Goal: Information Seeking & Learning: Learn about a topic

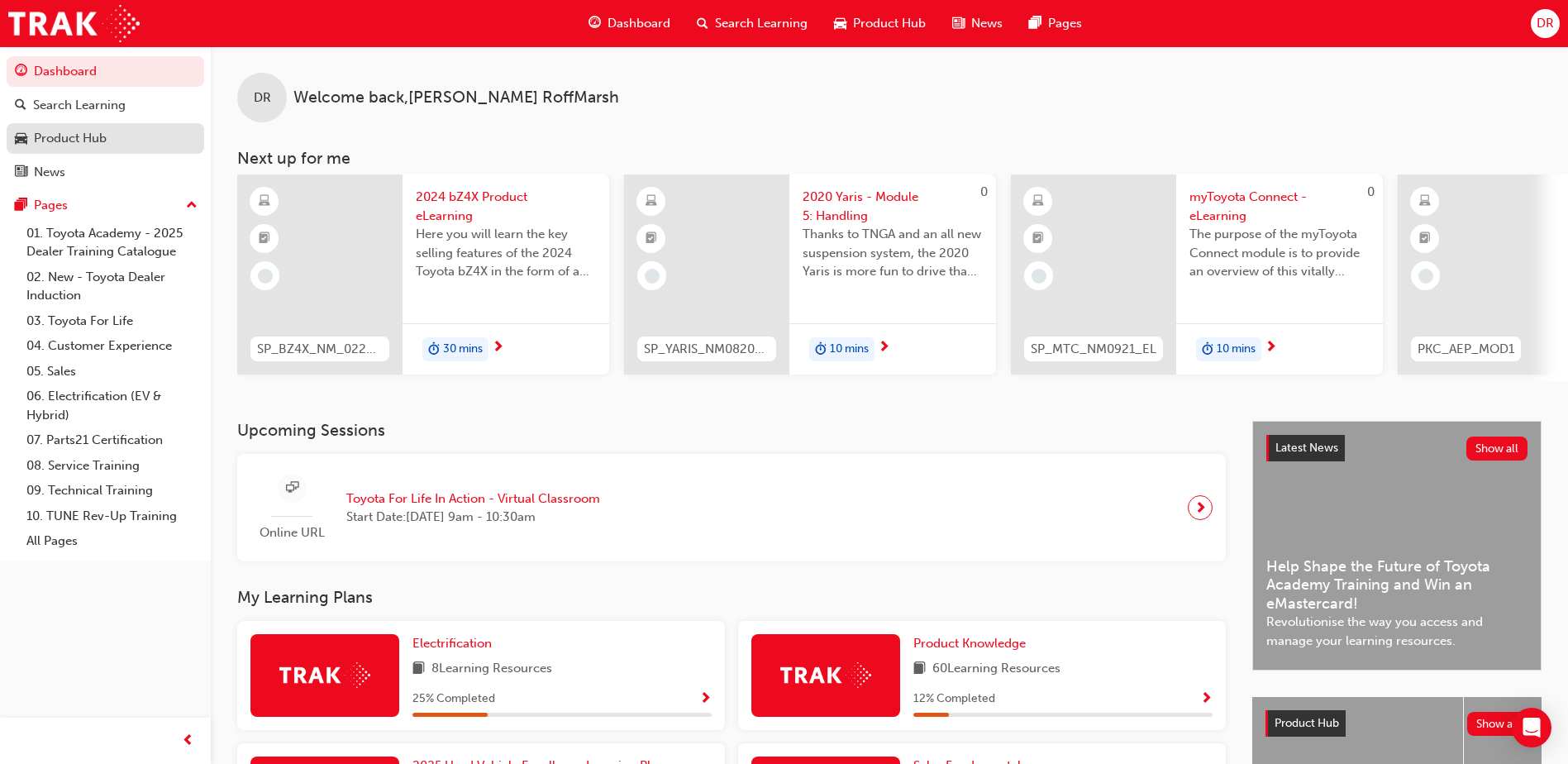
click at [77, 139] on div "Product Hub" at bounding box center [70, 138] width 73 height 19
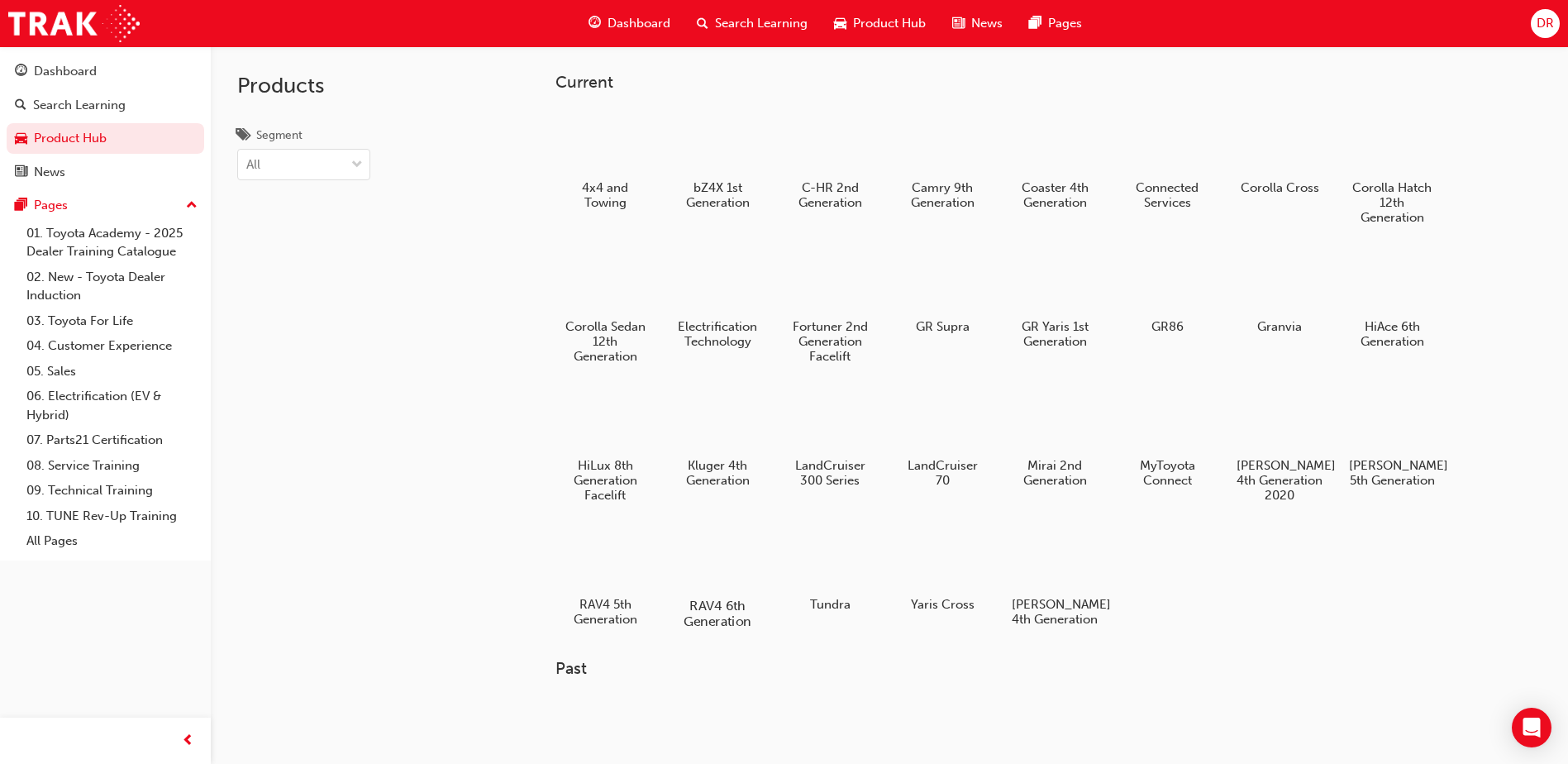
click at [714, 563] on div at bounding box center [717, 558] width 92 height 67
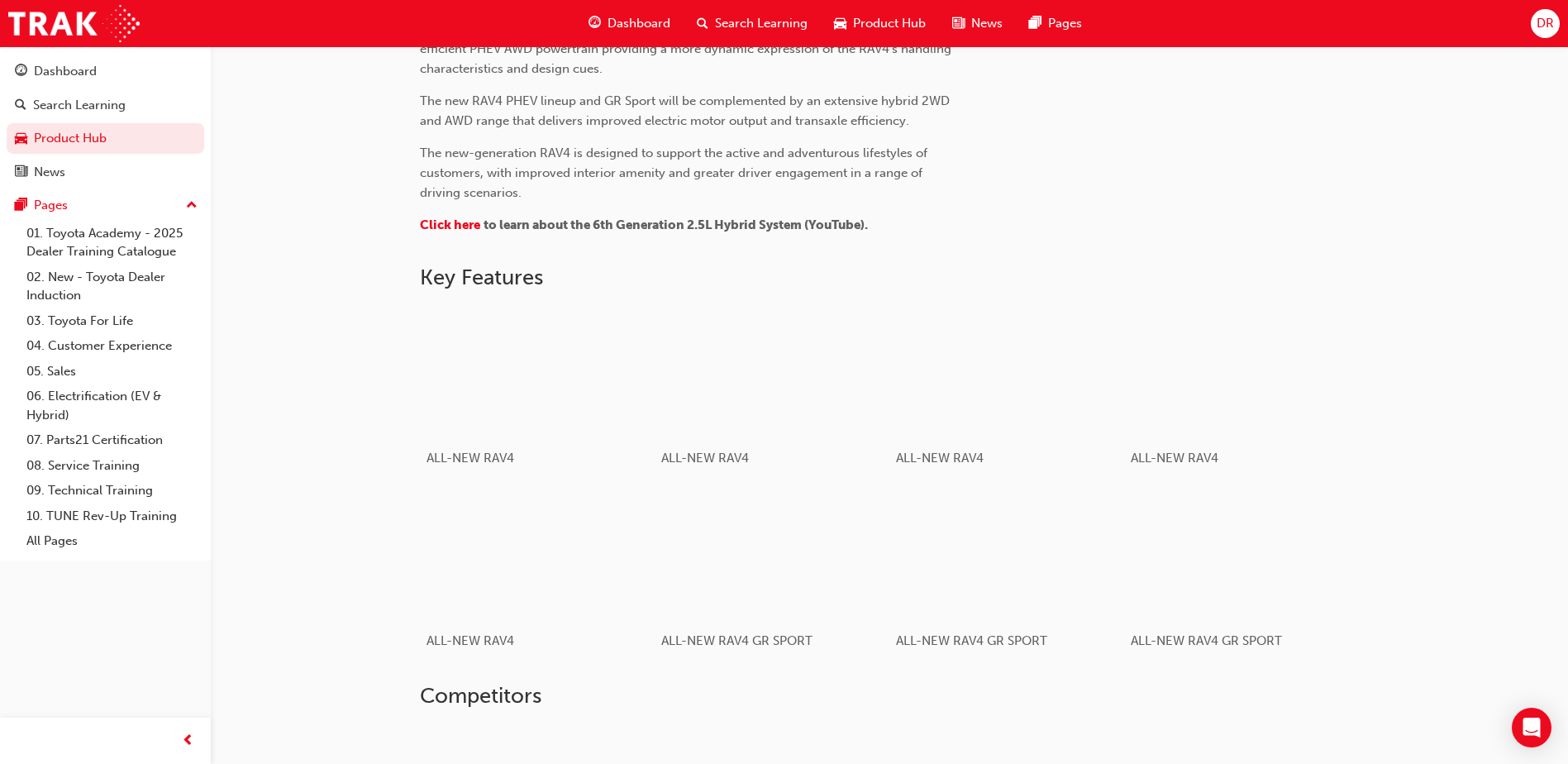
scroll to position [726, 0]
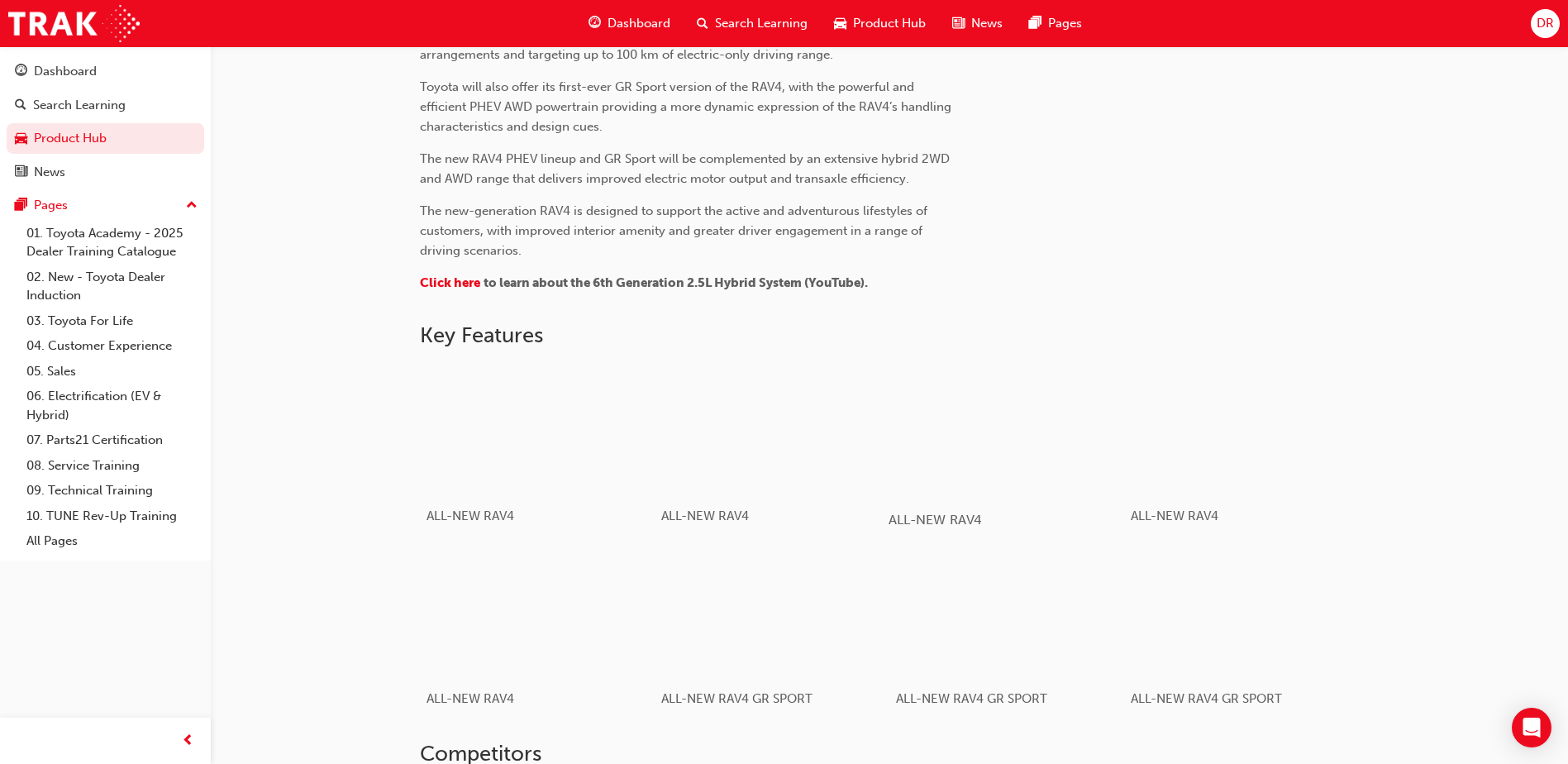
click at [1000, 427] on div "button" at bounding box center [1006, 428] width 235 height 132
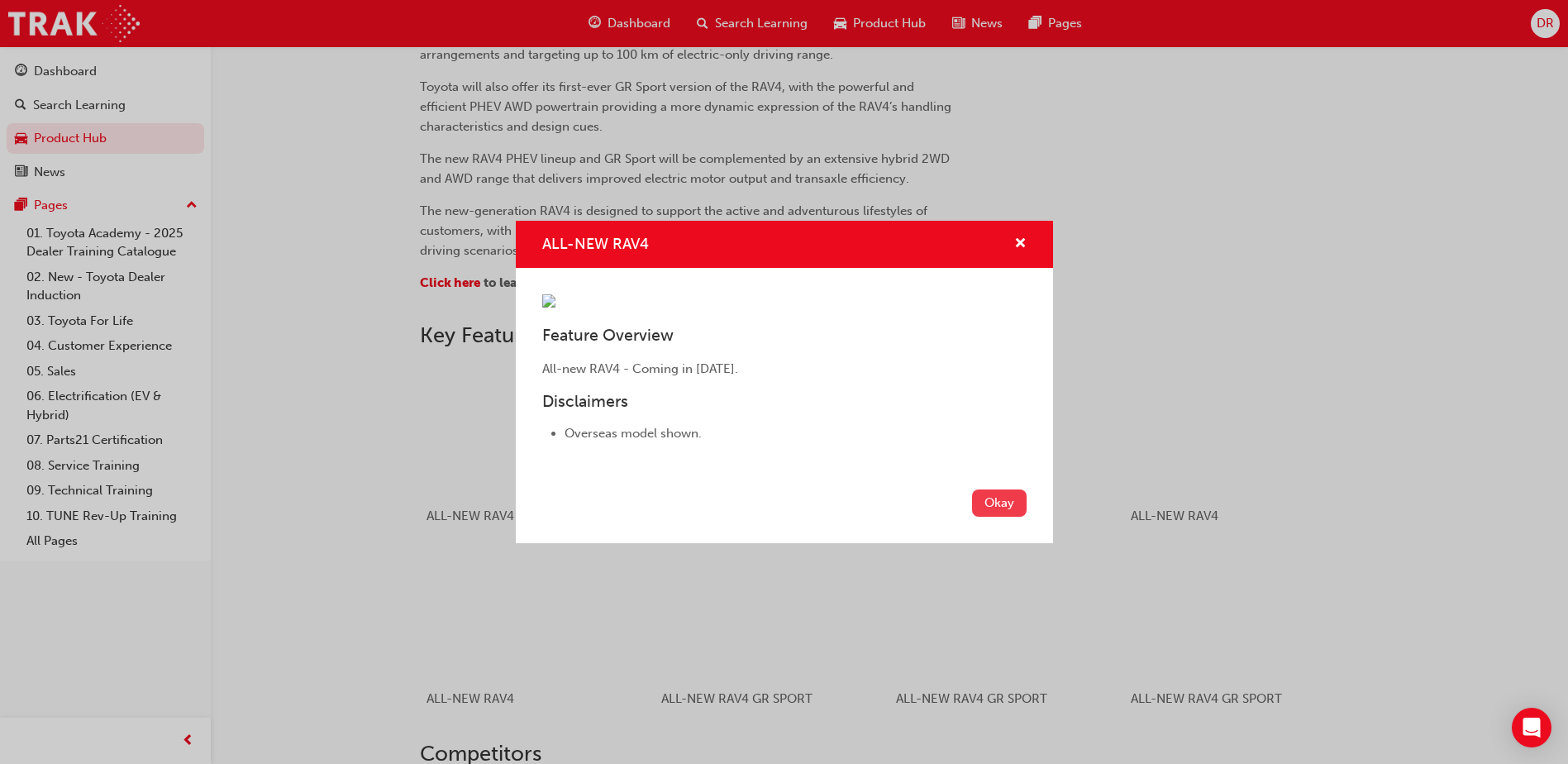
click at [988, 517] on button "Okay" at bounding box center [999, 503] width 55 height 27
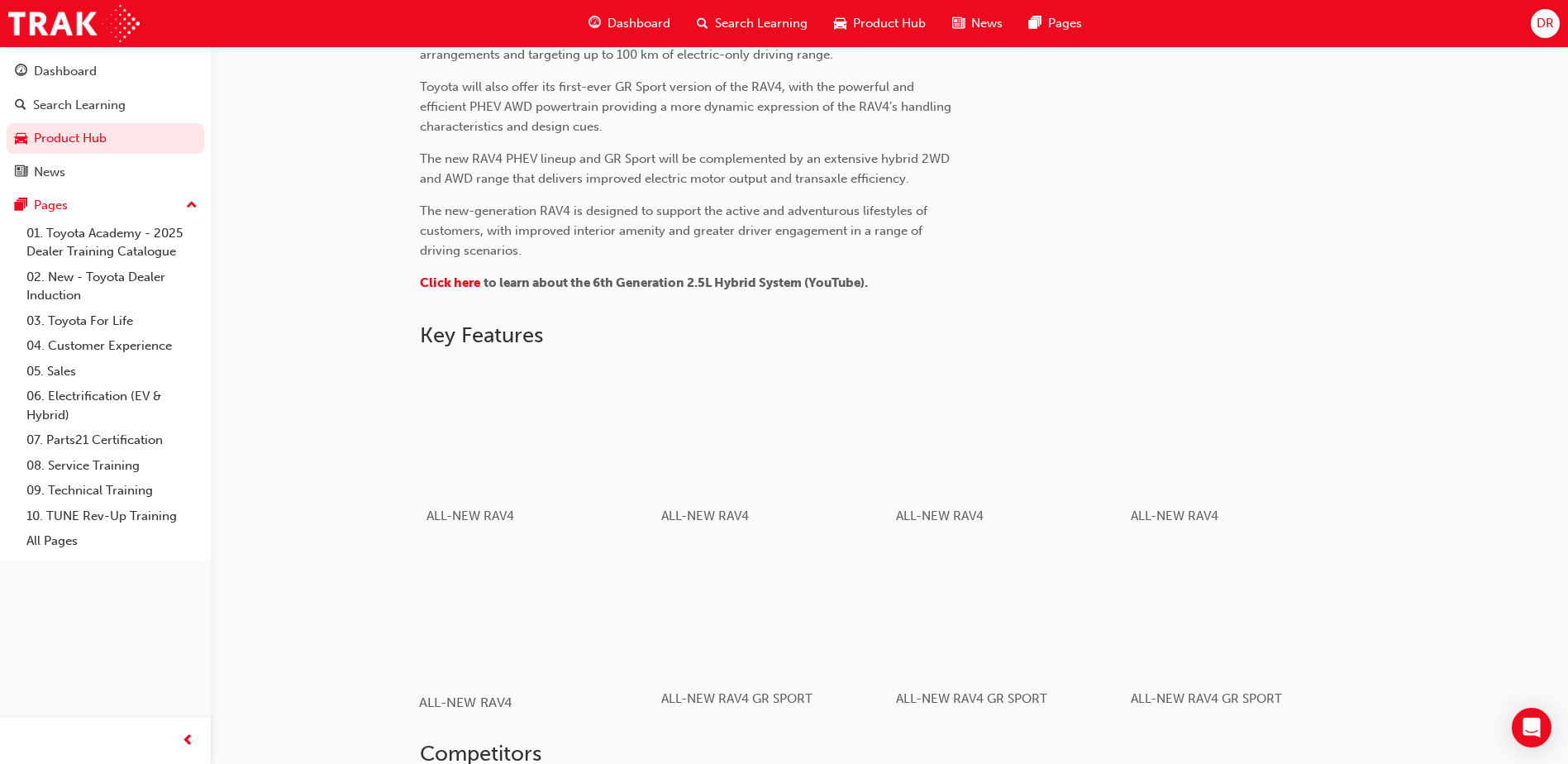
click at [554, 590] on div "button" at bounding box center [537, 611] width 235 height 132
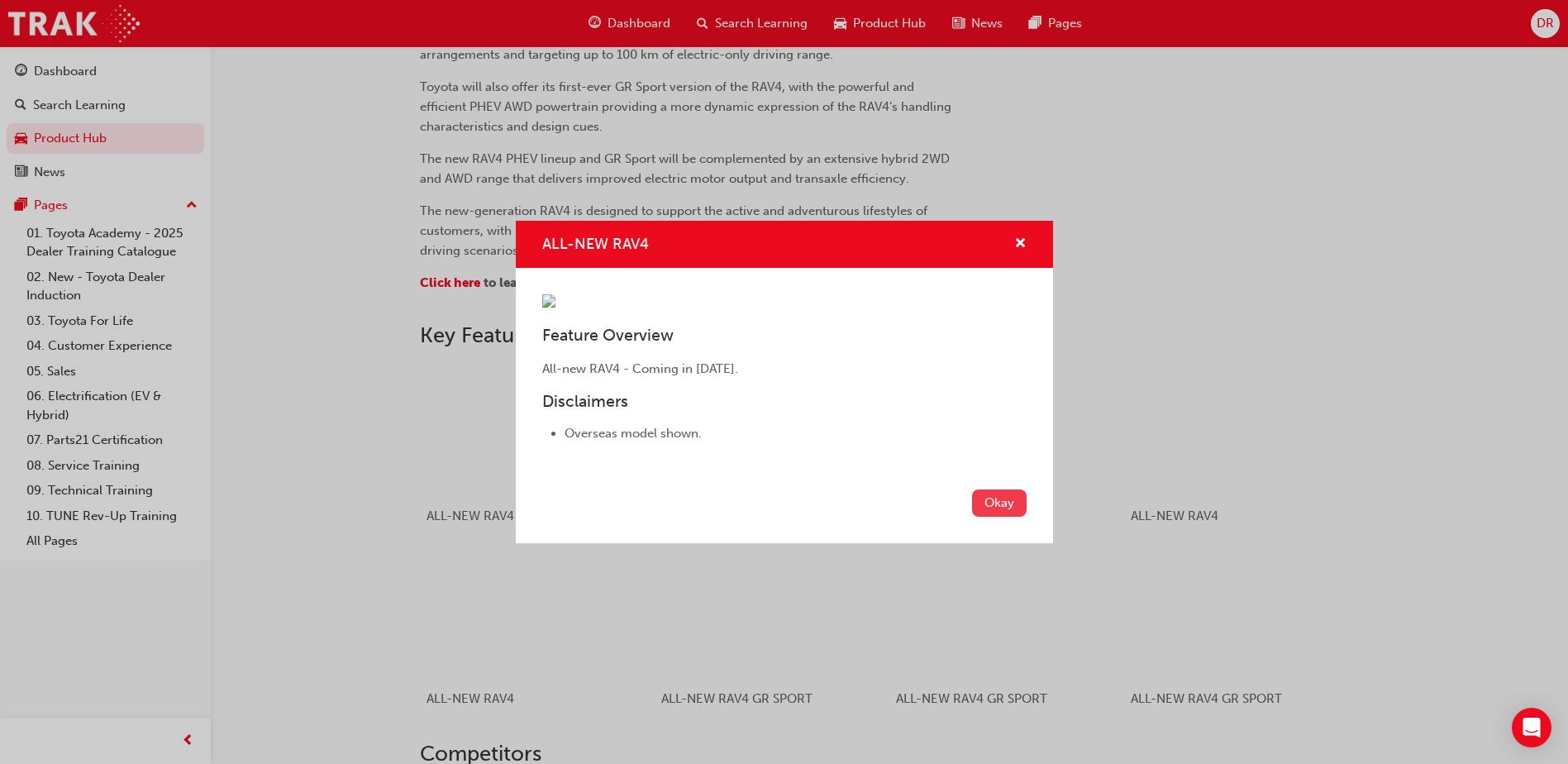
click at [1002, 517] on button "Okay" at bounding box center [999, 503] width 55 height 27
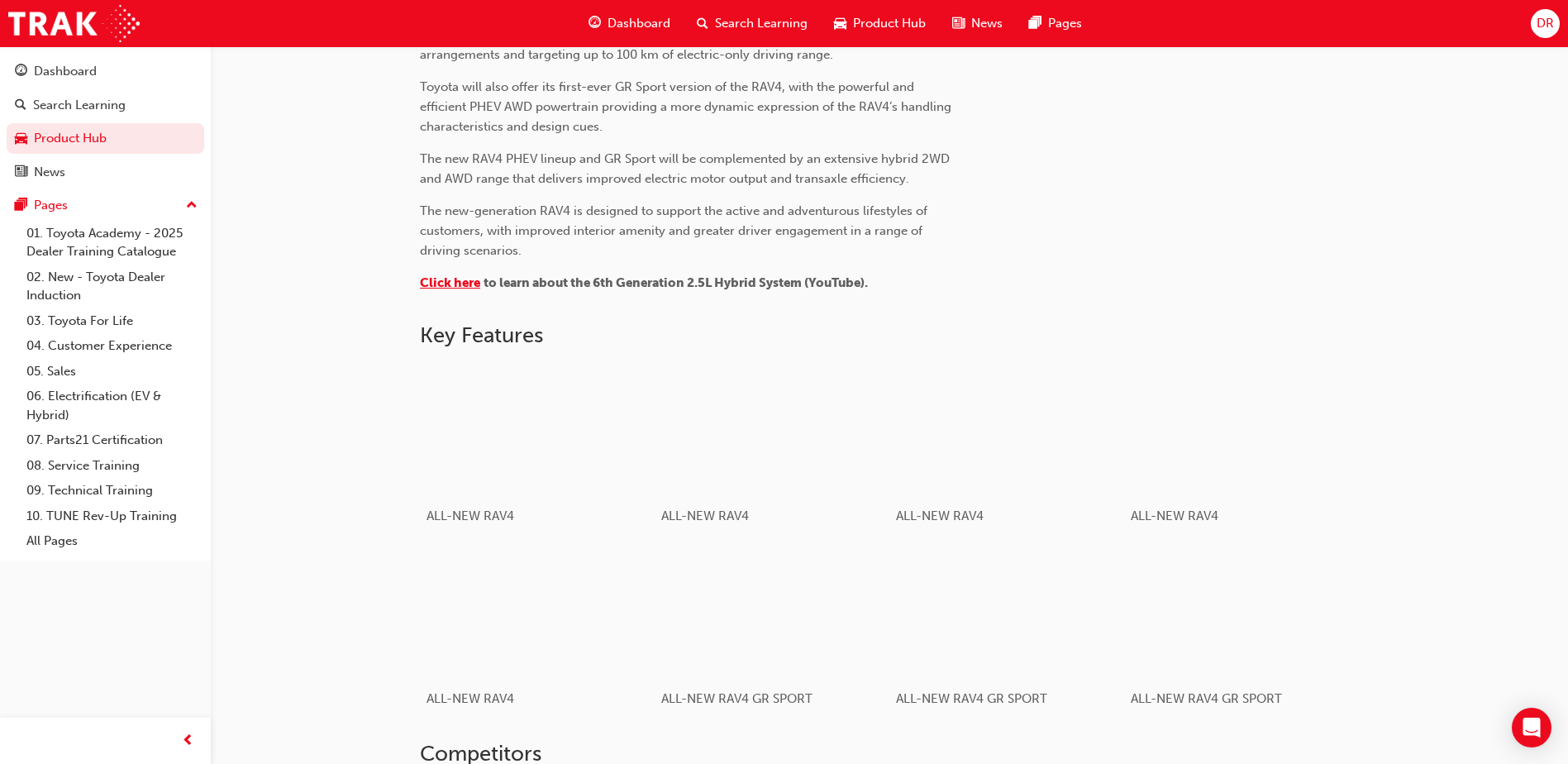
click at [460, 282] on span "Click here" at bounding box center [450, 283] width 60 height 15
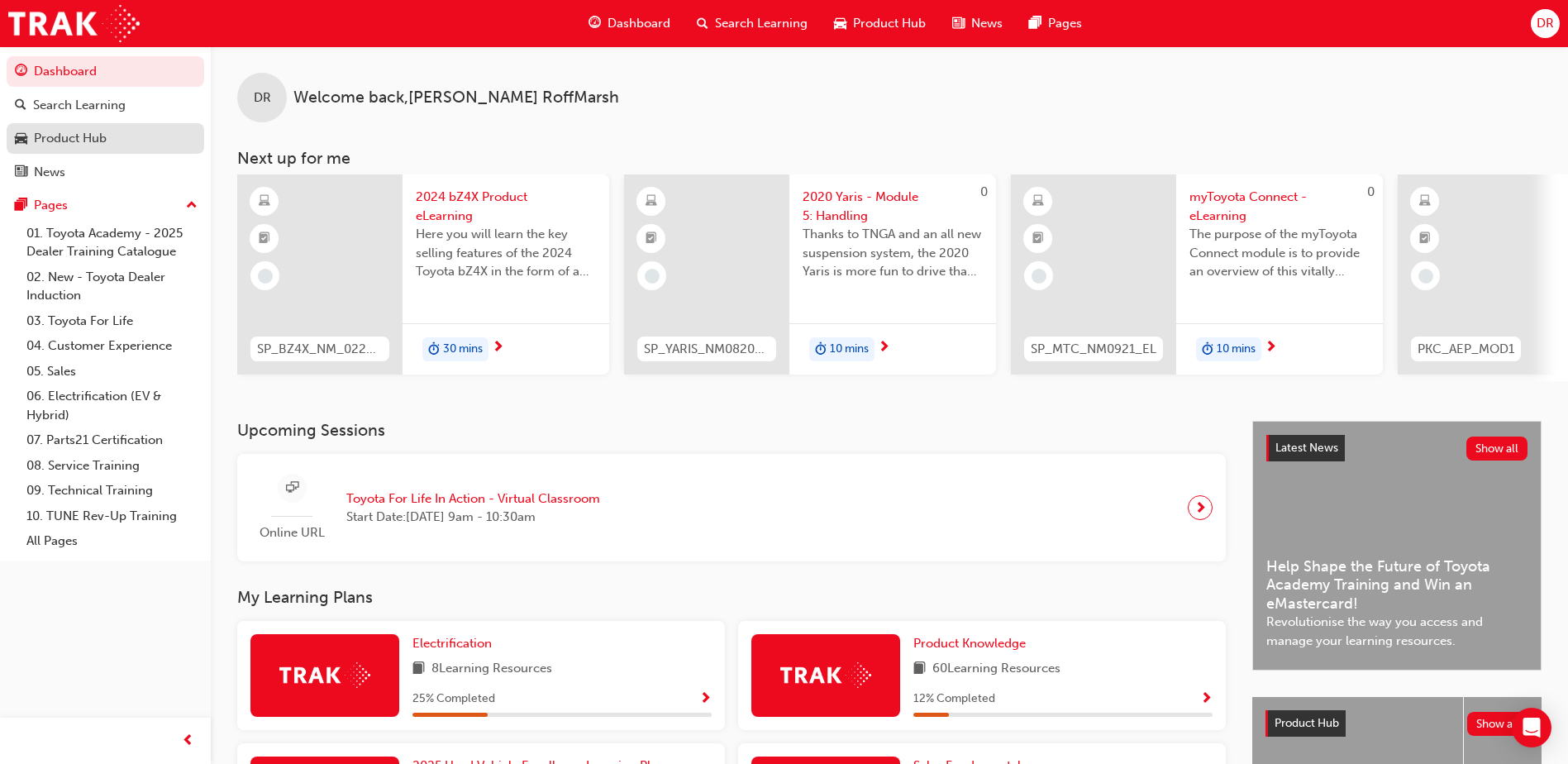
click at [61, 137] on div "Product Hub" at bounding box center [70, 138] width 73 height 19
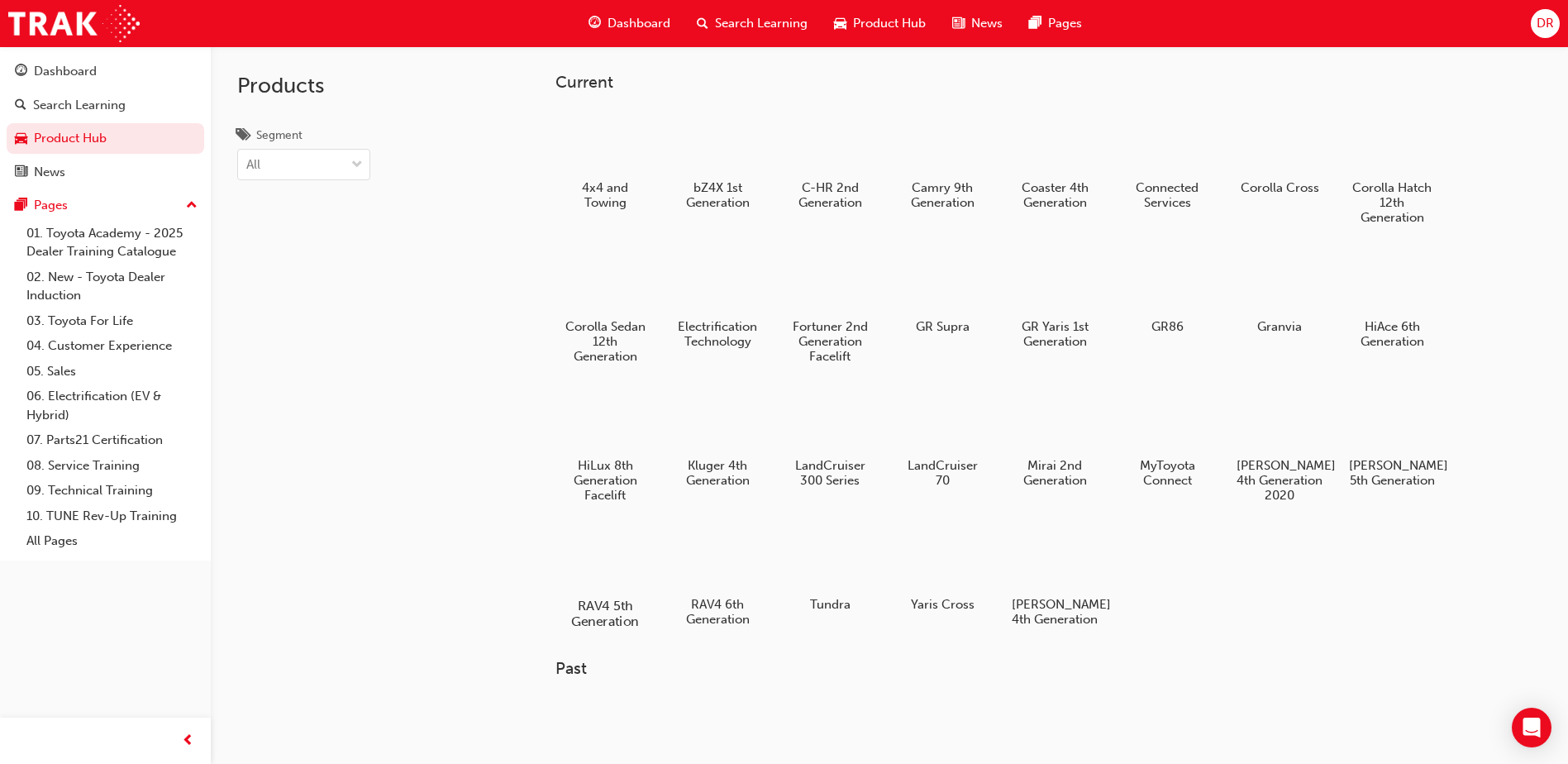
click at [592, 561] on div at bounding box center [605, 558] width 92 height 67
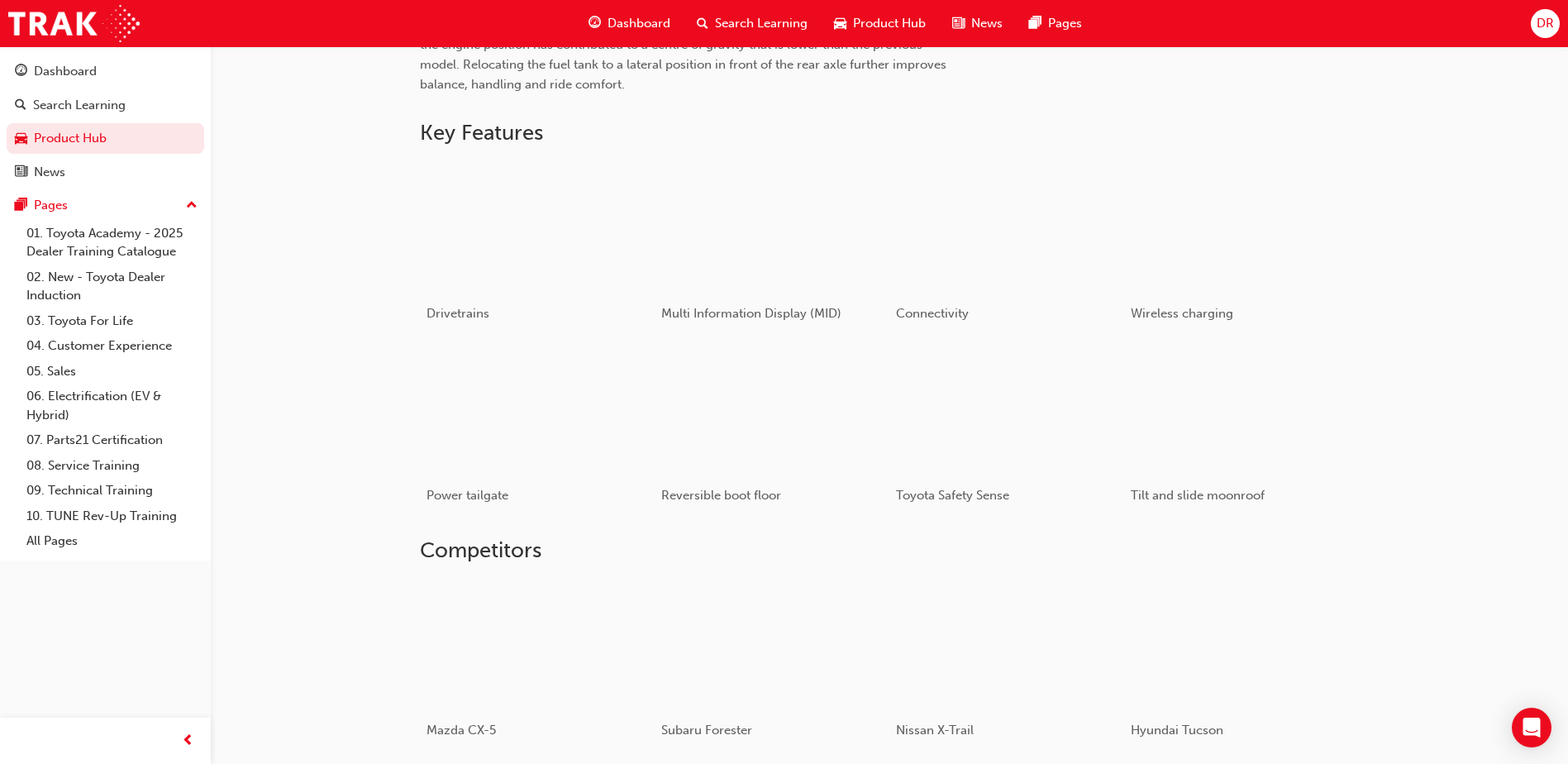
scroll to position [827, 0]
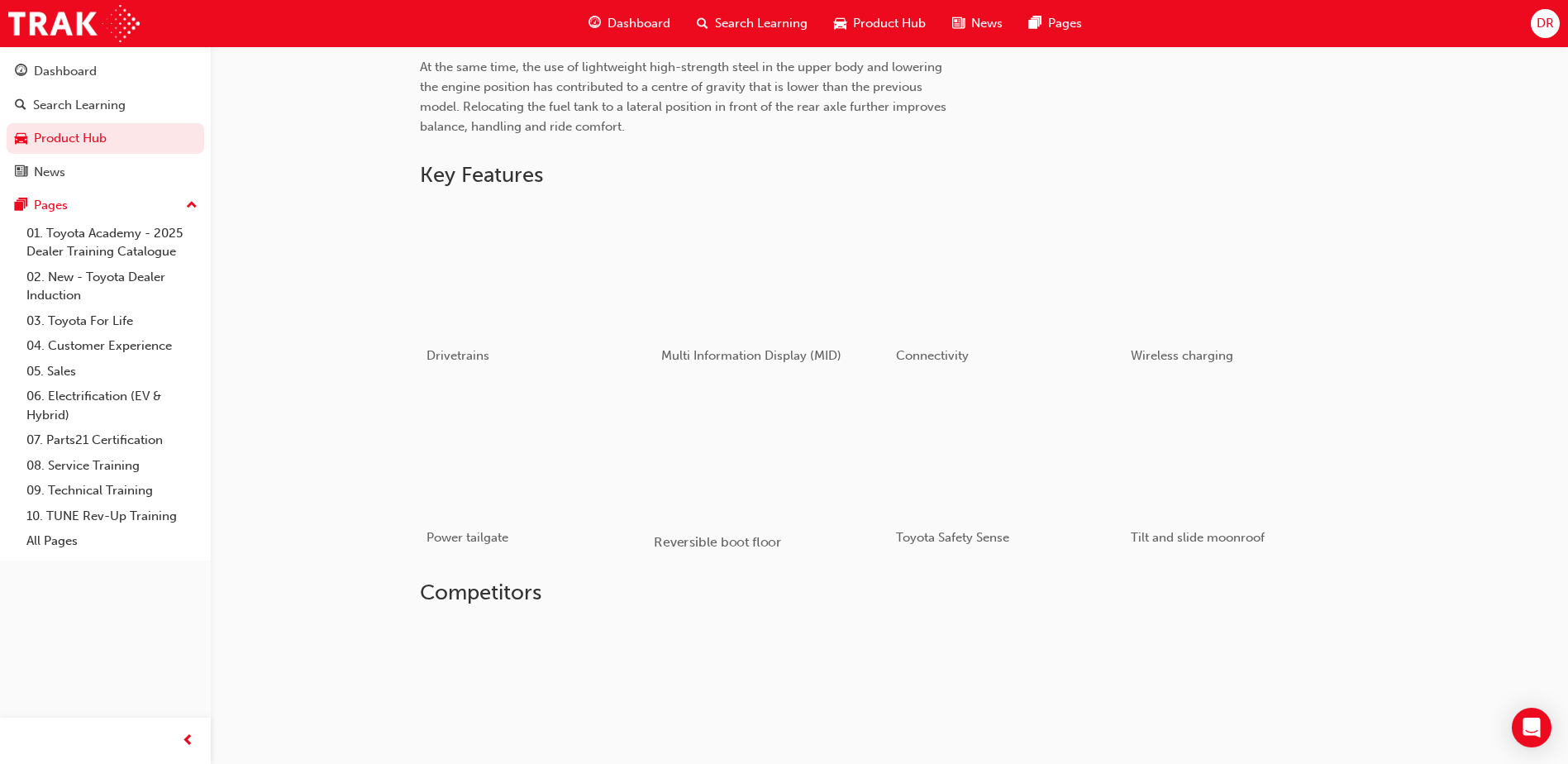
click at [797, 469] on div "button" at bounding box center [771, 450] width 235 height 132
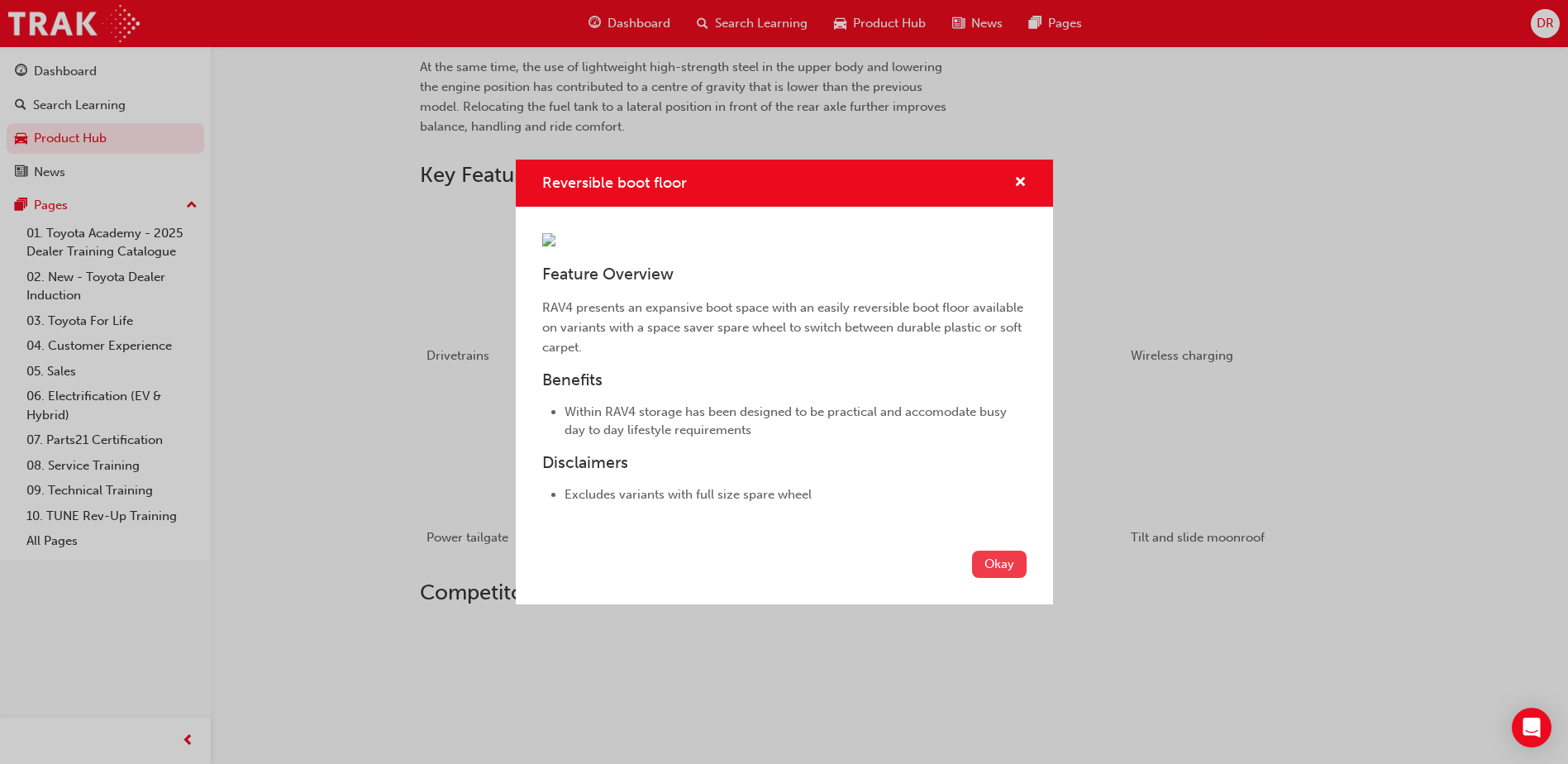
click at [992, 578] on button "Okay" at bounding box center [999, 564] width 55 height 27
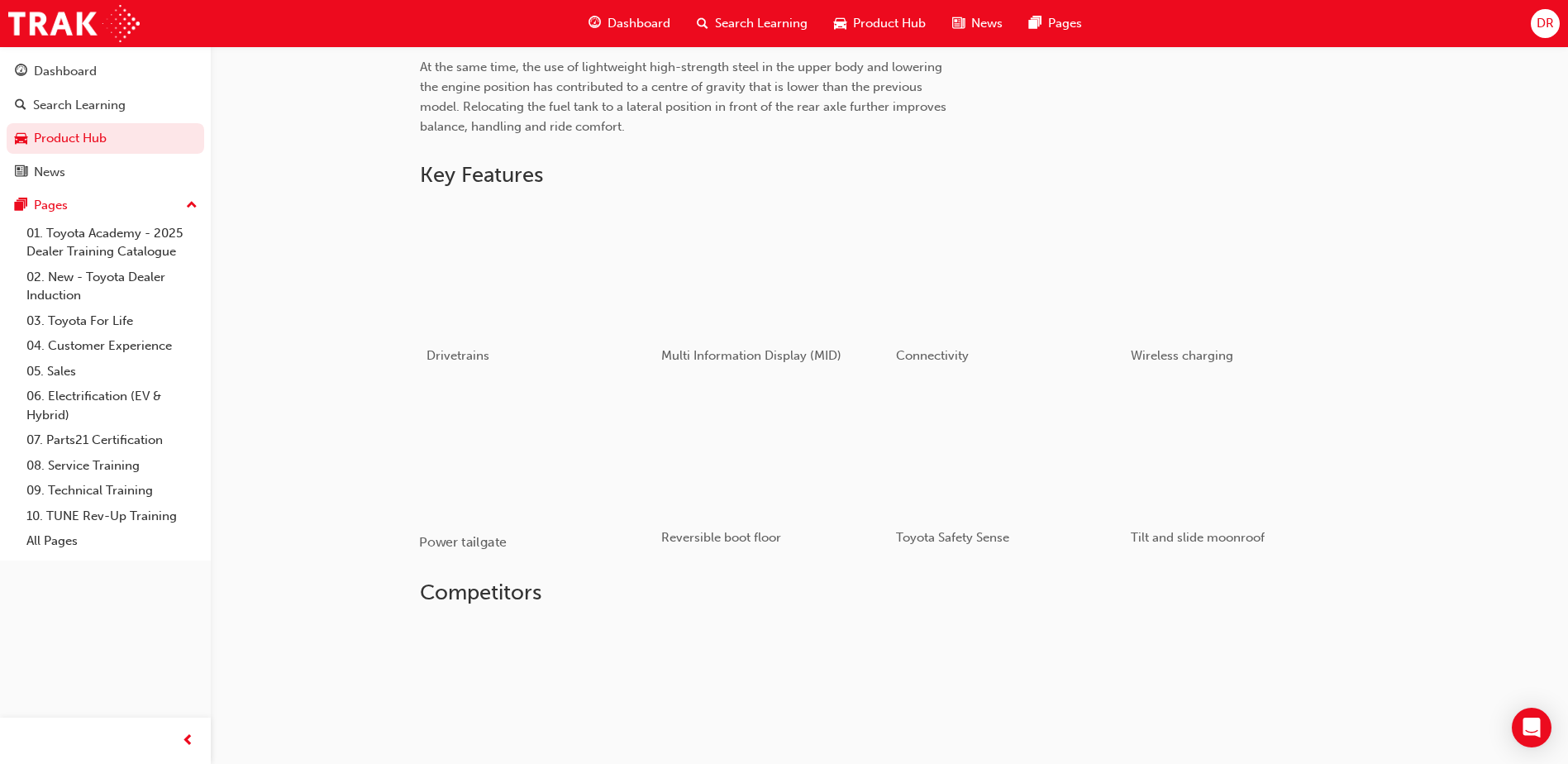
click at [552, 447] on div "button" at bounding box center [537, 450] width 235 height 132
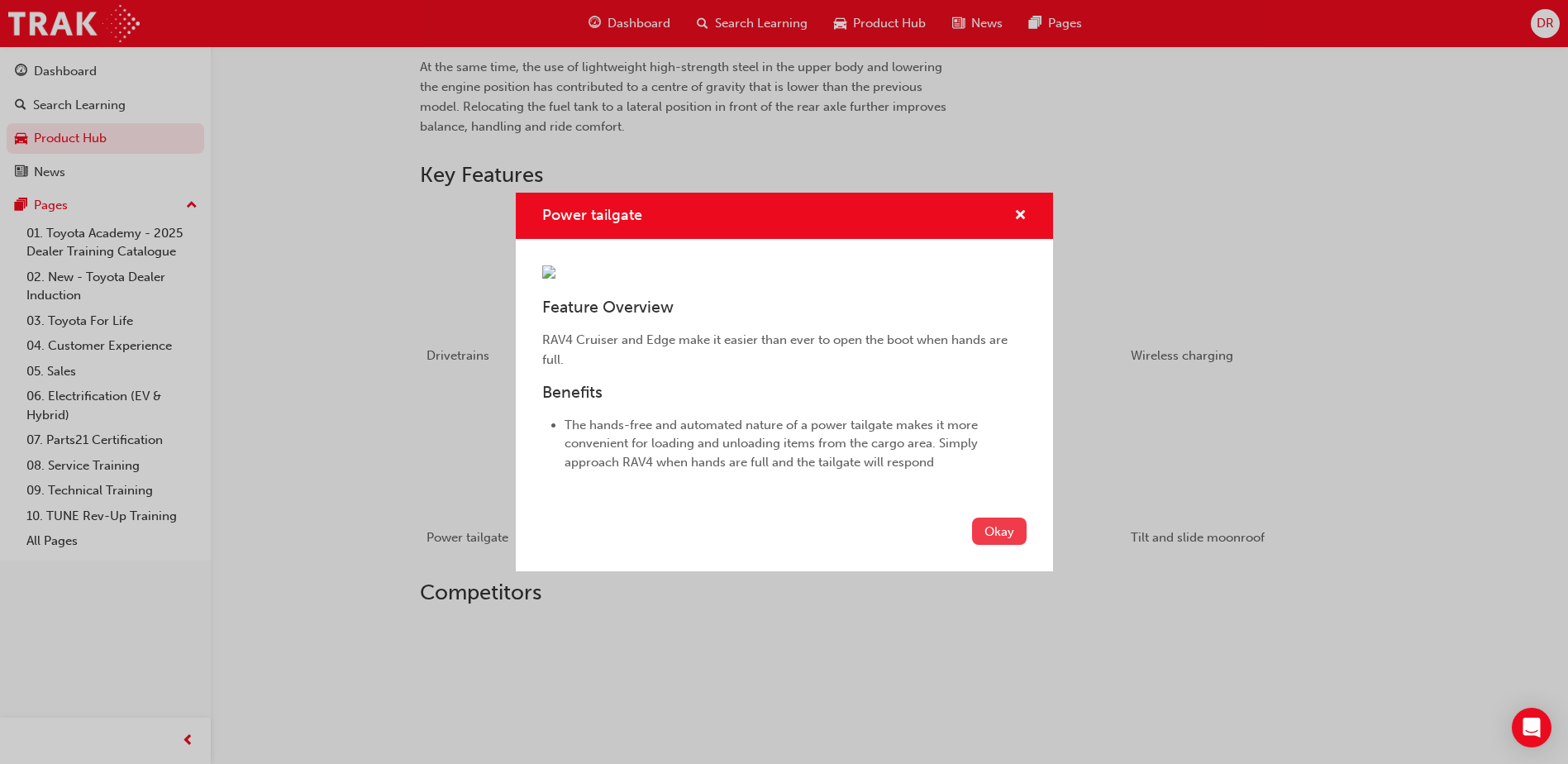
click at [995, 544] on button "Okay" at bounding box center [999, 532] width 55 height 27
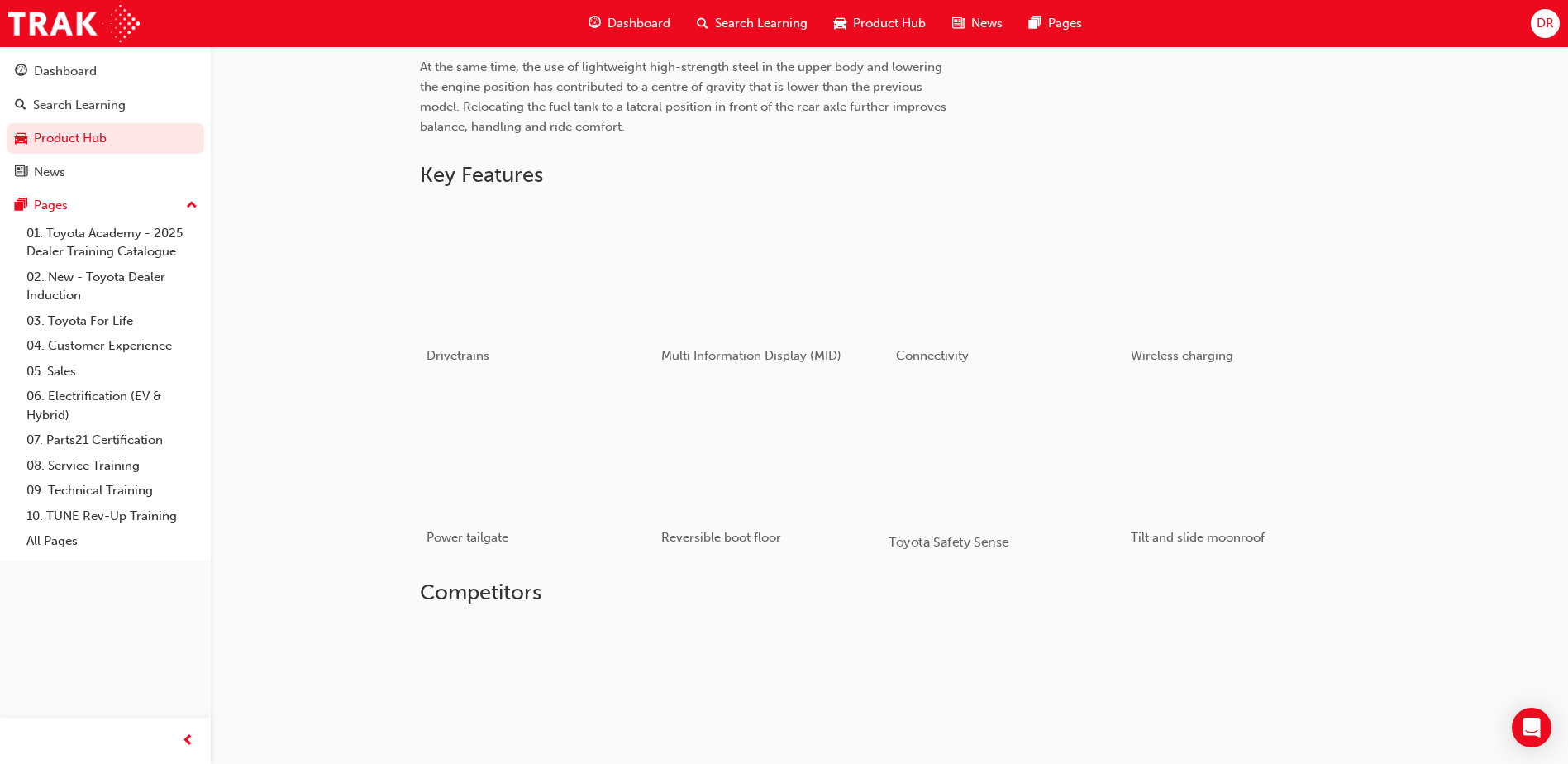
click at [1010, 492] on div "button" at bounding box center [1006, 450] width 235 height 132
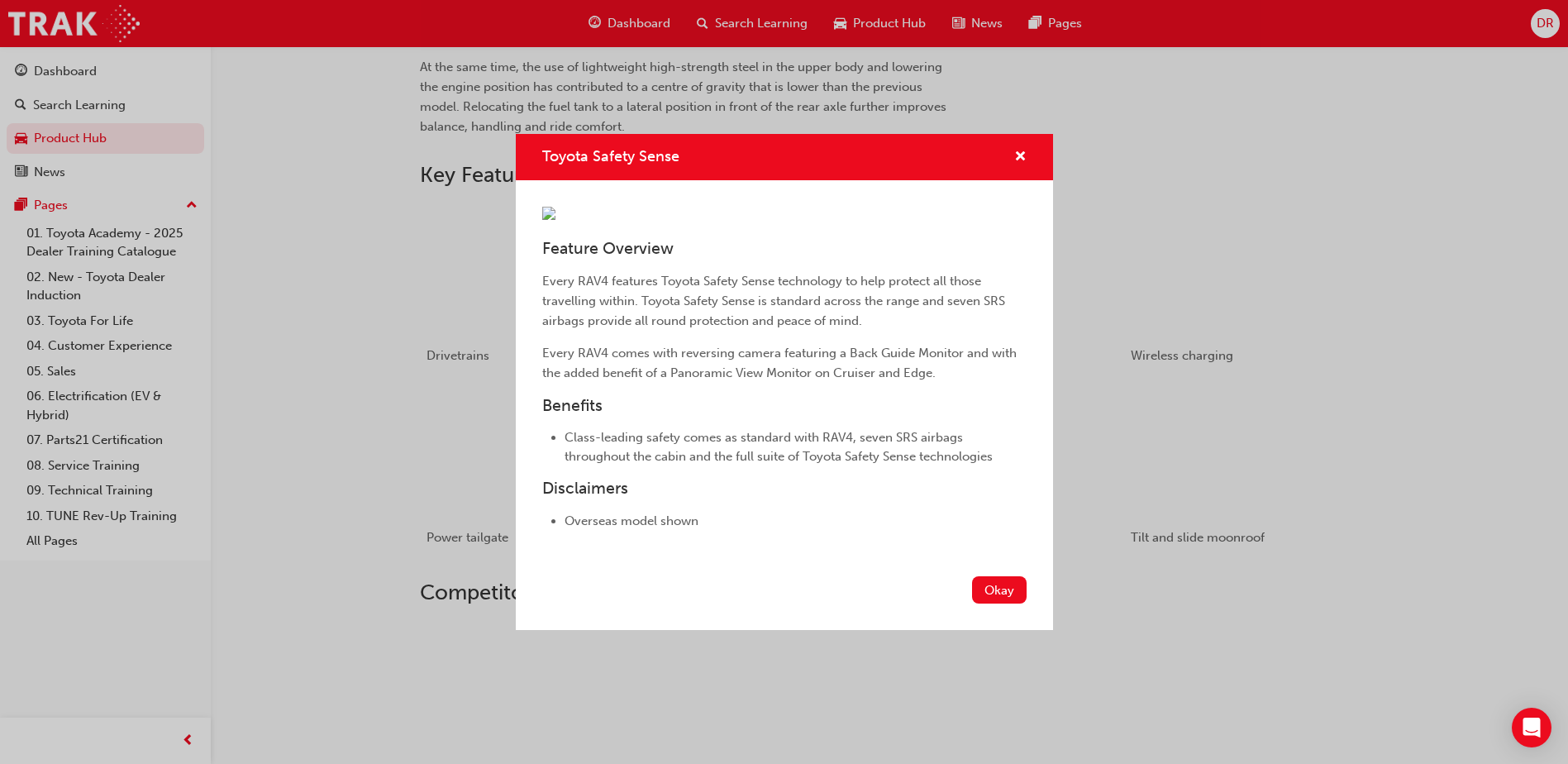
scroll to position [909, 0]
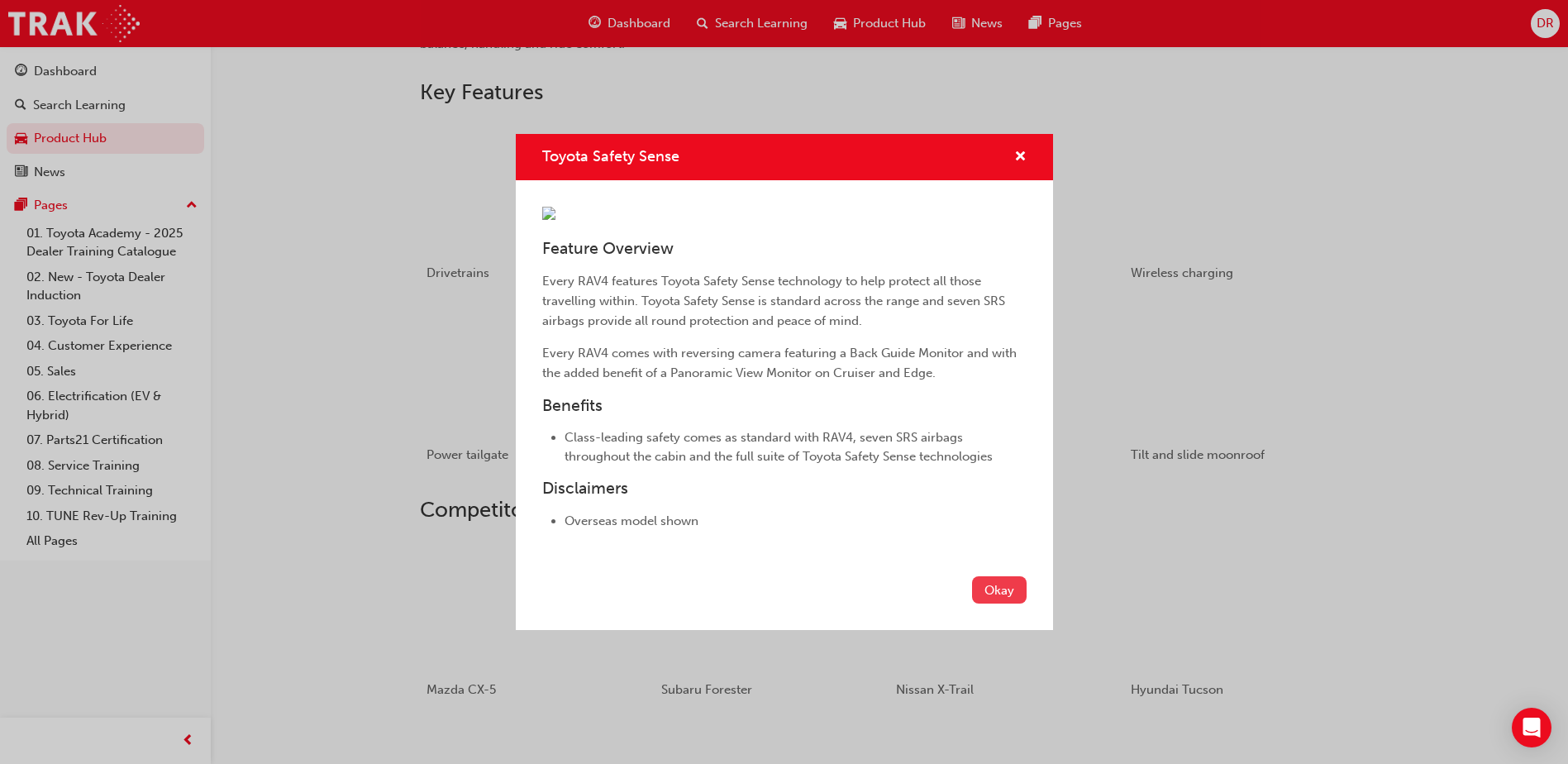
click at [981, 604] on button "Okay" at bounding box center [999, 590] width 55 height 27
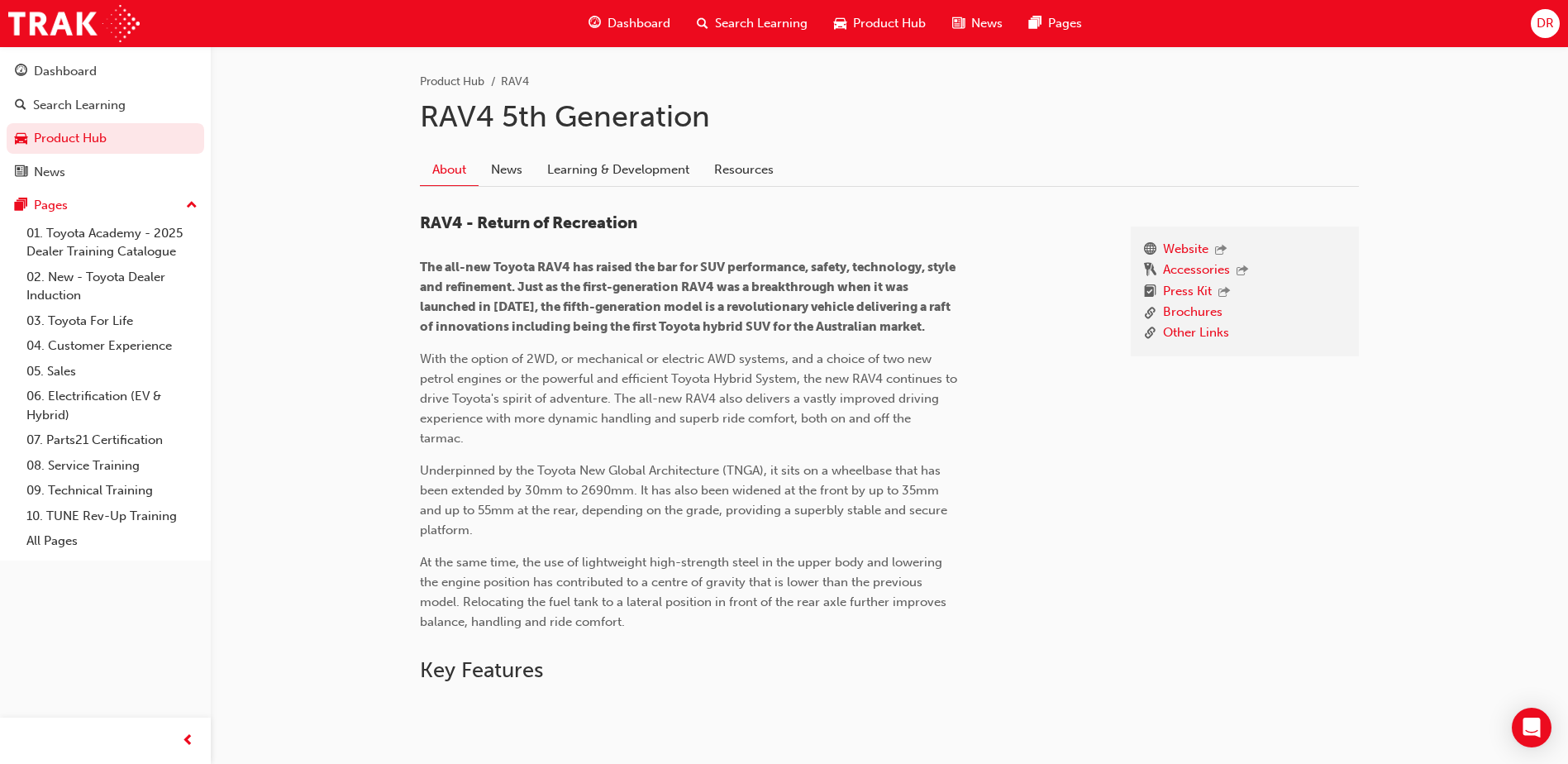
scroll to position [331, 0]
click at [1177, 313] on link "Brochures" at bounding box center [1192, 314] width 59 height 21
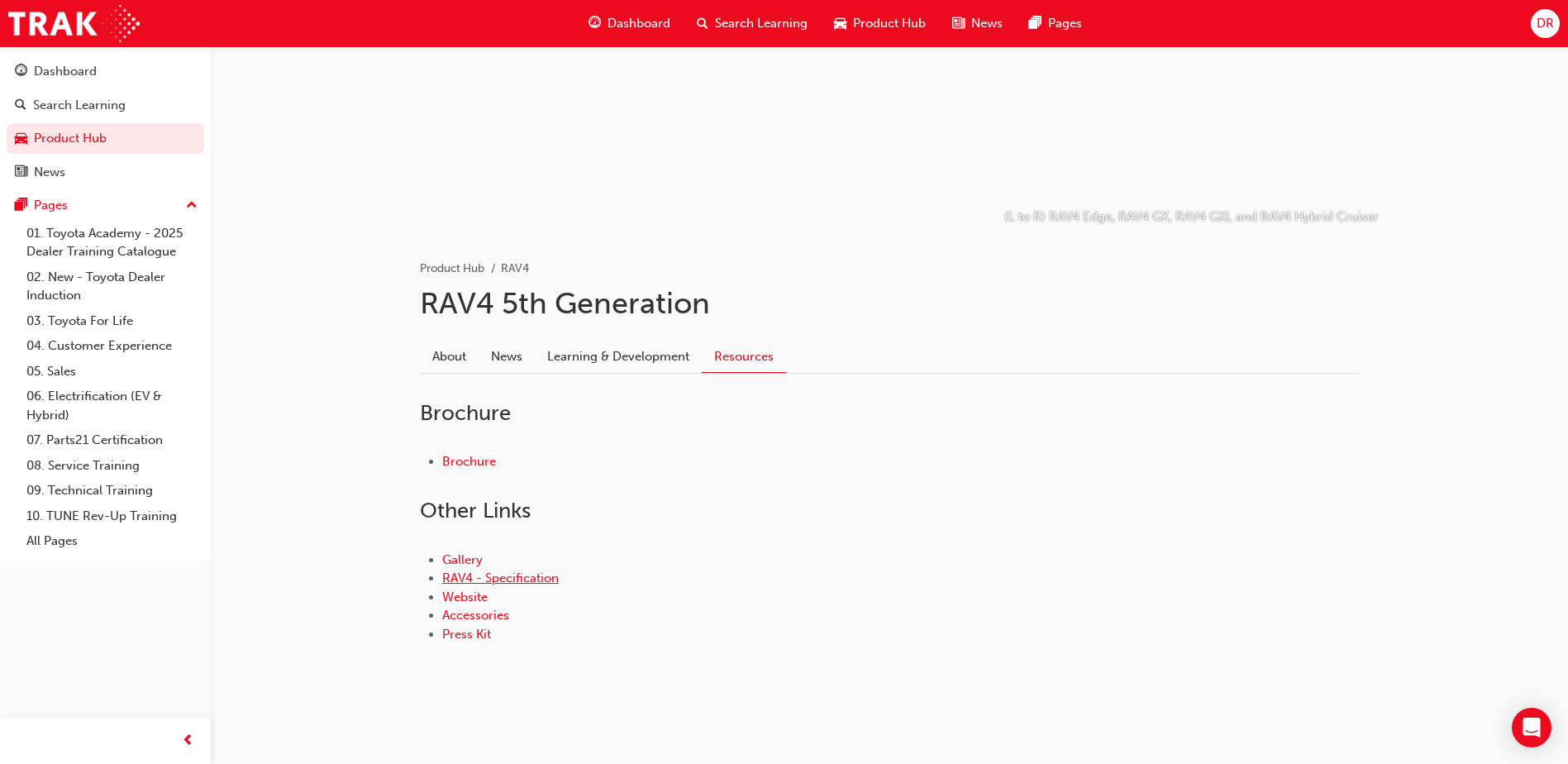
click at [509, 579] on link "RAV4 - Specification" at bounding box center [500, 578] width 117 height 15
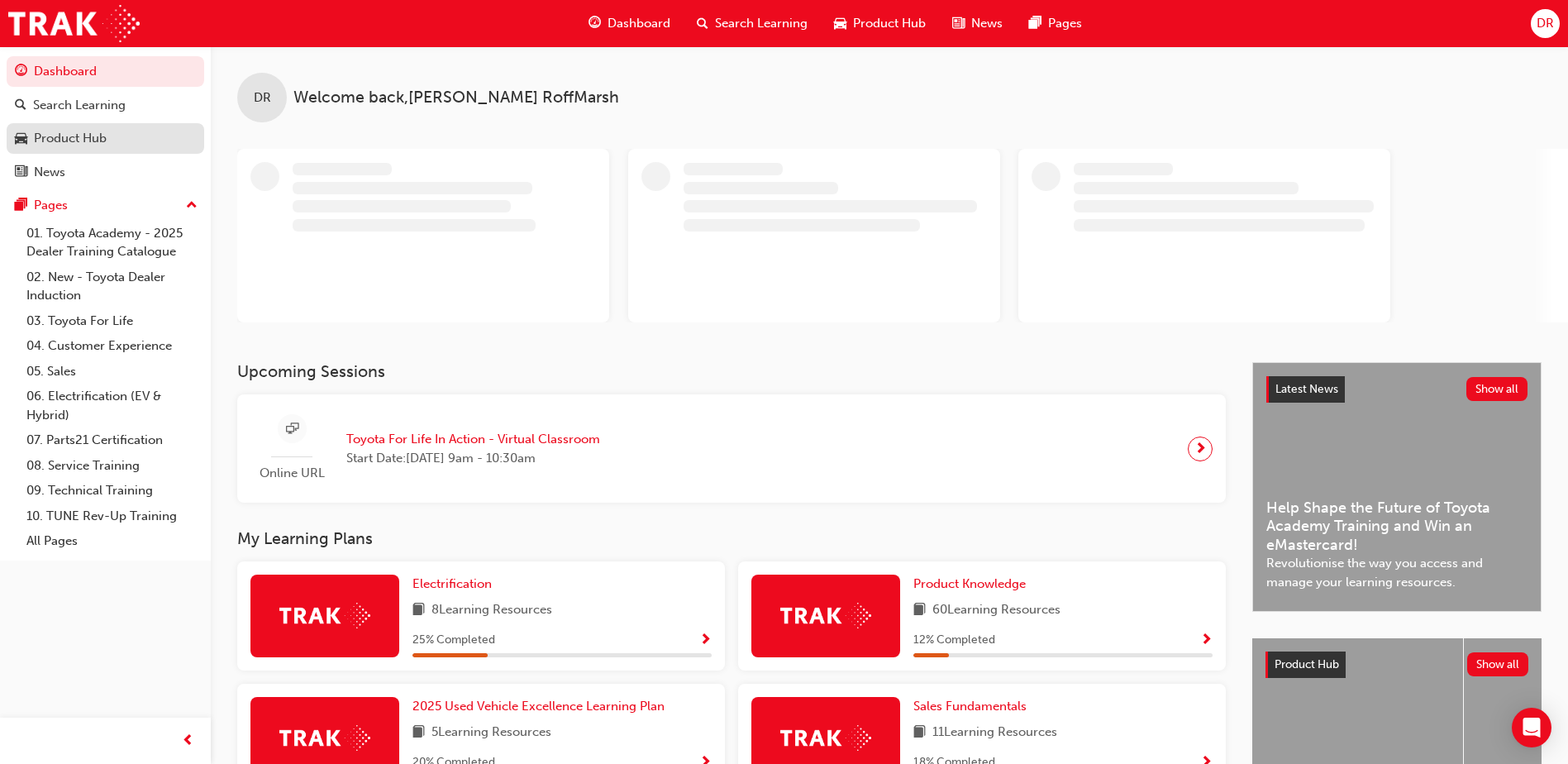
click at [66, 139] on div "Product Hub" at bounding box center [70, 138] width 73 height 19
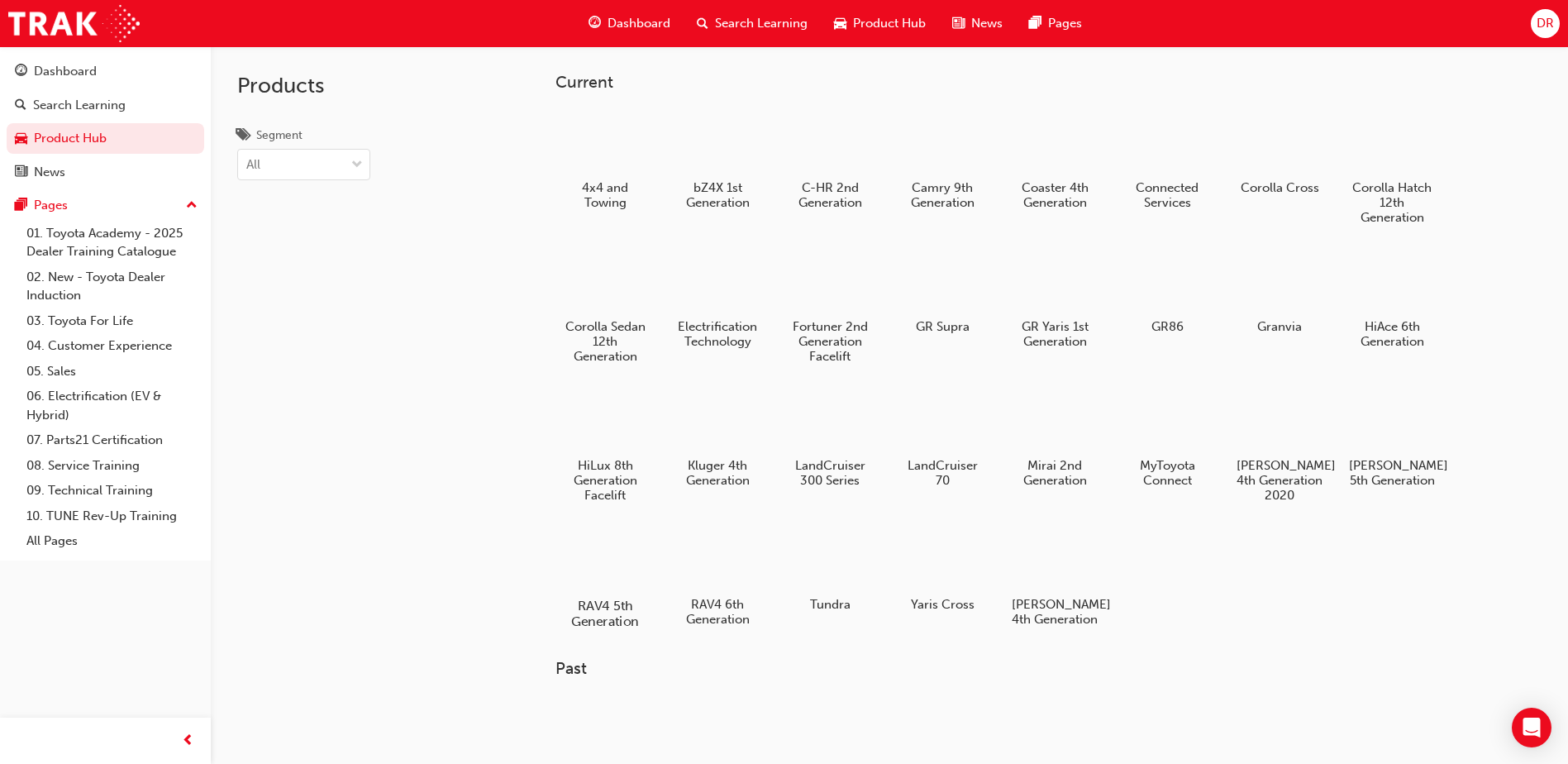
click at [601, 565] on div at bounding box center [605, 558] width 92 height 67
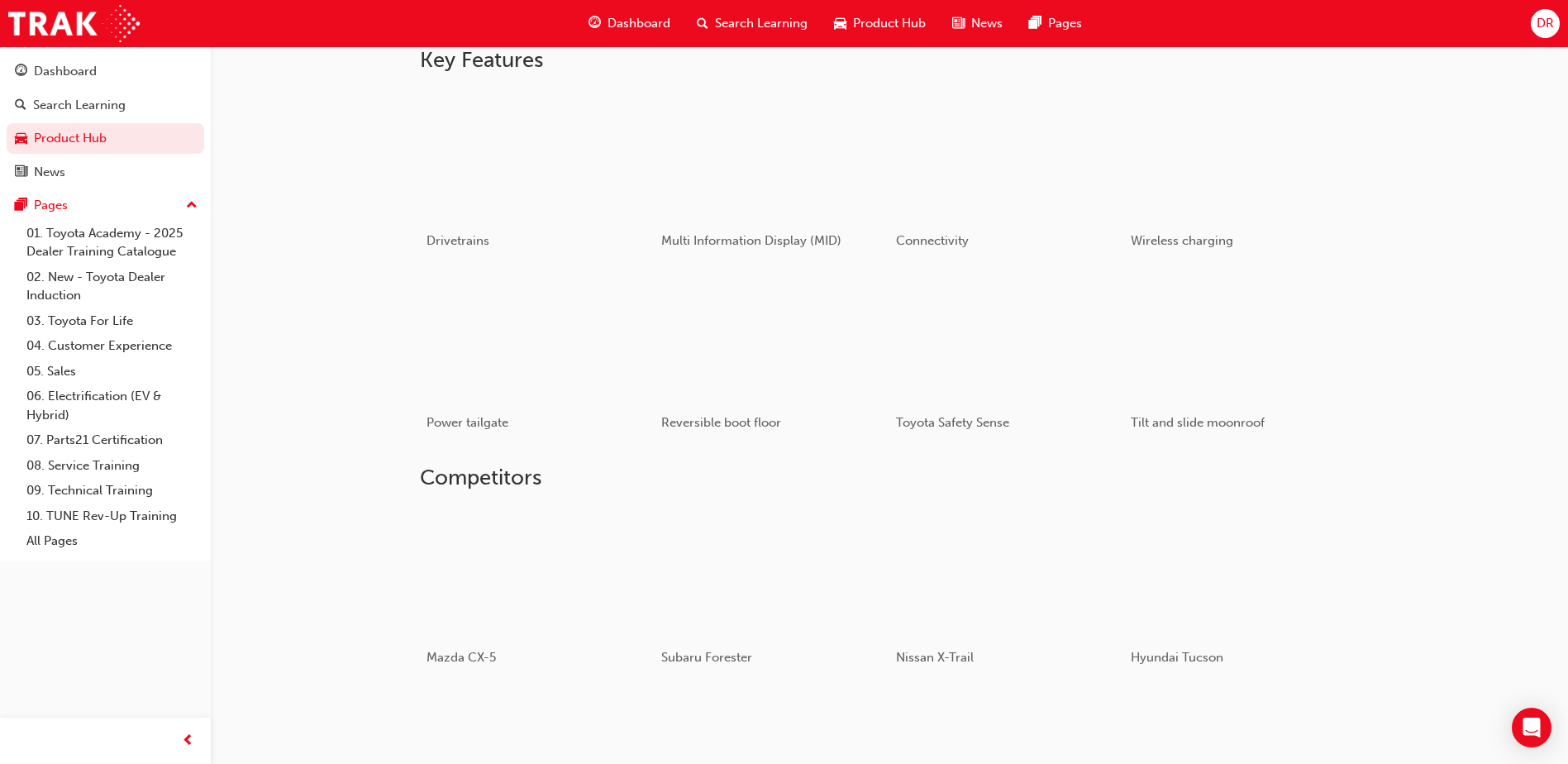
scroll to position [930, 0]
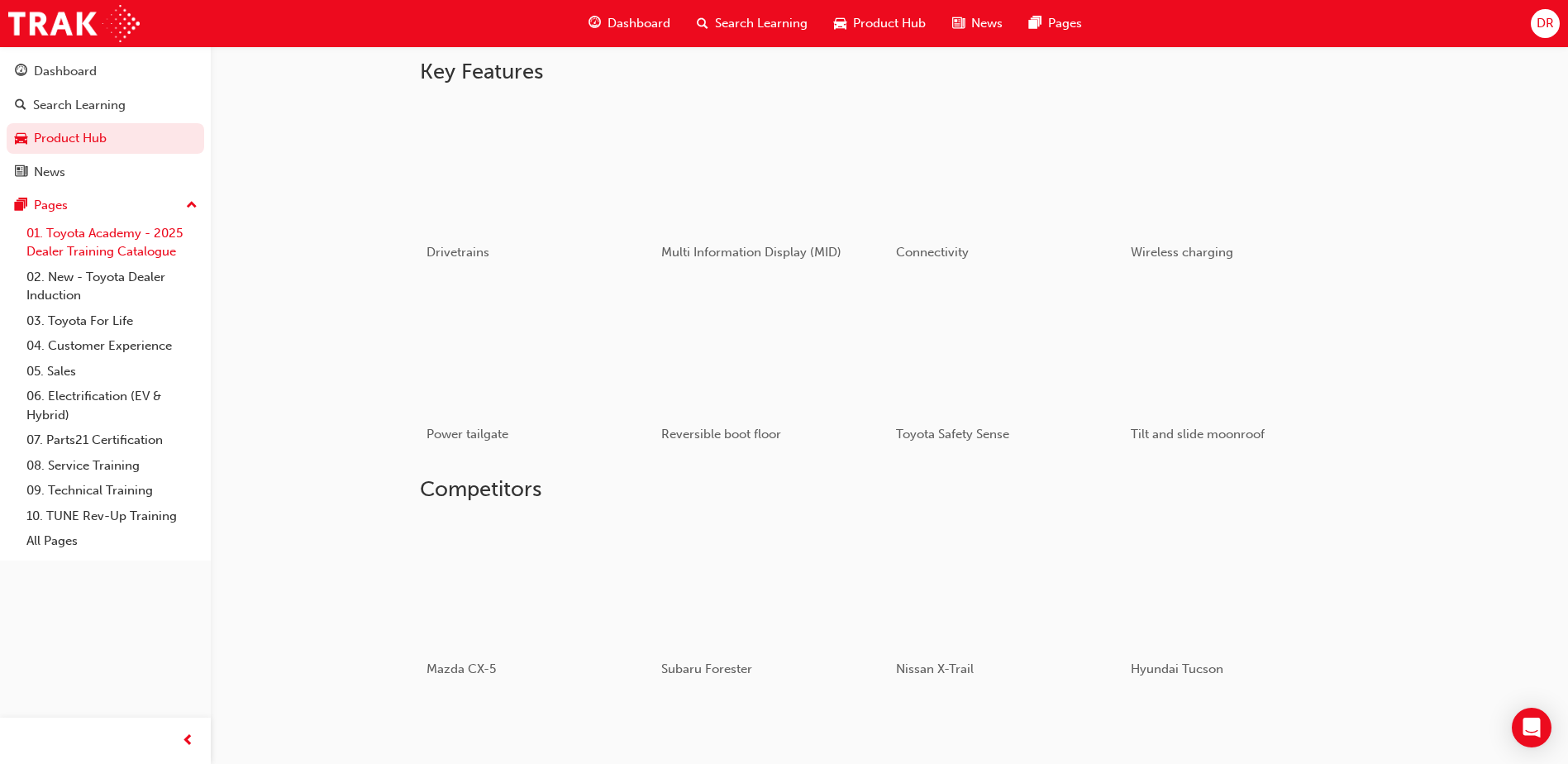
click at [115, 242] on link "01. Toyota Academy - 2025 Dealer Training Catalogue" at bounding box center [112, 243] width 184 height 44
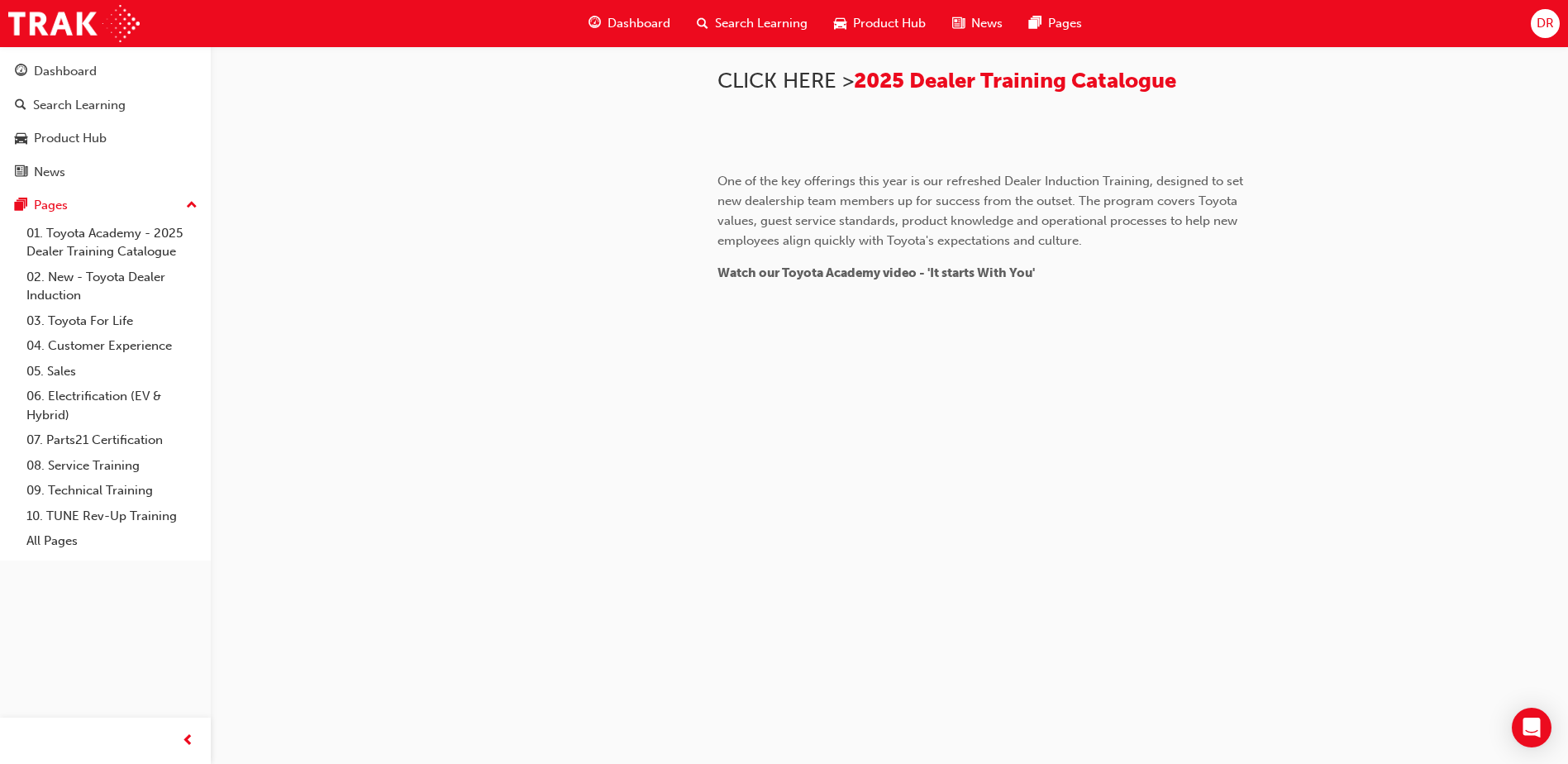
scroll to position [1350, 0]
click at [96, 319] on link "03. Toyota For Life" at bounding box center [112, 321] width 184 height 26
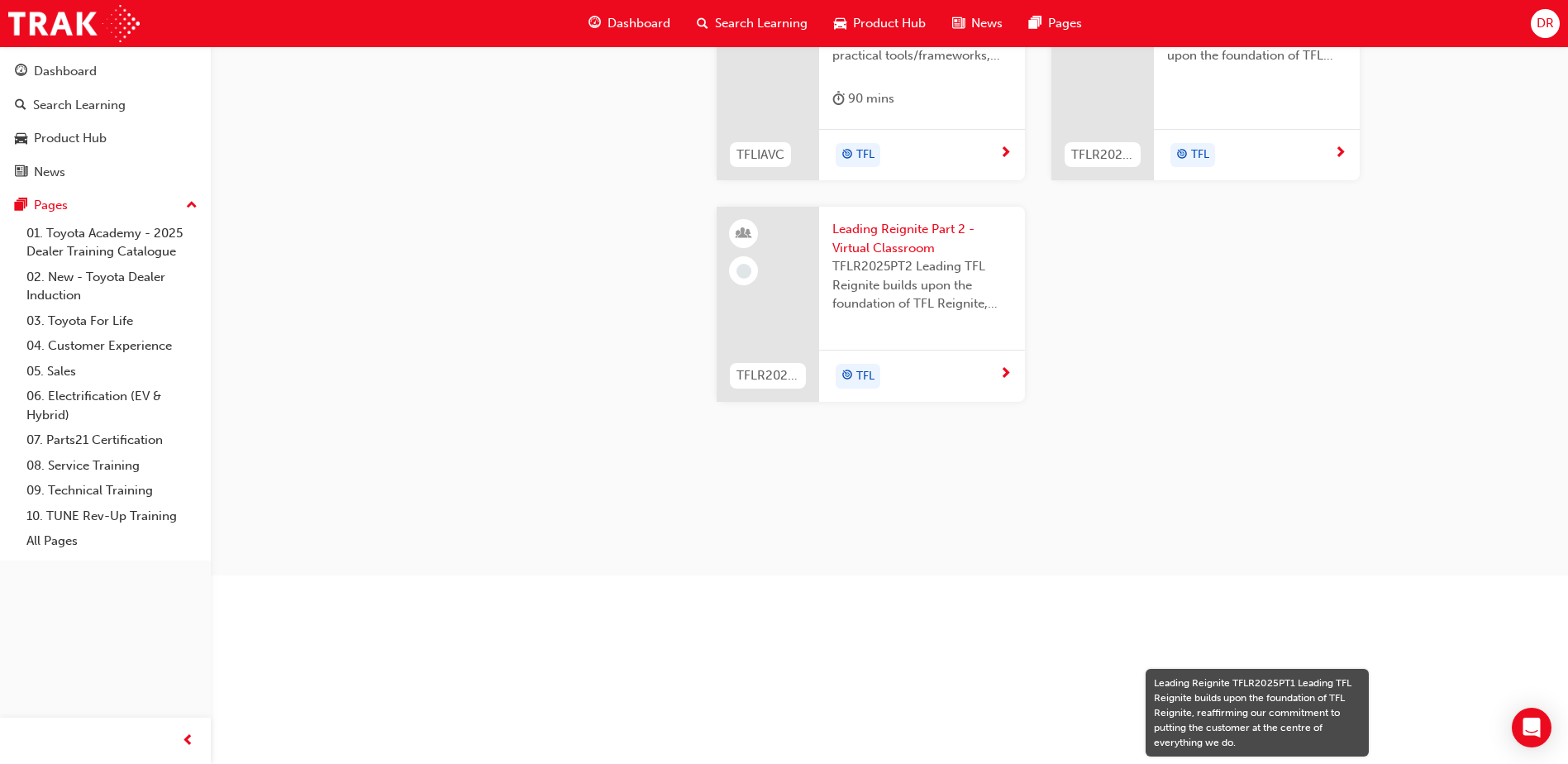
scroll to position [1416, 0]
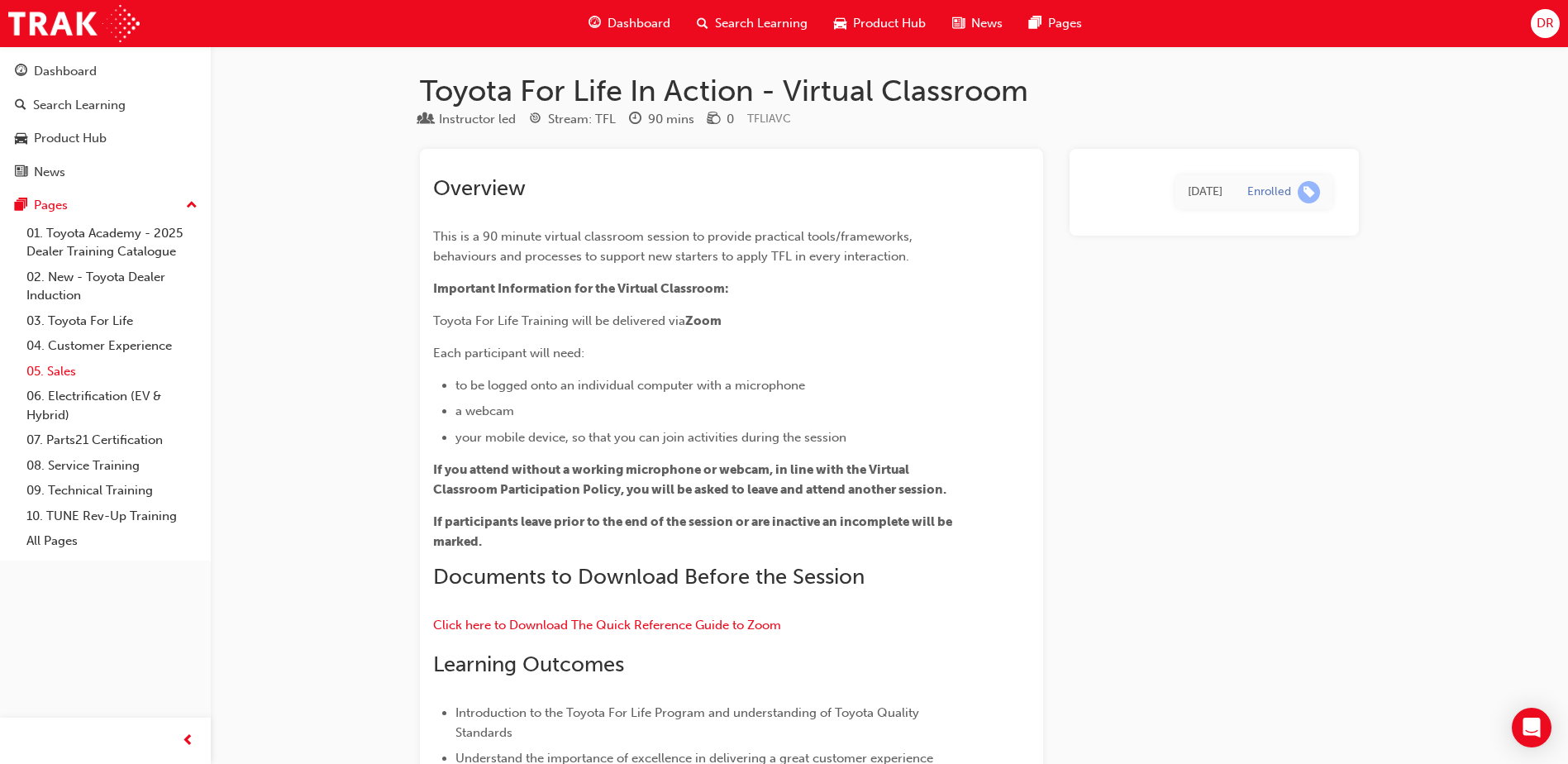
click at [63, 368] on link "05. Sales" at bounding box center [112, 371] width 184 height 26
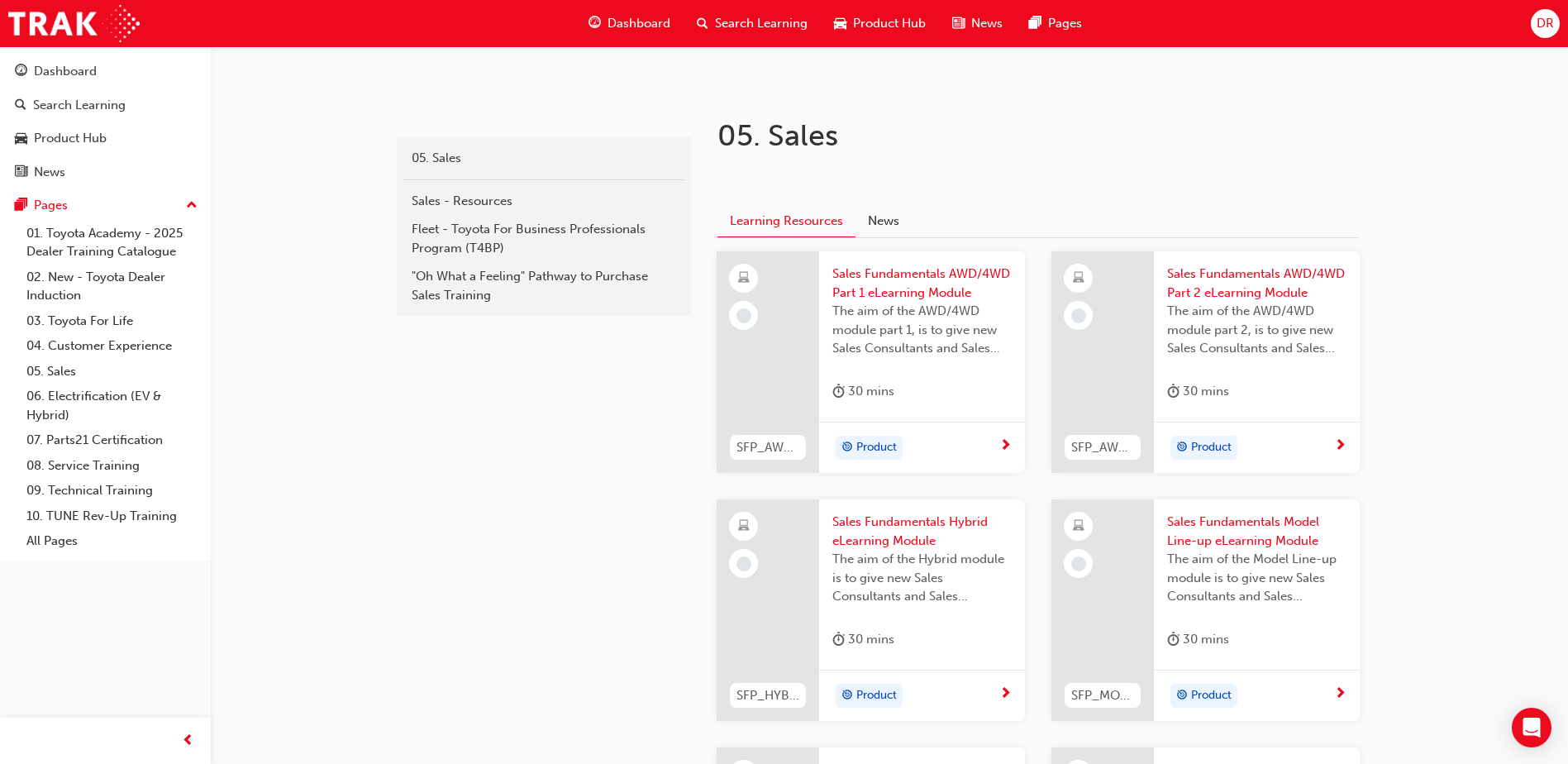
scroll to position [331, 0]
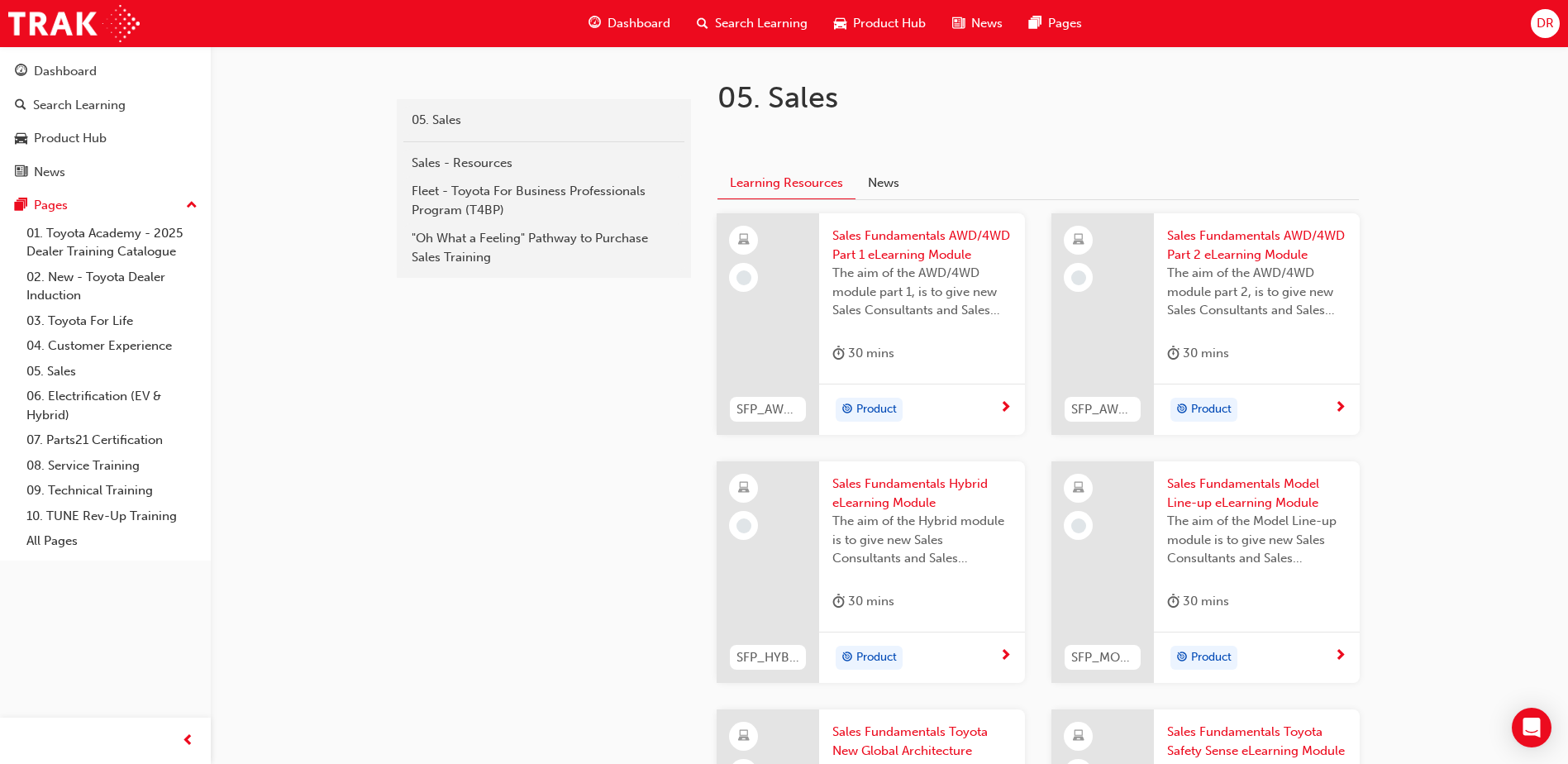
click at [904, 243] on span "Sales Fundamentals AWD/4WD Part 1 eLearning Module" at bounding box center [922, 244] width 180 height 37
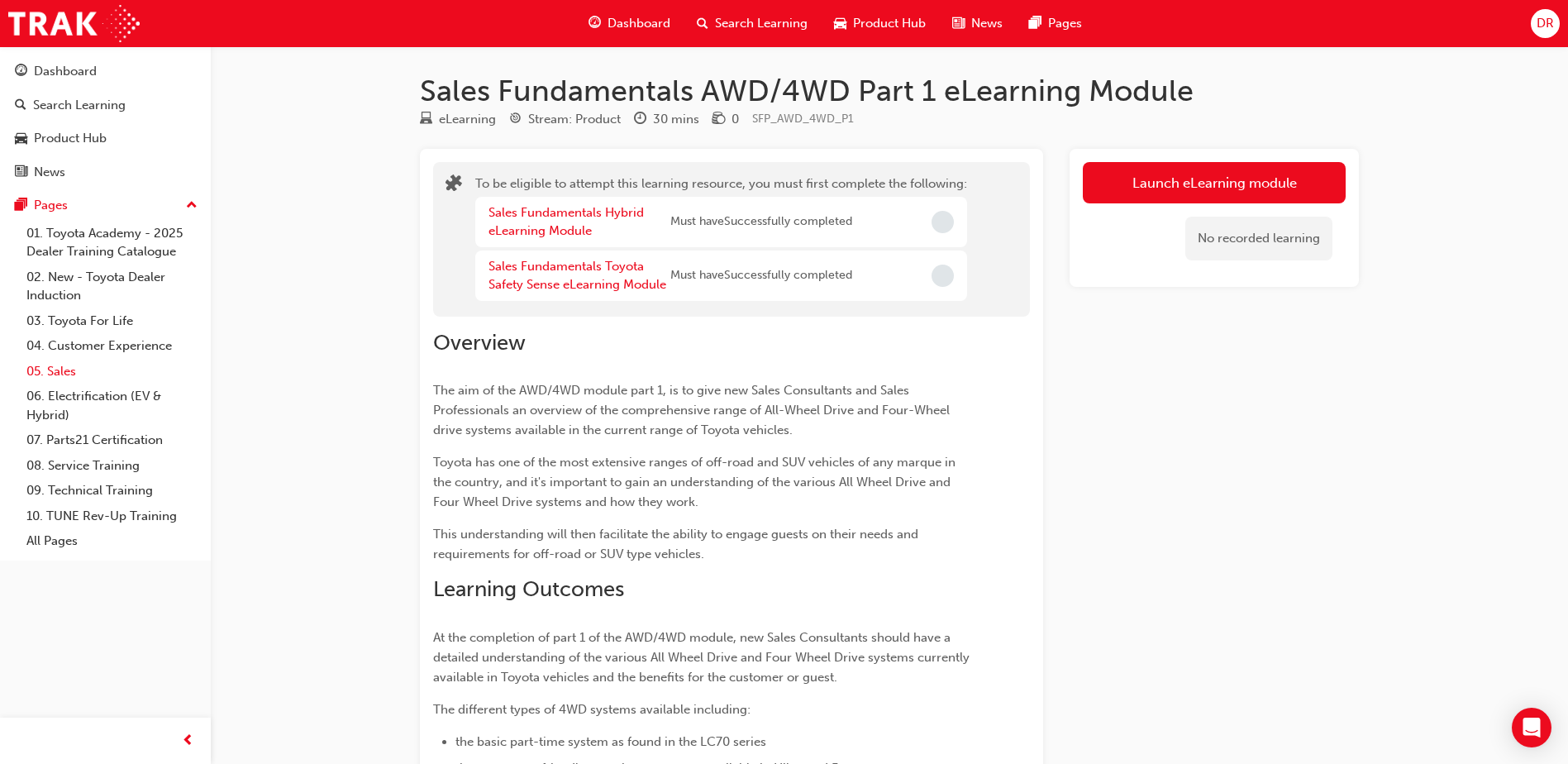
click at [62, 369] on link "05. Sales" at bounding box center [112, 371] width 184 height 26
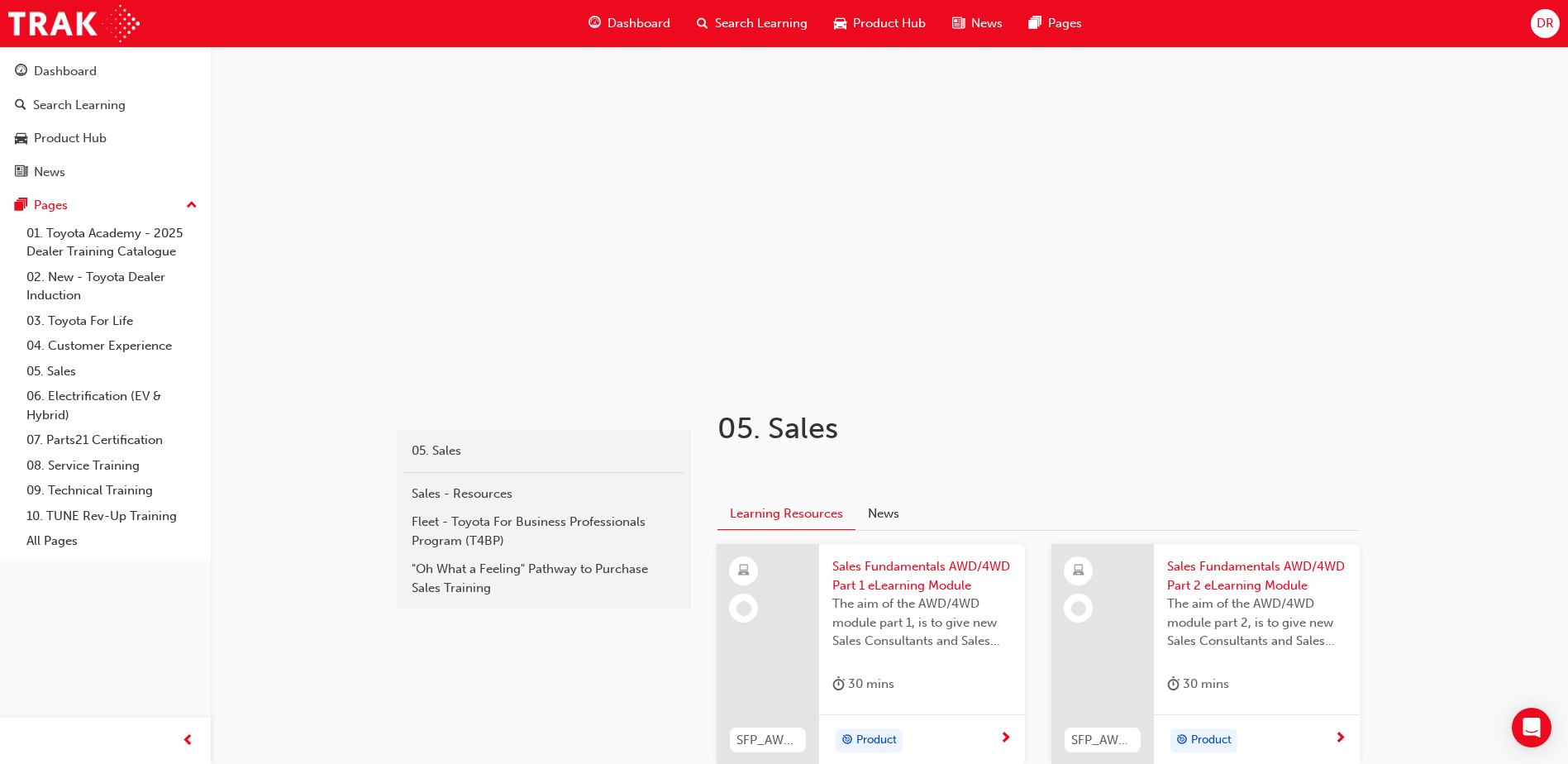
scroll to position [83, 0]
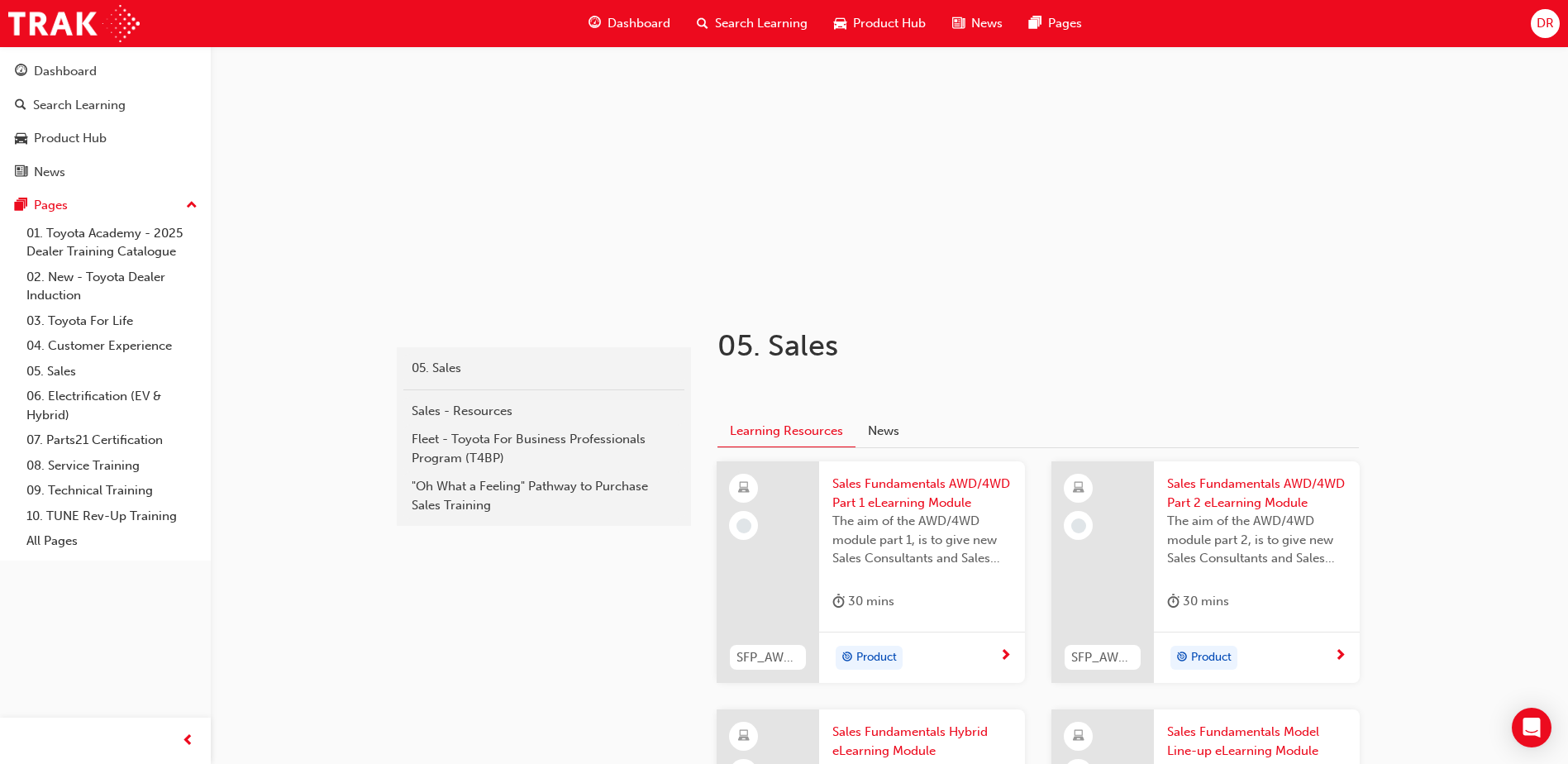
click at [877, 487] on span "Sales Fundamentals AWD/4WD Part 1 eLearning Module" at bounding box center [922, 492] width 180 height 37
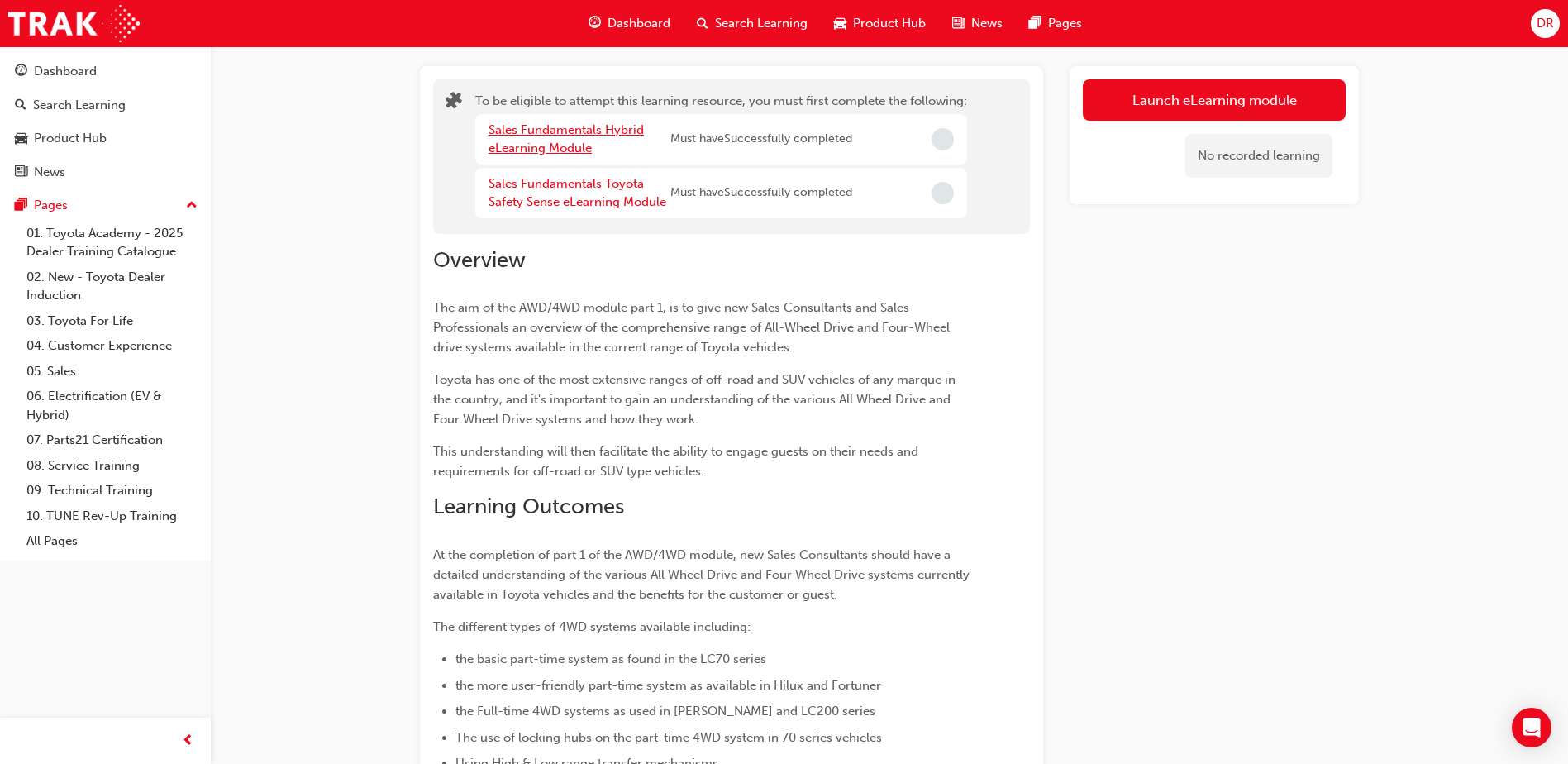
click at [548, 130] on link "Sales Fundamentals Hybrid eLearning Module" at bounding box center [566, 139] width 155 height 34
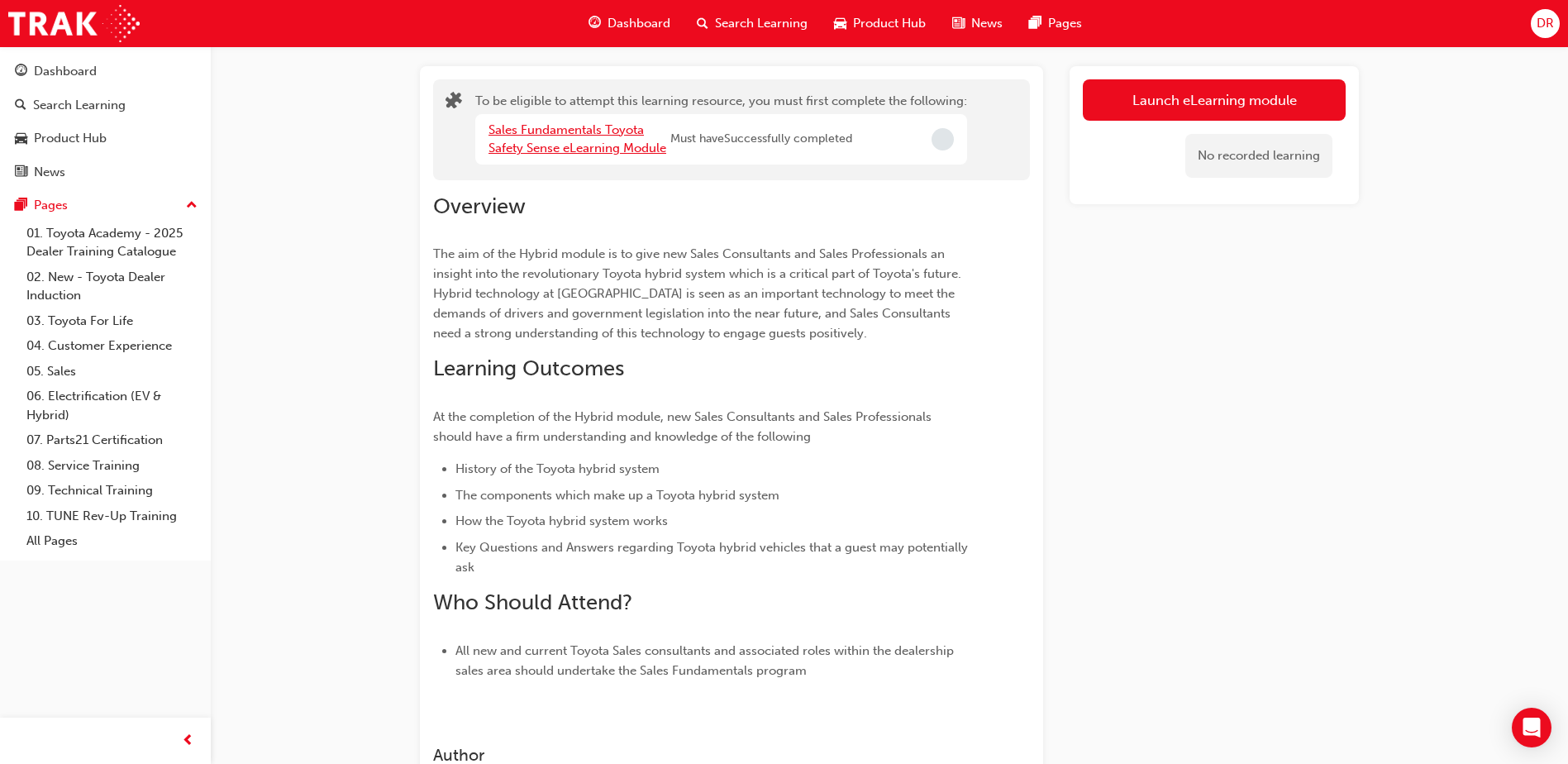
click at [561, 135] on link "Sales Fundamentals Toyota Safety Sense eLearning Module" at bounding box center [577, 139] width 178 height 34
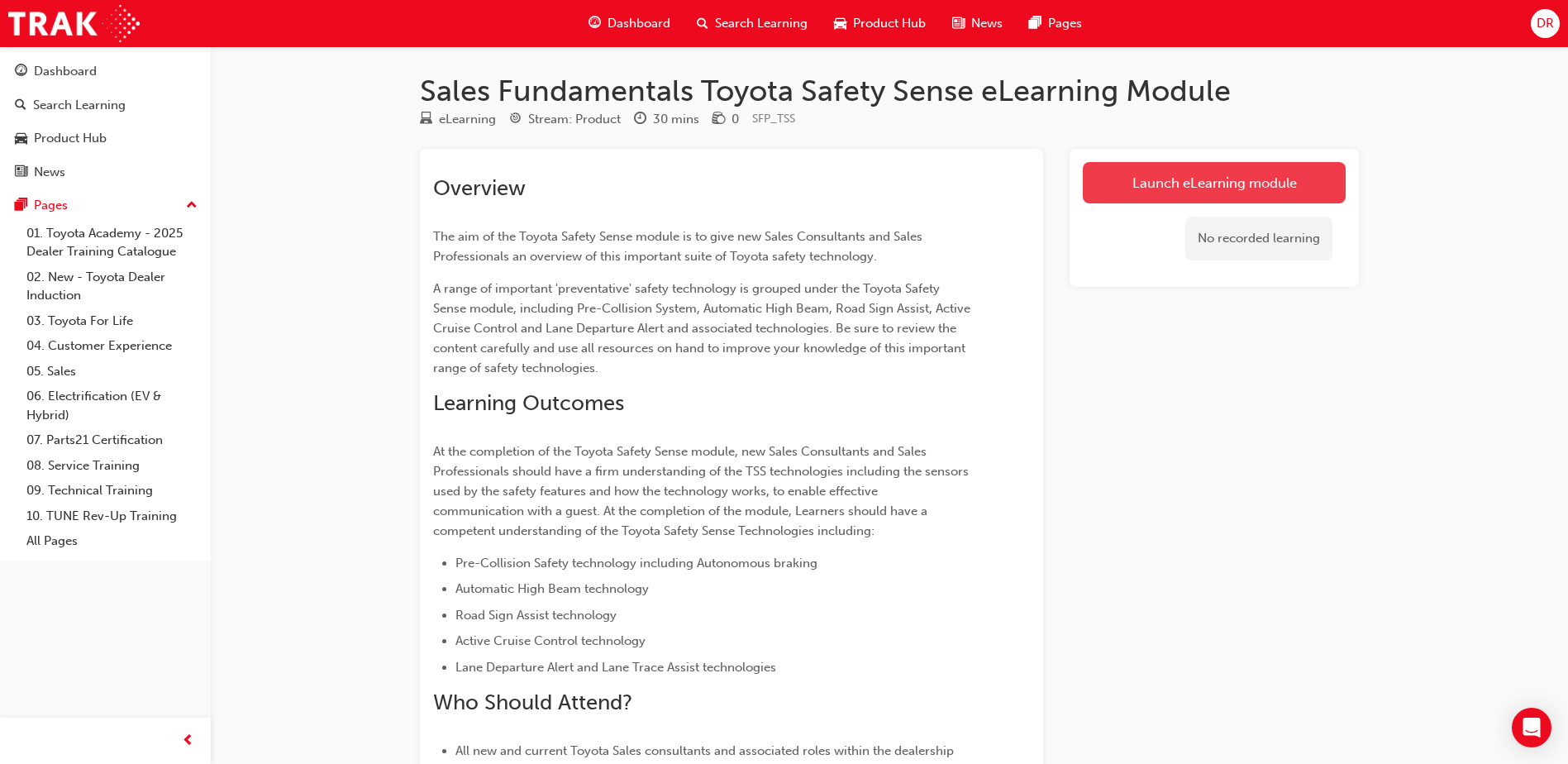
click at [1232, 181] on link "Launch eLearning module" at bounding box center [1214, 182] width 263 height 41
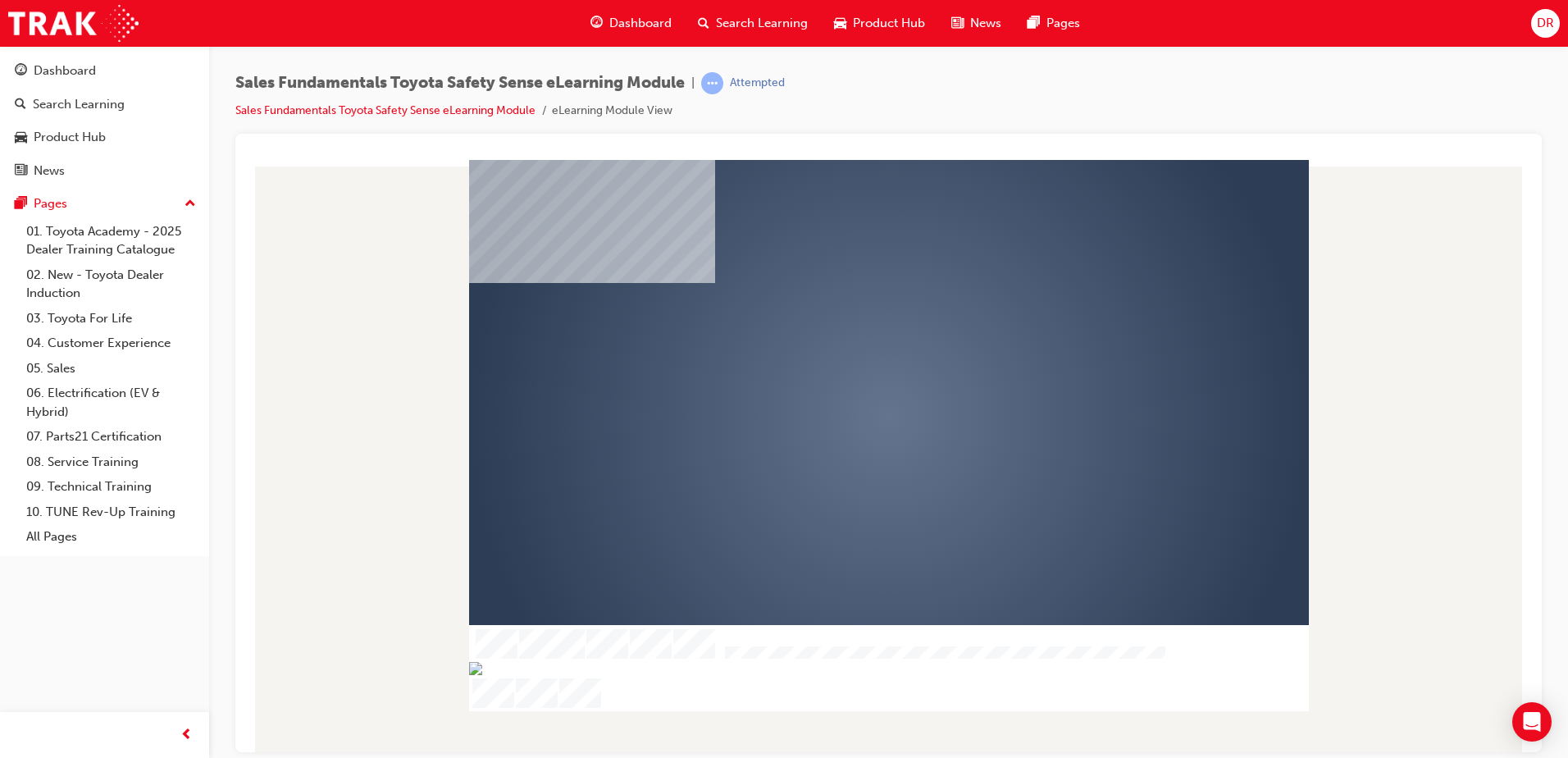
click at [841, 369] on div "play" at bounding box center [841, 369] width 0 height 0
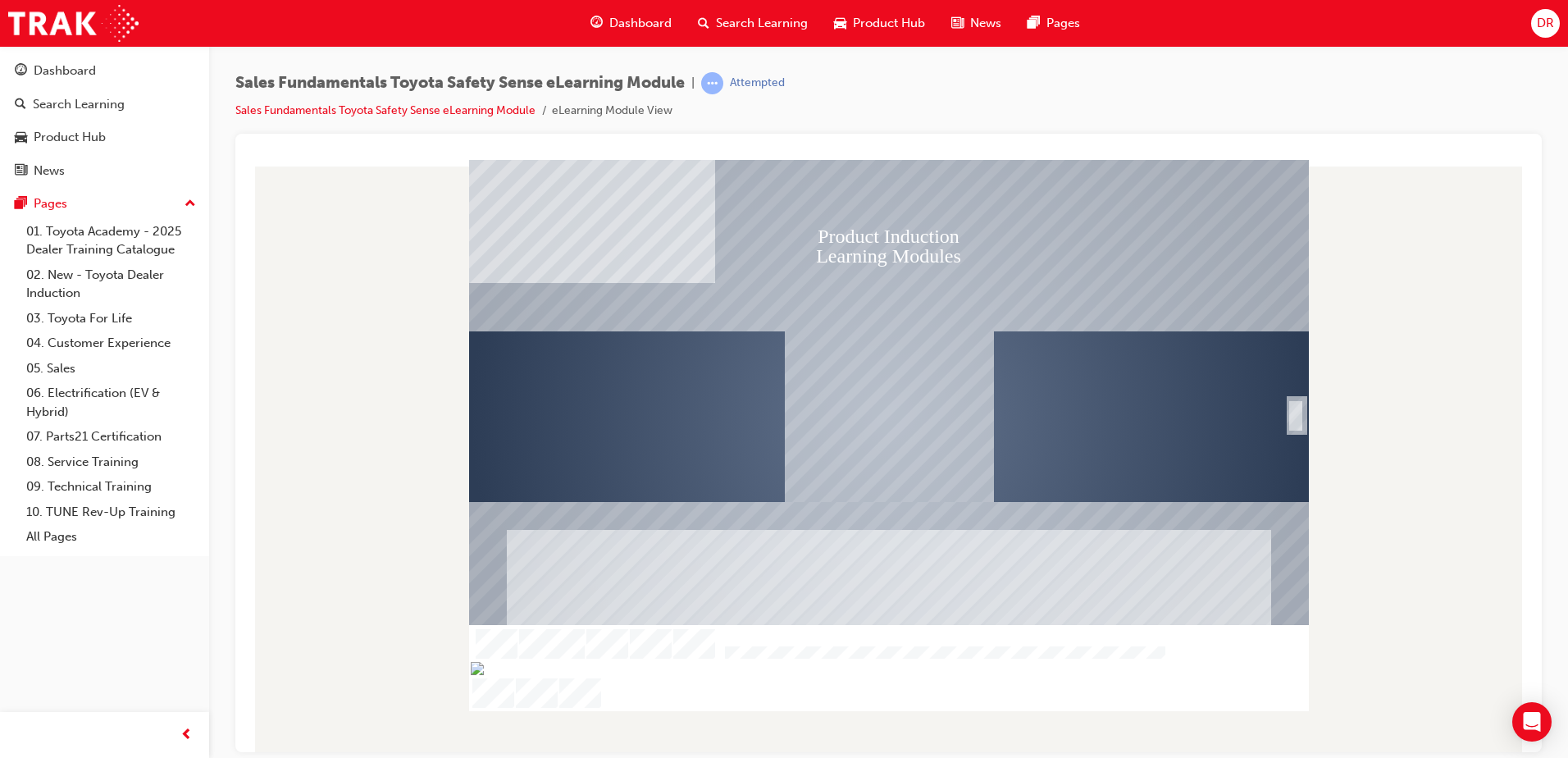
click at [1297, 416] on div "SmartShape" at bounding box center [1296, 433] width 16 height 35
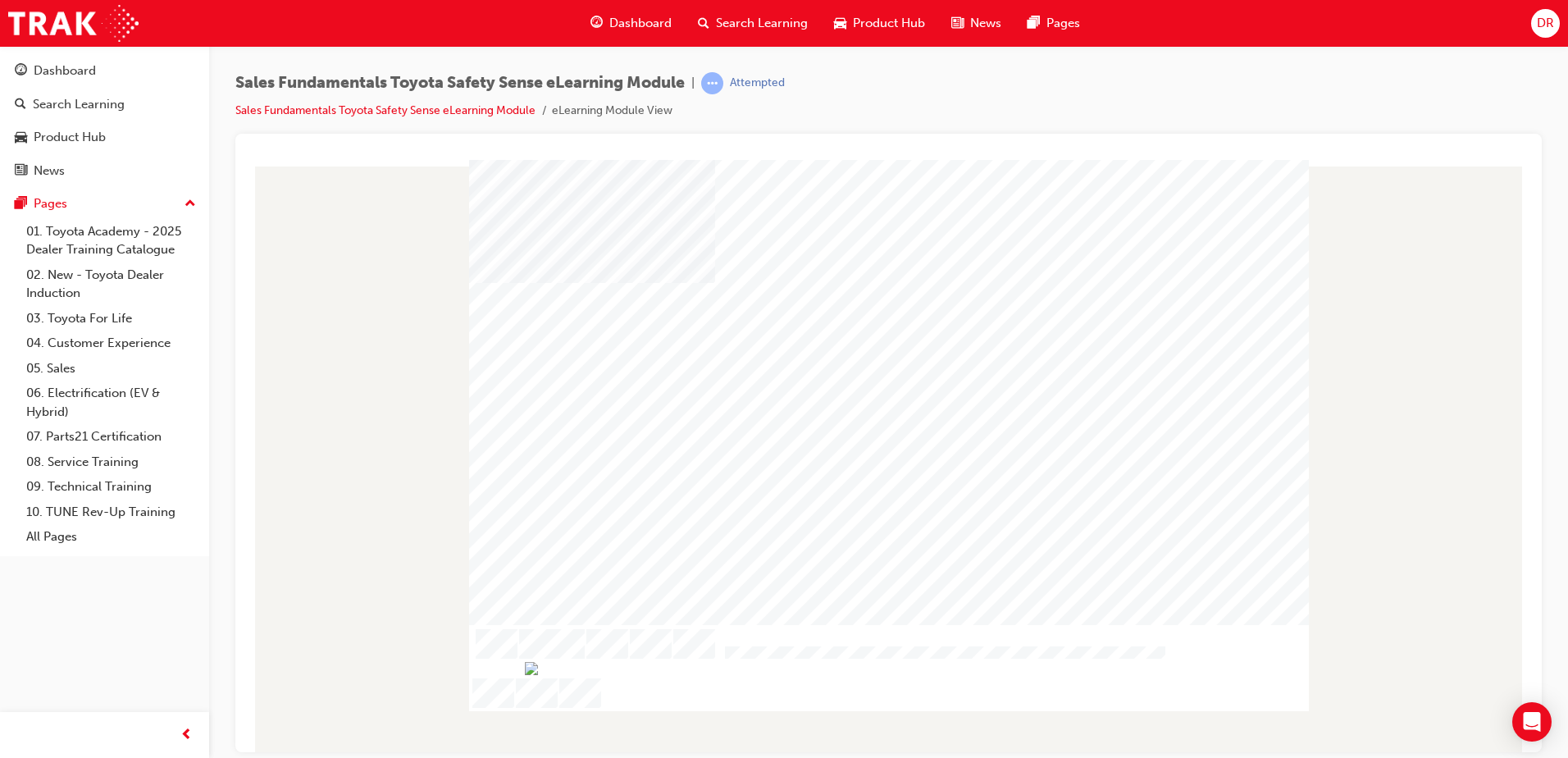
click at [1077, 742] on div at bounding box center [889, 455] width 1280 height 592
drag, startPoint x: 784, startPoint y: 696, endPoint x: 755, endPoint y: 696, distance: 29.0
click at [511, 696] on img "Progress, Slide 1 of 18" at bounding box center [504, 700] width 14 height 14
drag, startPoint x: 755, startPoint y: 698, endPoint x: 769, endPoint y: 698, distance: 14.0
click at [526, 698] on img "Progress, Slide 1 of 18" at bounding box center [519, 700] width 14 height 14
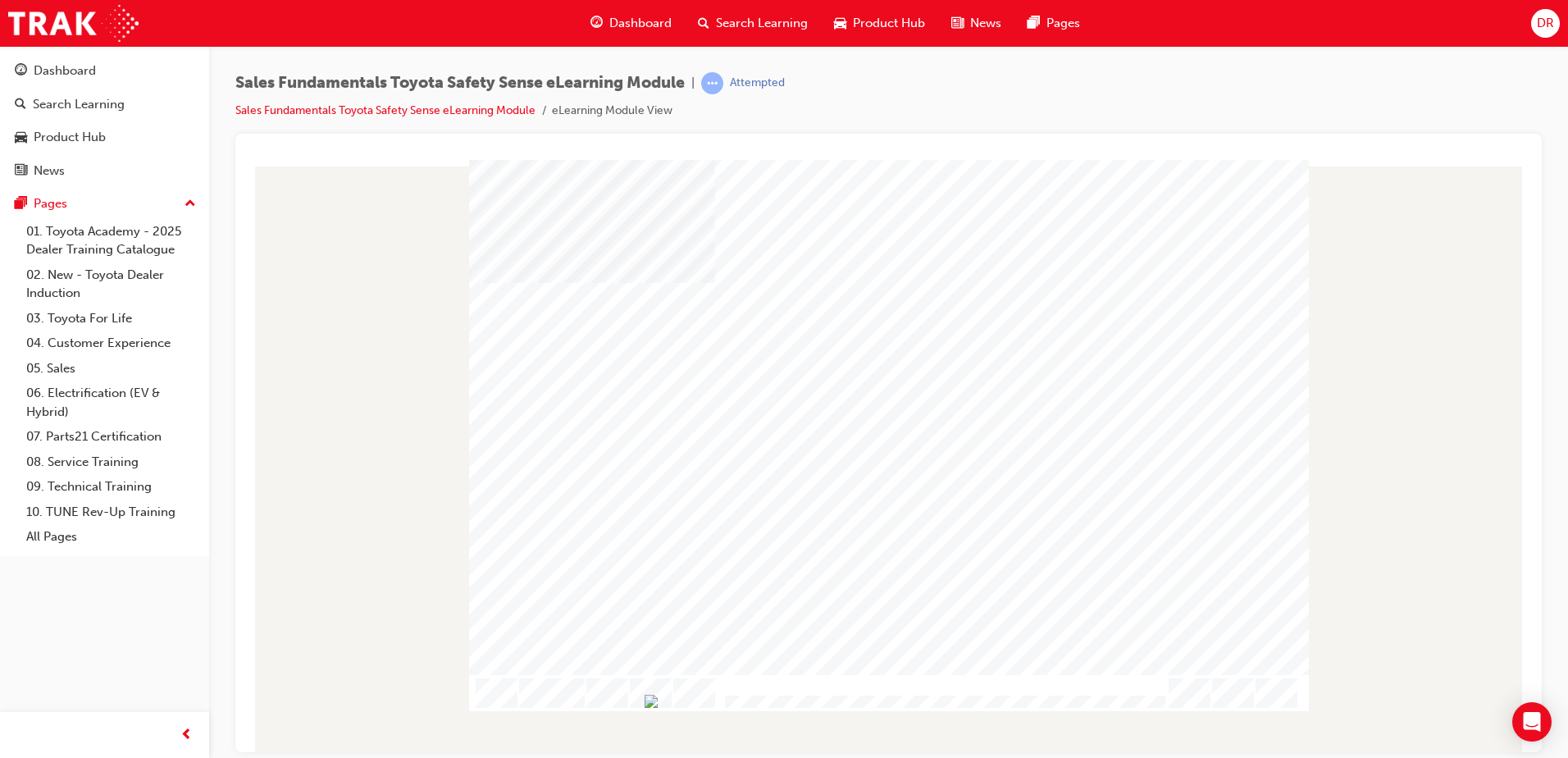
click at [1223, 734] on div at bounding box center [889, 455] width 1280 height 592
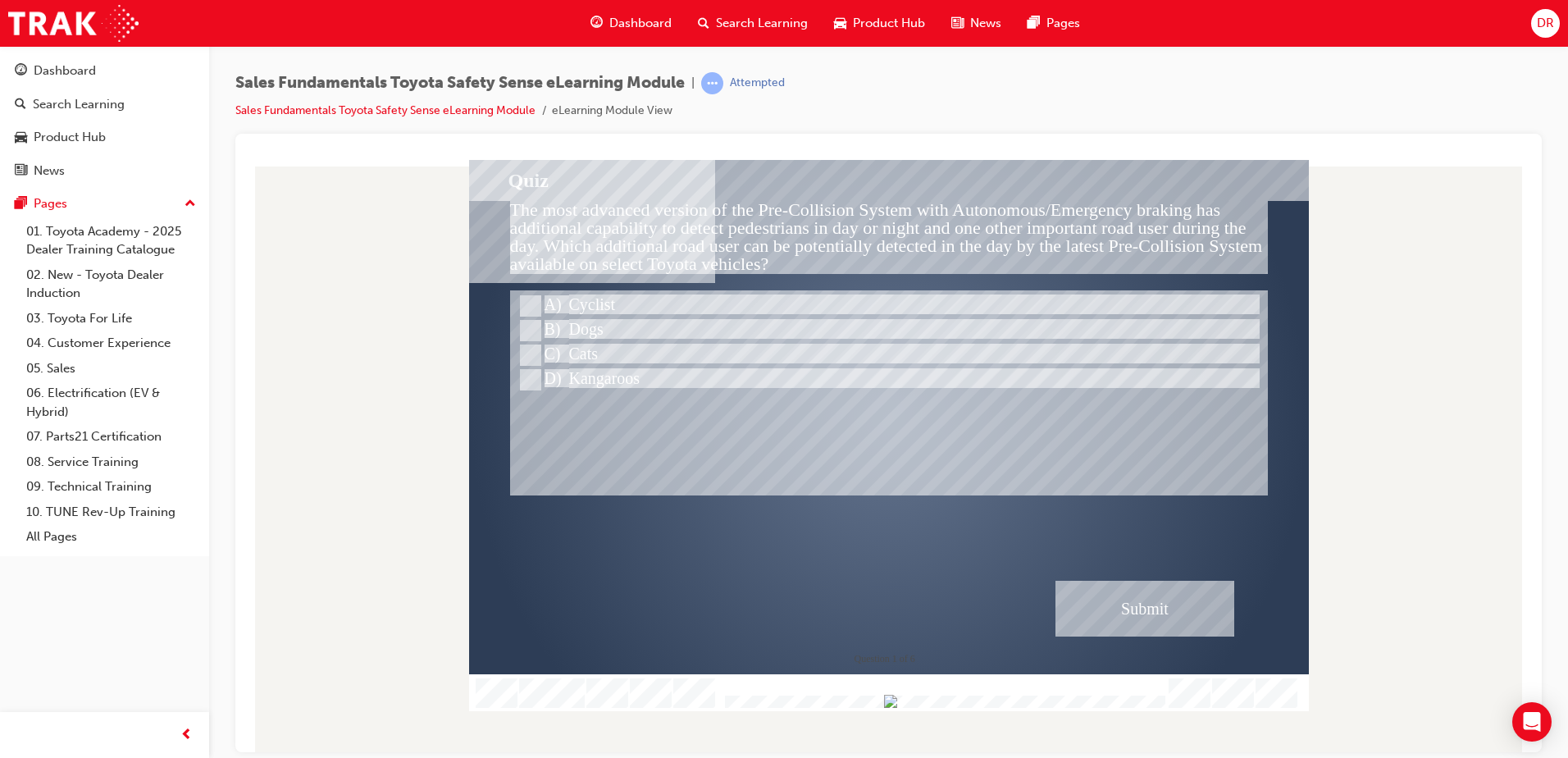
drag, startPoint x: 1125, startPoint y: 700, endPoint x: 1157, endPoint y: 700, distance: 32.0
click at [1157, 700] on div at bounding box center [943, 702] width 445 height 14
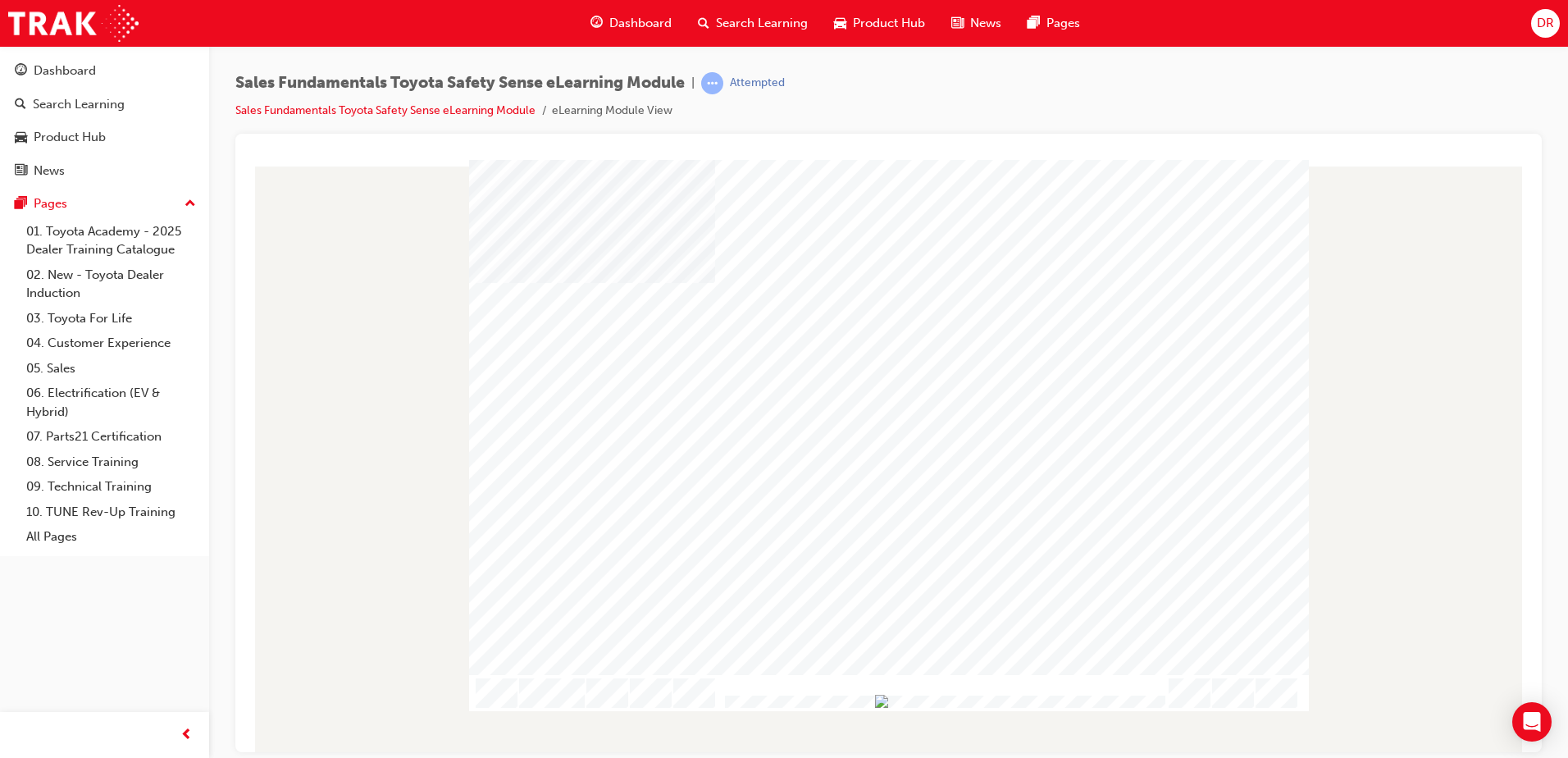
drag, startPoint x: 1138, startPoint y: 696, endPoint x: 1129, endPoint y: 692, distance: 9.8
click at [889, 694] on img "Progress, Slide 1 of 18" at bounding box center [881, 700] width 14 height 14
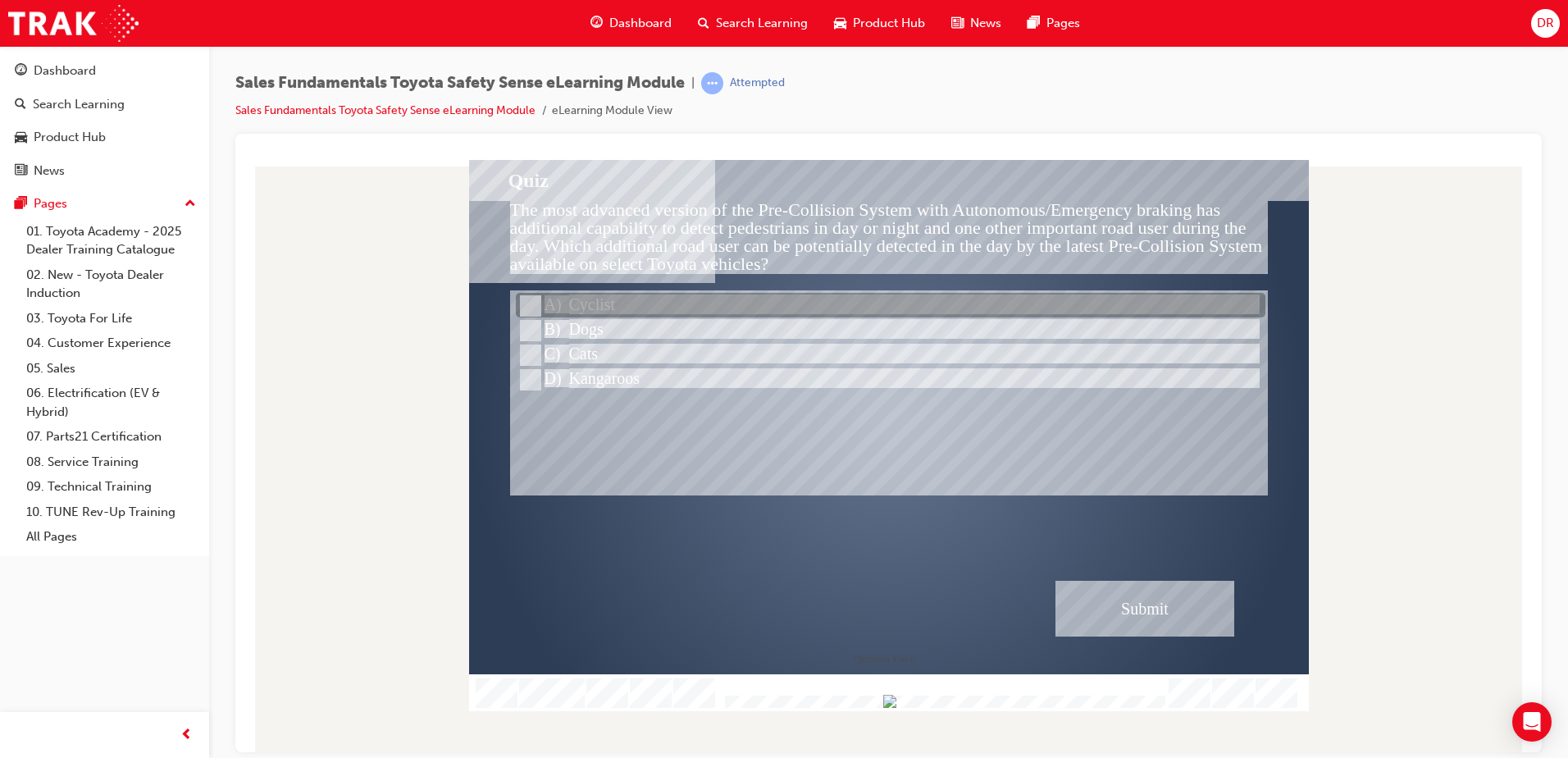
click at [537, 303] on input "Cyclist" at bounding box center [529, 306] width 18 height 18
radio input "true"
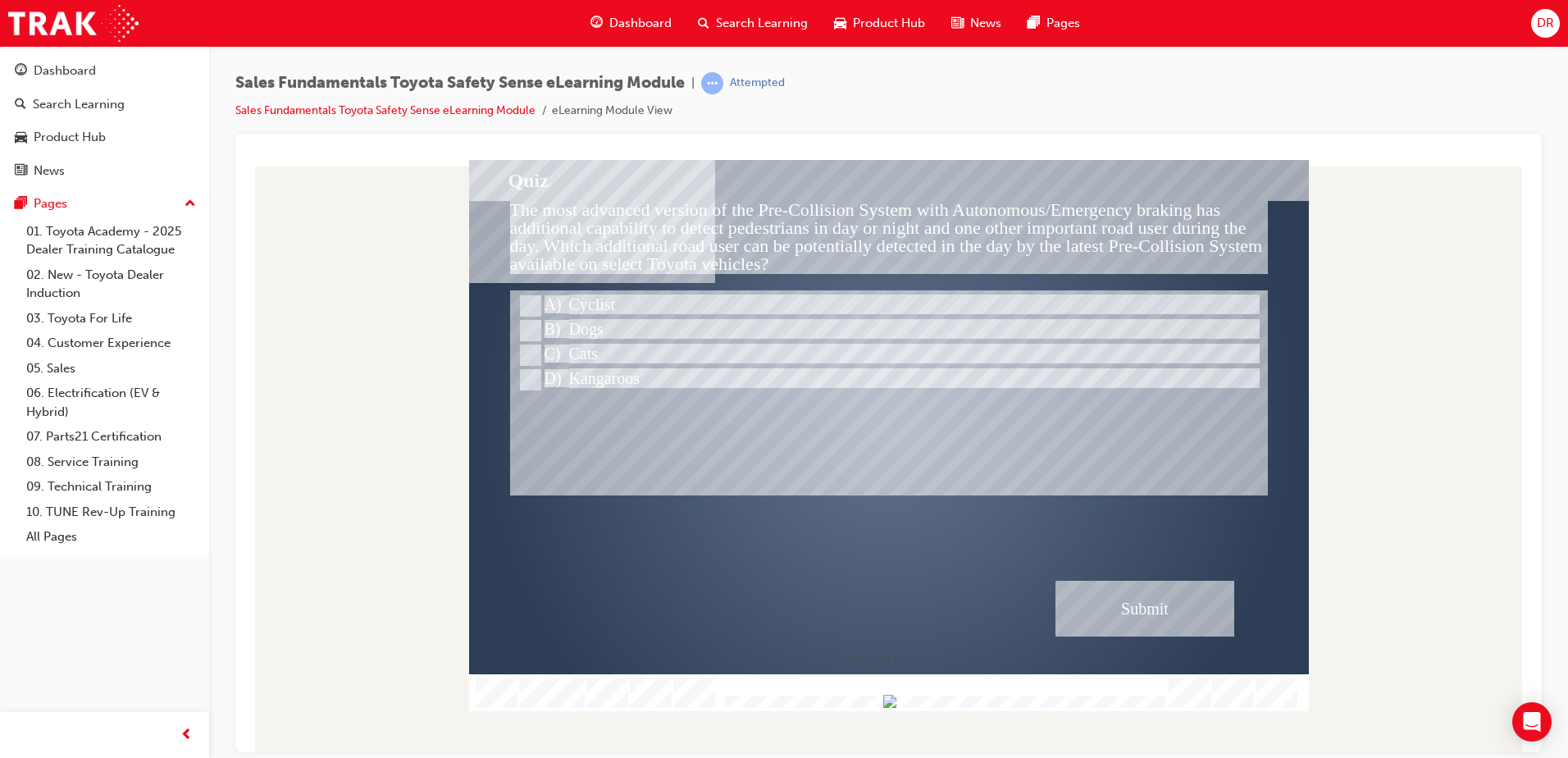
click at [1141, 609] on div "Submit" at bounding box center [1145, 608] width 179 height 56
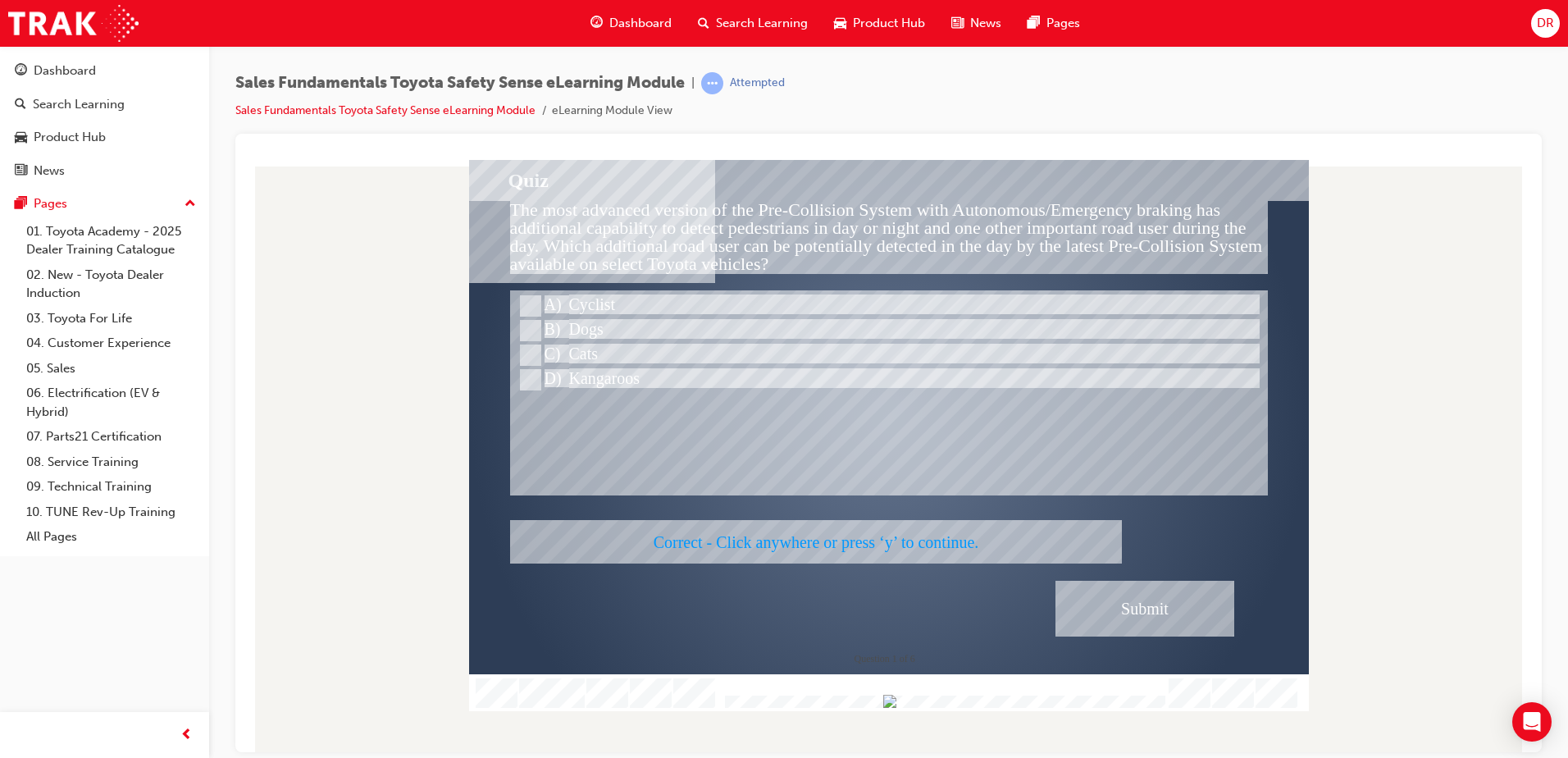
click at [863, 451] on div at bounding box center [889, 434] width 840 height 551
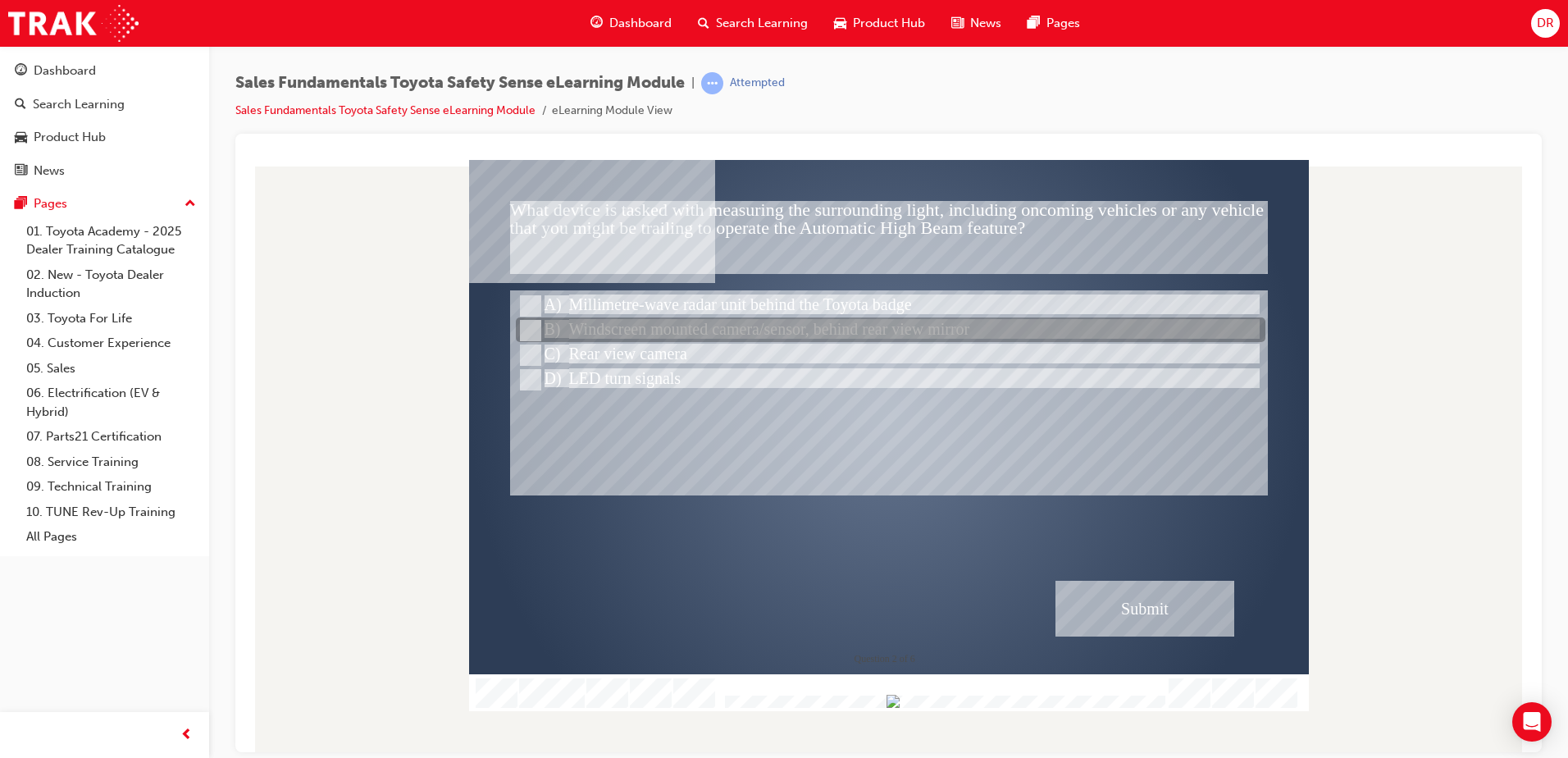
click at [531, 325] on input "Windscreen mounted camera/sensor, behind rear view mirror" at bounding box center [529, 330] width 18 height 18
radio input "true"
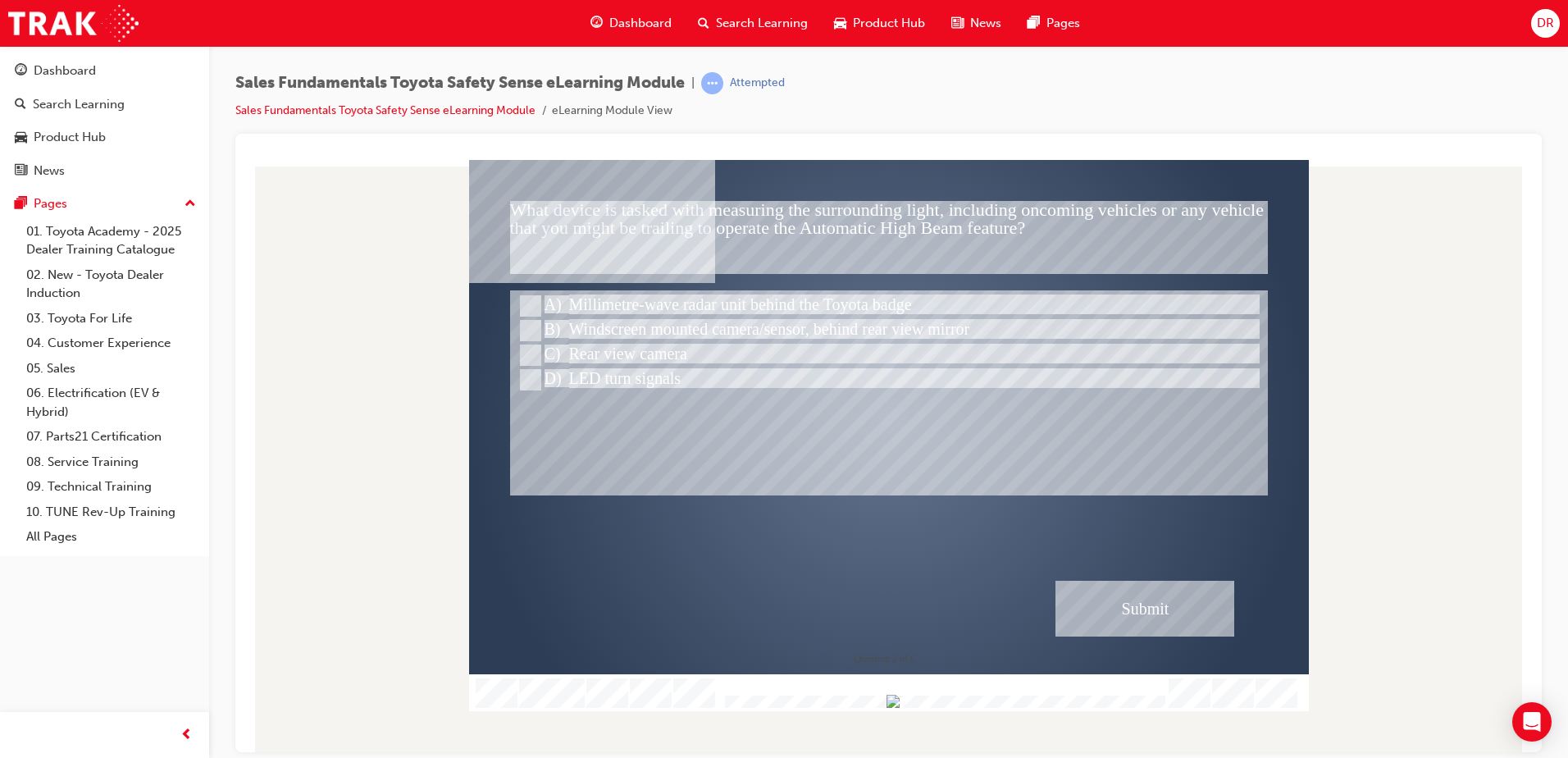
click at [1155, 619] on div "Submit" at bounding box center [1145, 608] width 179 height 56
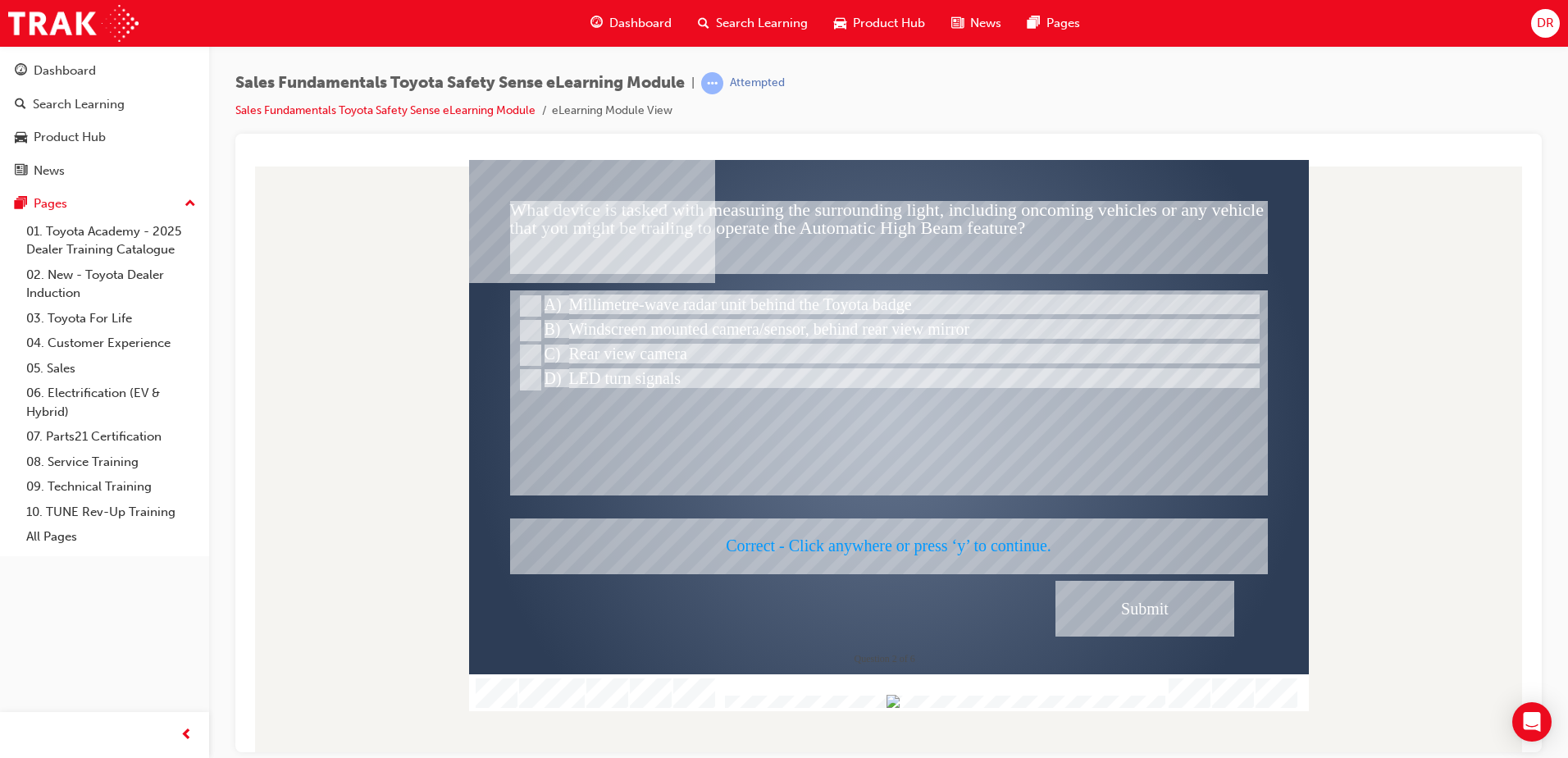
click at [1069, 455] on div at bounding box center [889, 434] width 840 height 551
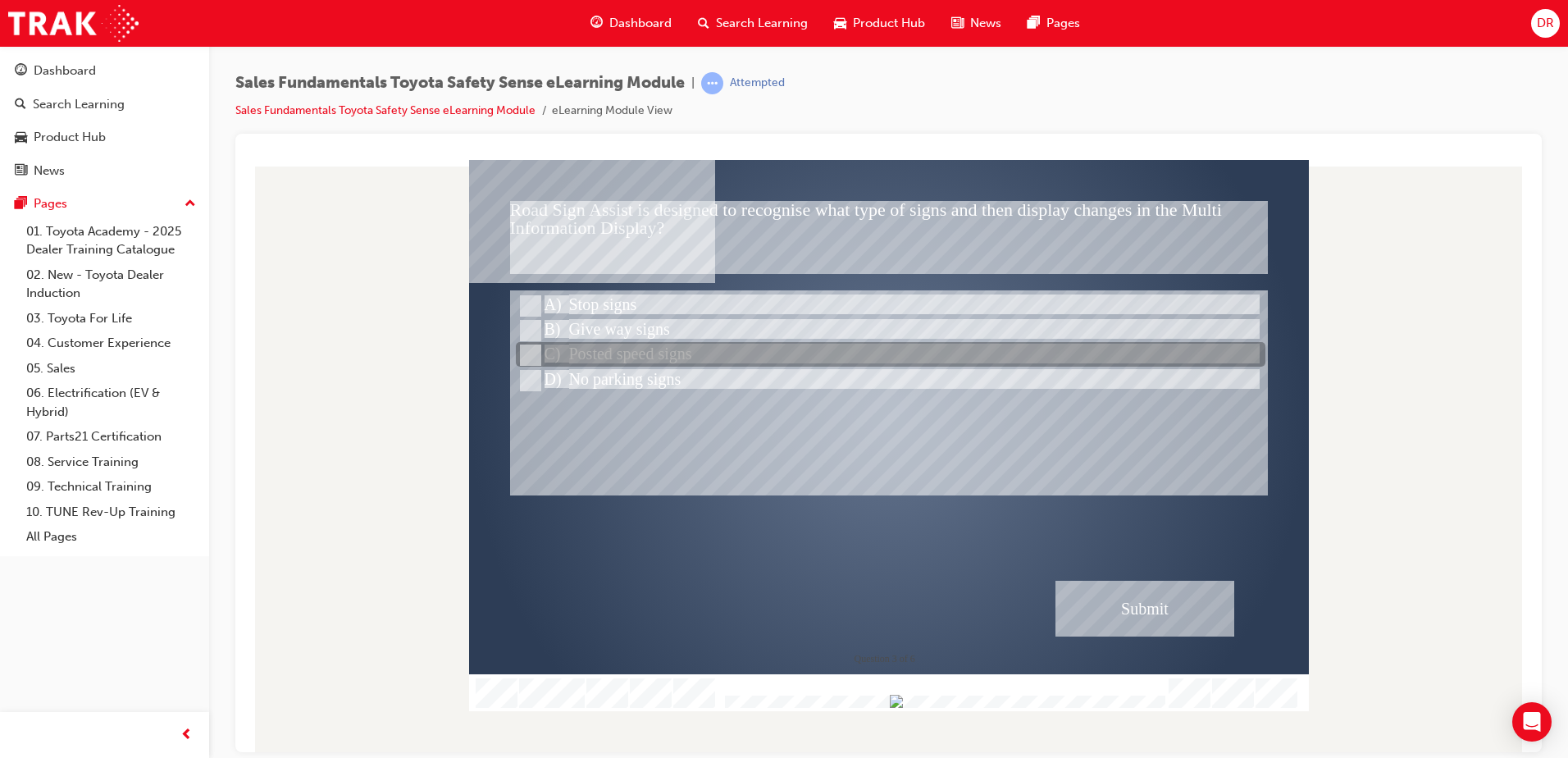
click at [529, 354] on input "Posted speed signs" at bounding box center [529, 355] width 18 height 18
radio input "true"
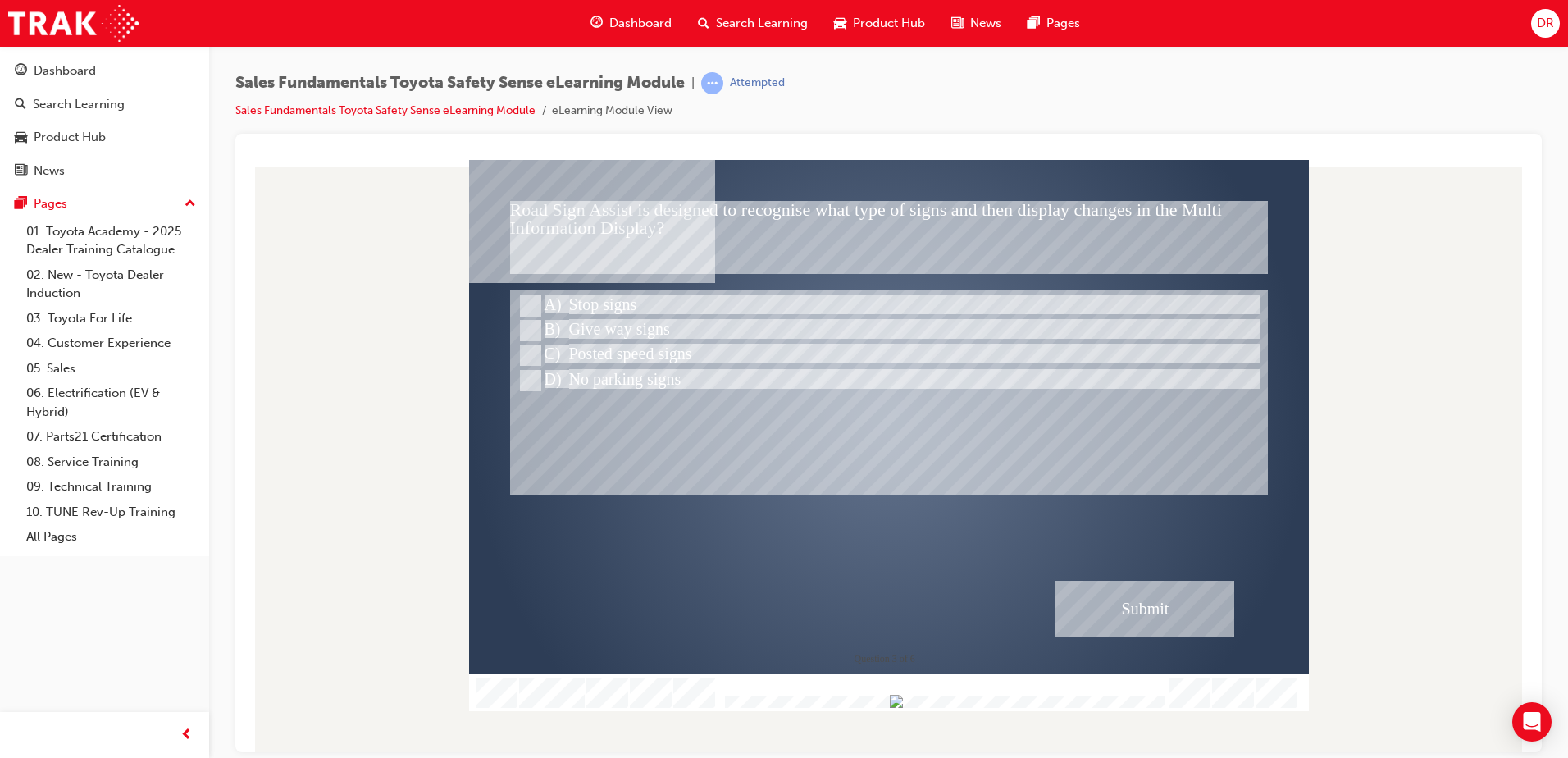
click at [1138, 603] on div "Submit" at bounding box center [1145, 608] width 179 height 56
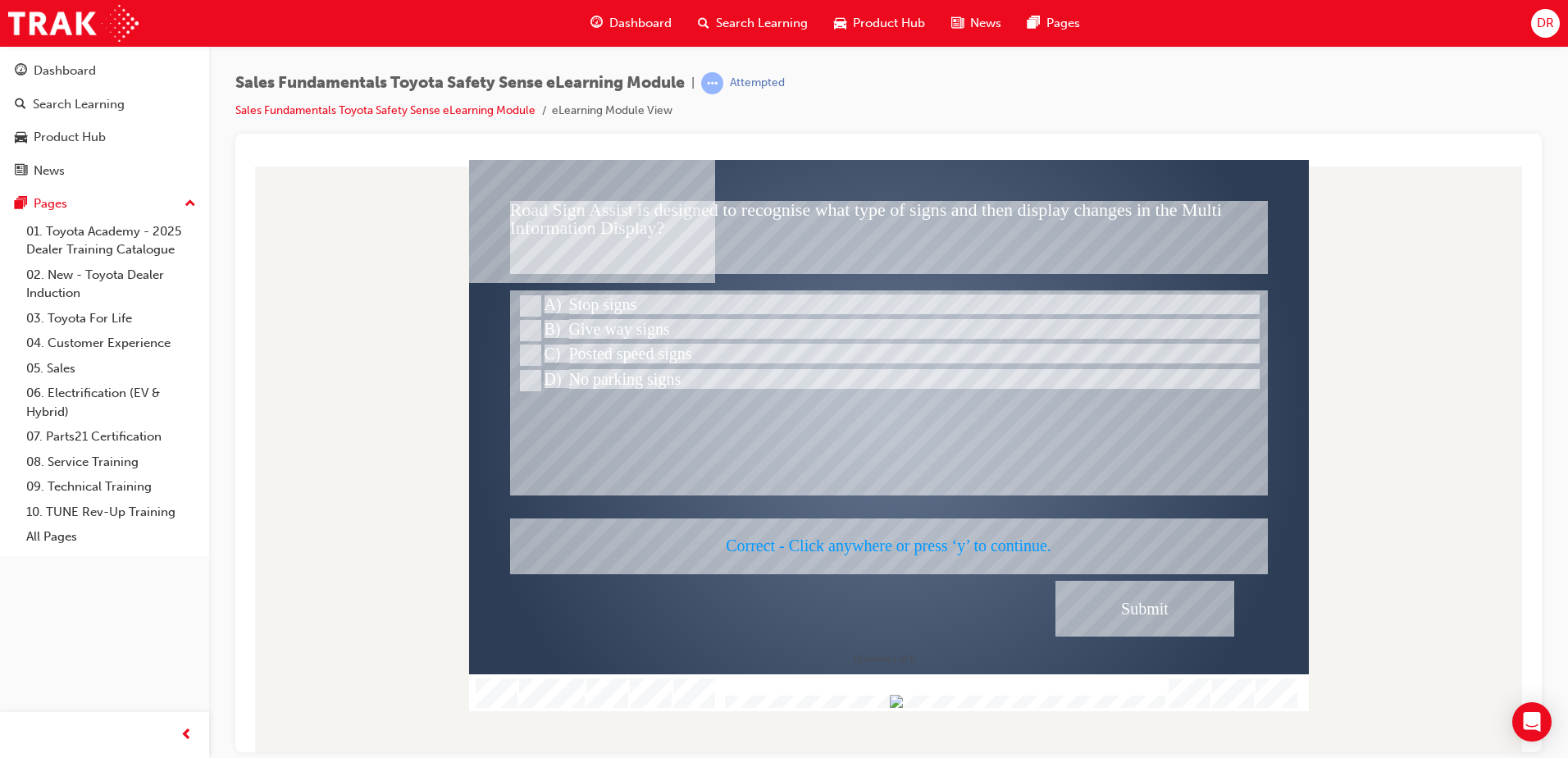
click at [940, 446] on div at bounding box center [889, 434] width 840 height 551
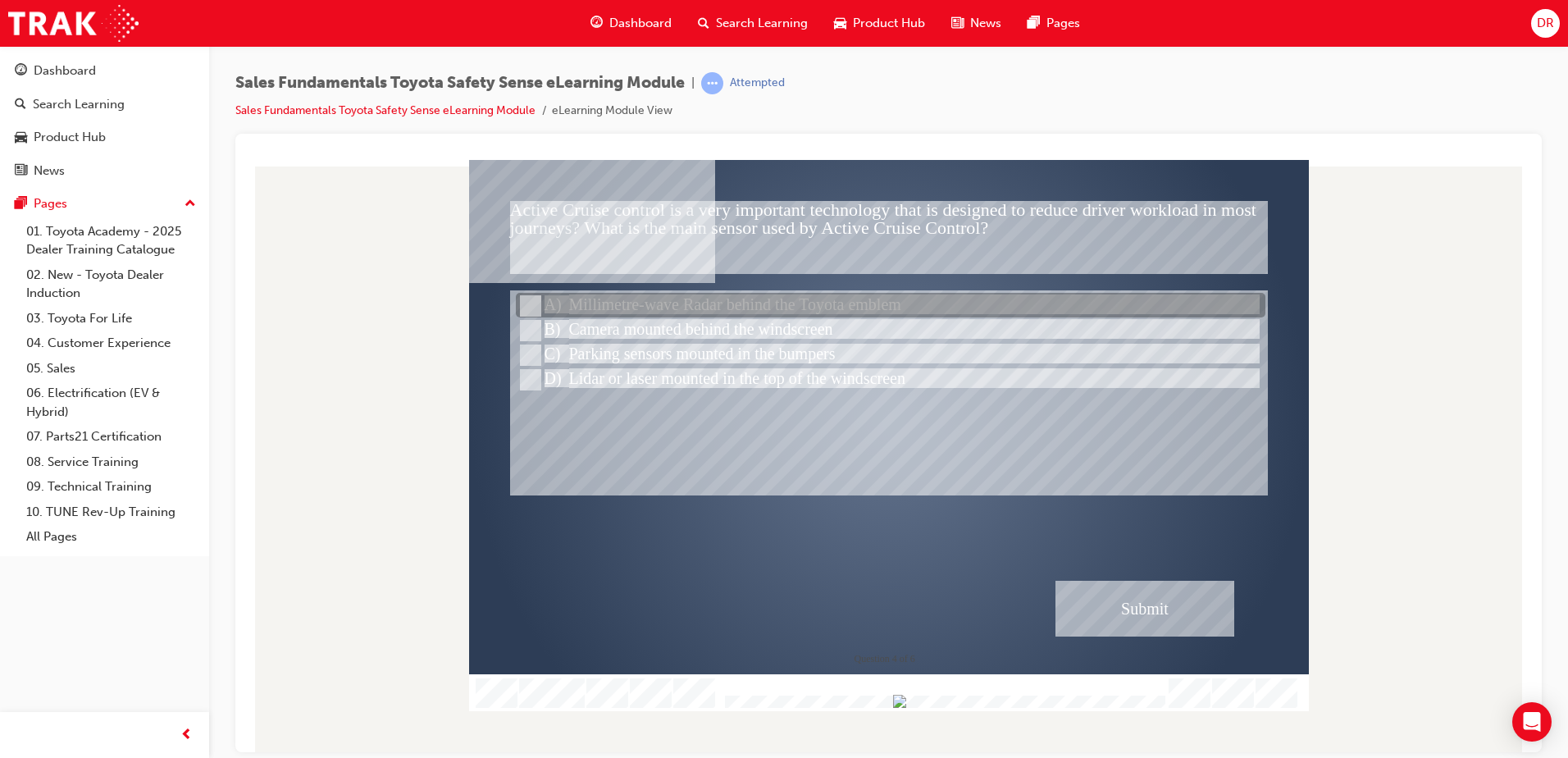
click at [528, 304] on input "Millimetre-wave Radar behind the Toyota emblem" at bounding box center [529, 306] width 18 height 18
radio input "true"
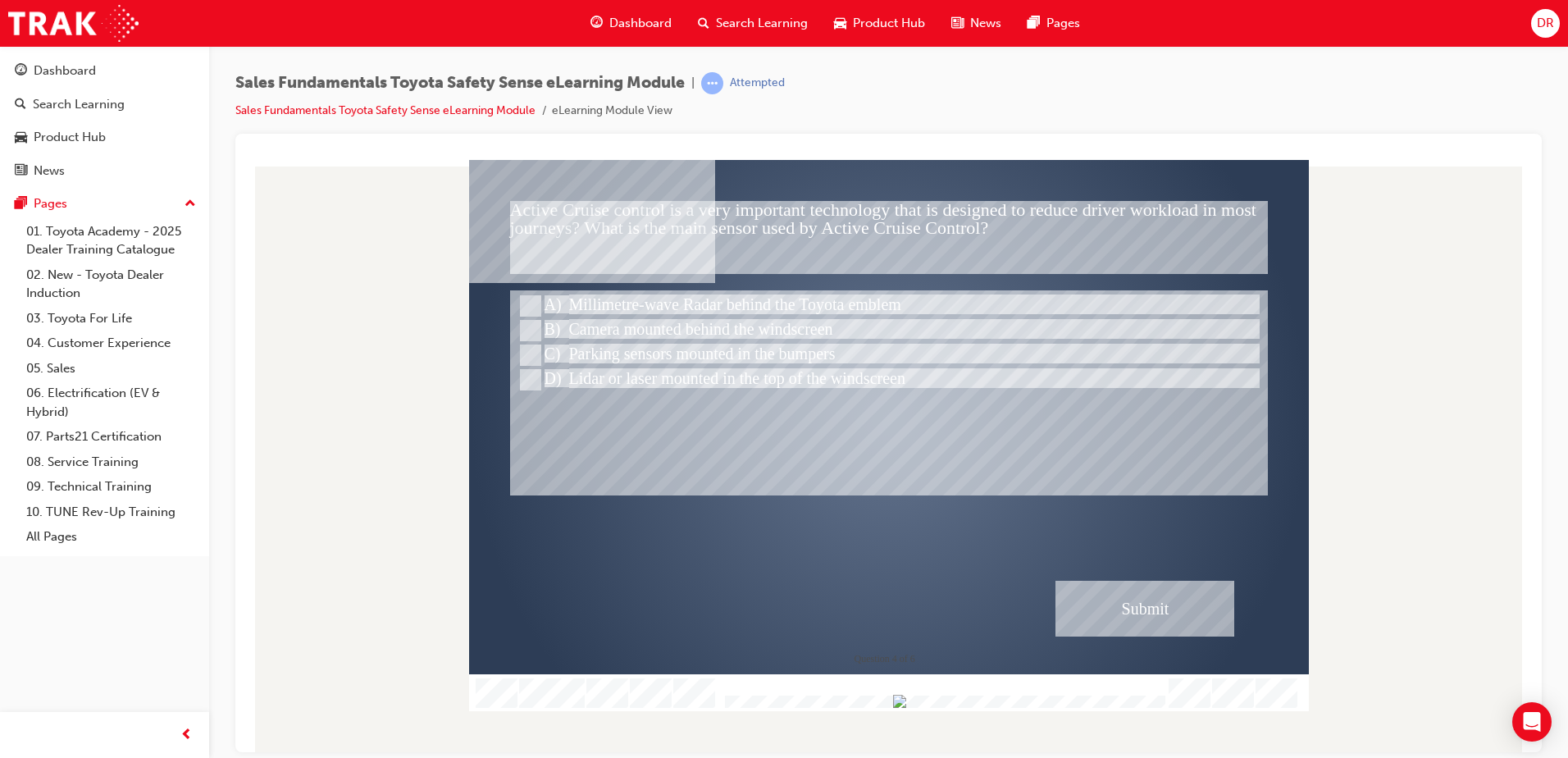
click at [1139, 614] on div "Submit" at bounding box center [1145, 608] width 179 height 56
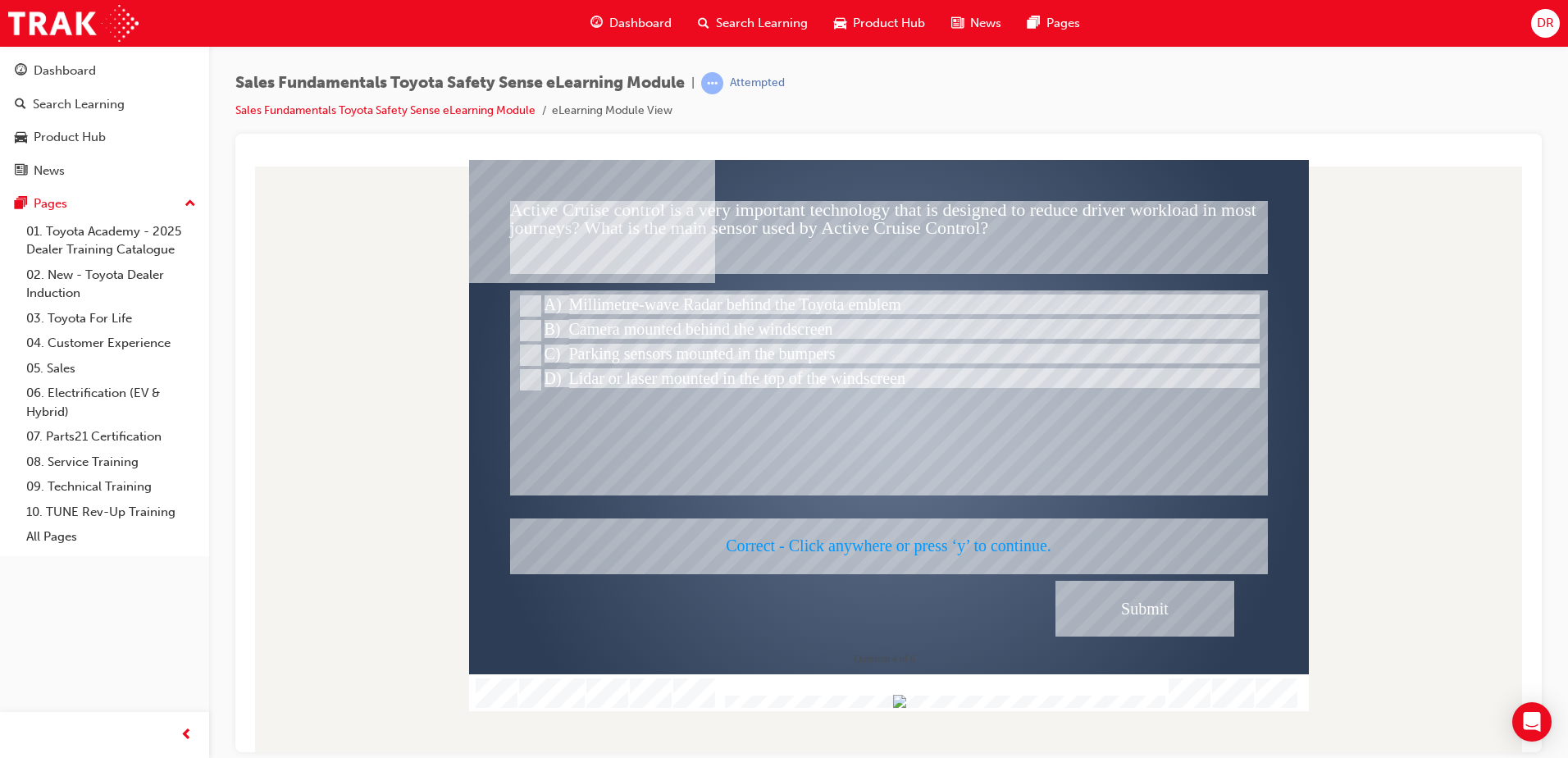
click at [1076, 474] on div at bounding box center [889, 434] width 840 height 551
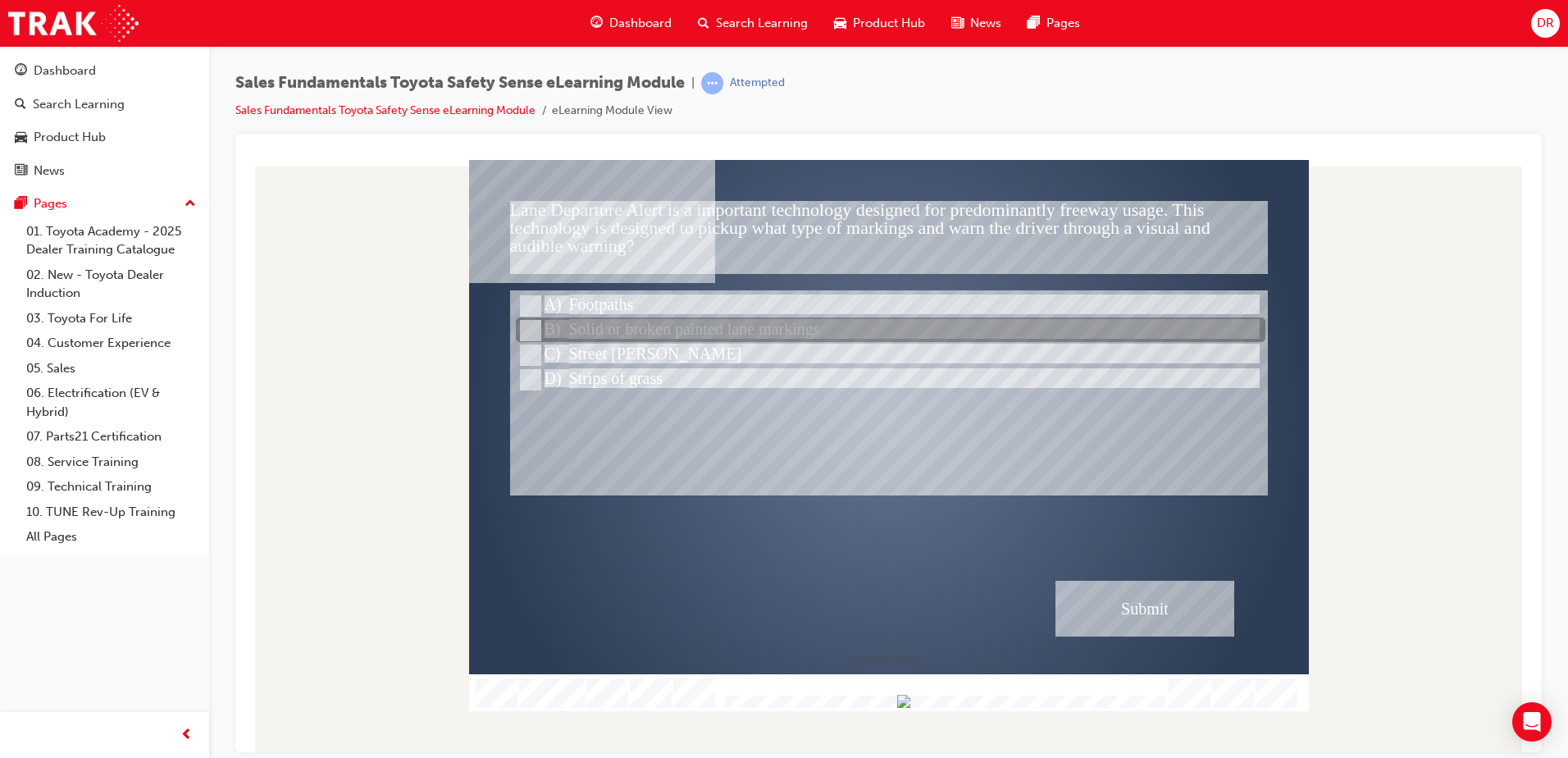
click at [527, 327] on input "Solid or broken painted lane markings" at bounding box center [529, 330] width 18 height 18
radio input "true"
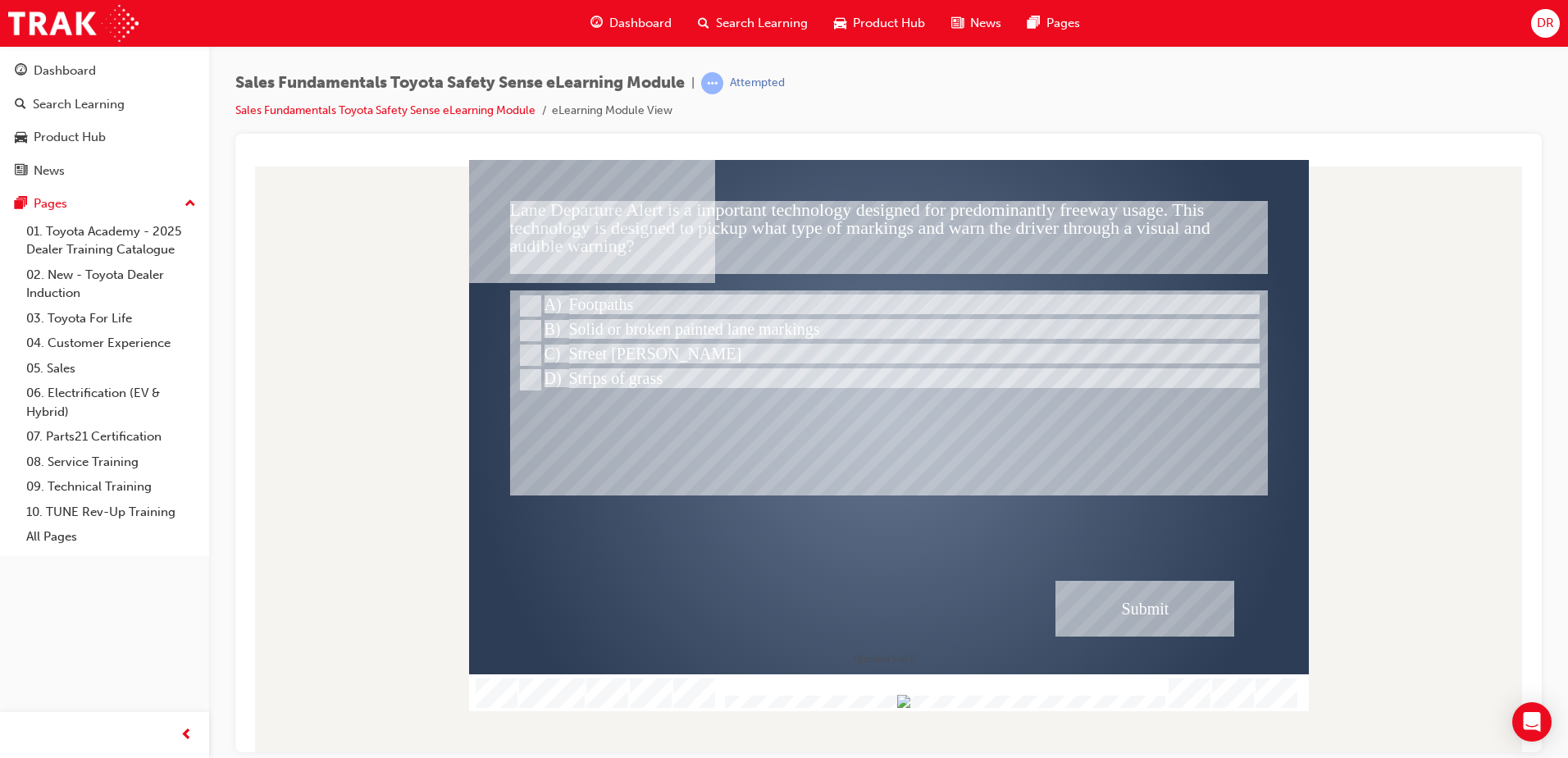
click at [1166, 616] on div "Submit" at bounding box center [1145, 608] width 179 height 56
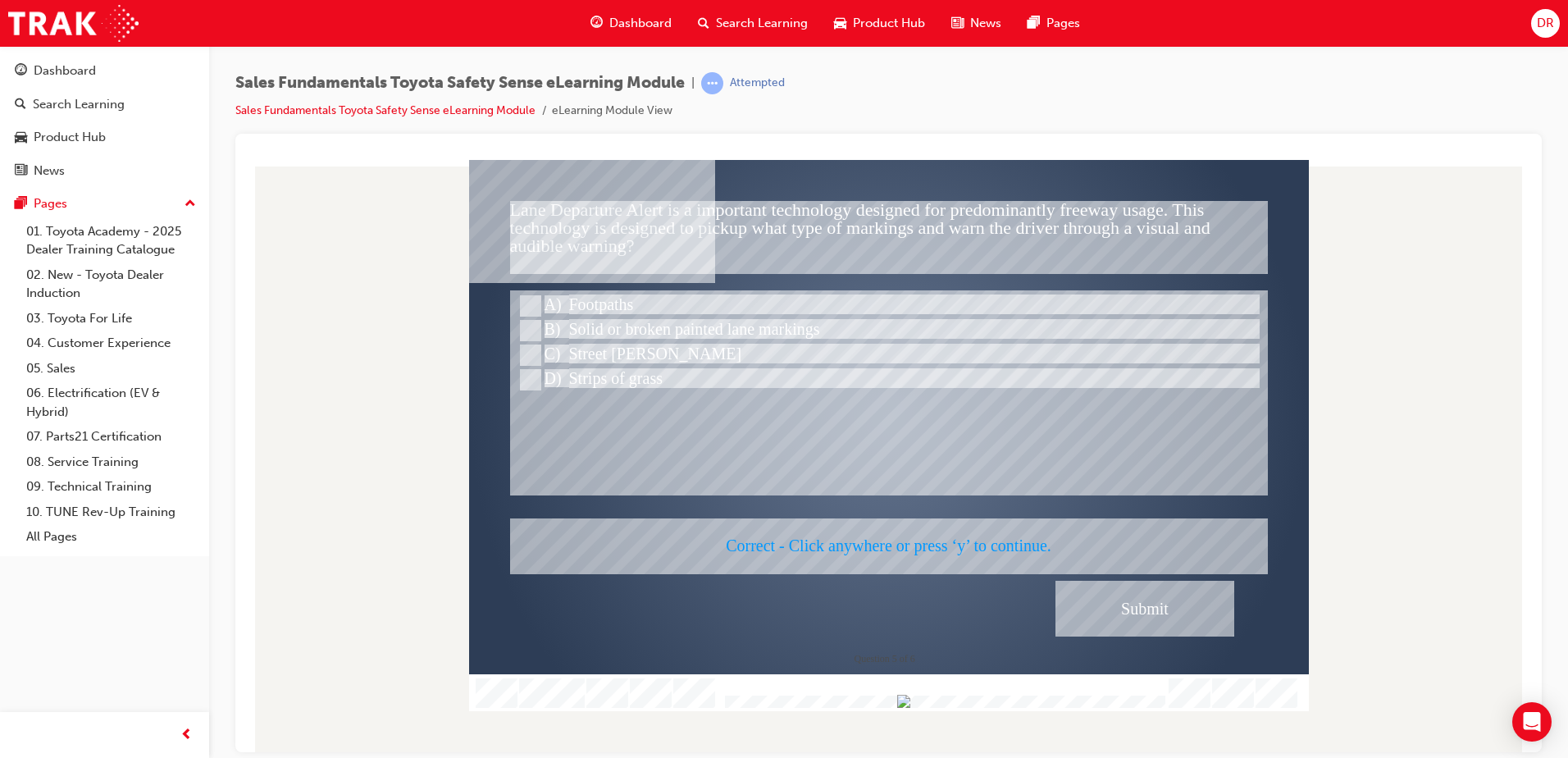
click at [1040, 435] on div at bounding box center [889, 434] width 840 height 551
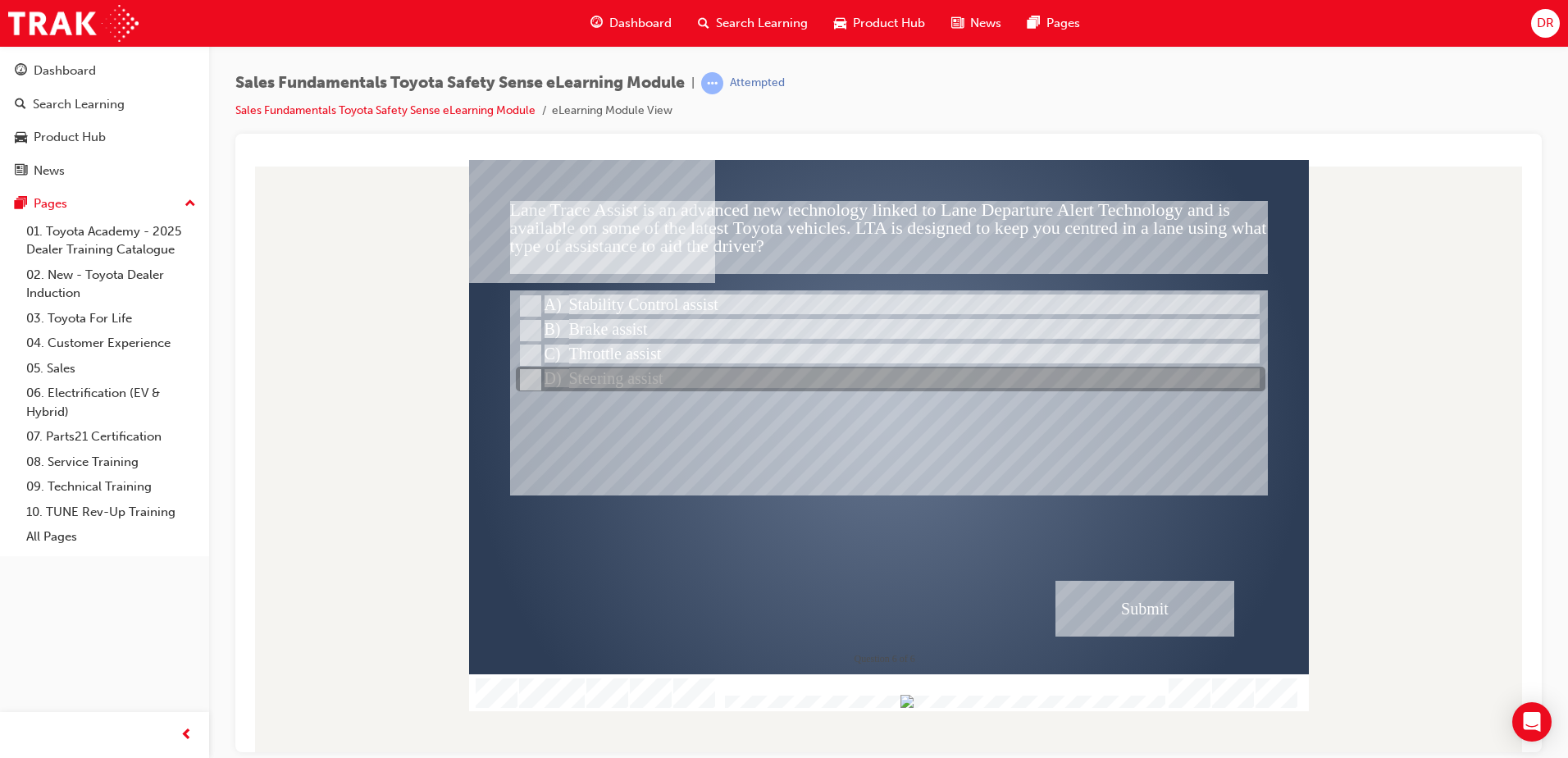
click at [531, 377] on input "Steering assist" at bounding box center [529, 380] width 18 height 18
radio input "true"
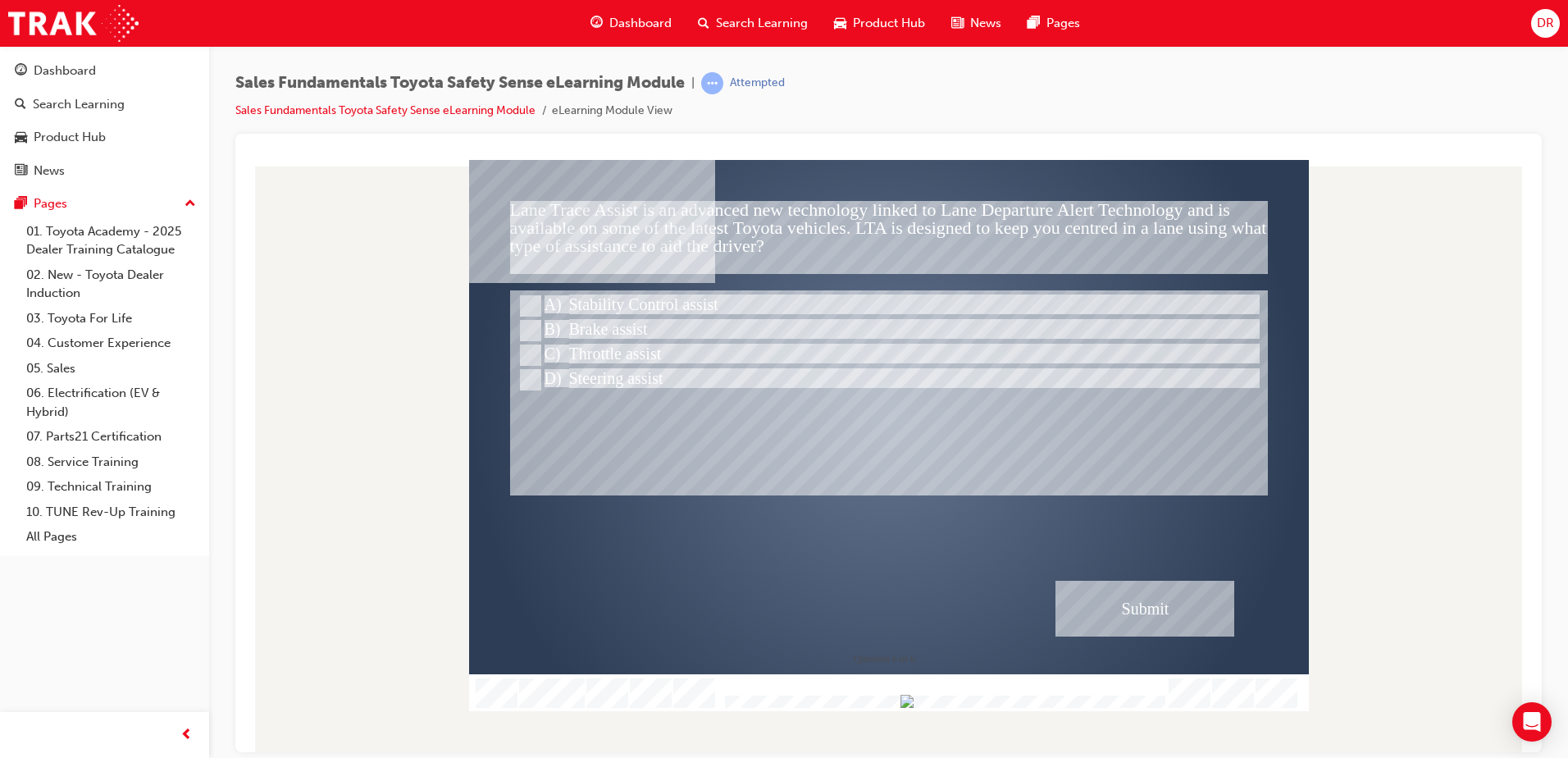
click at [1155, 611] on div "Submit" at bounding box center [1145, 608] width 179 height 56
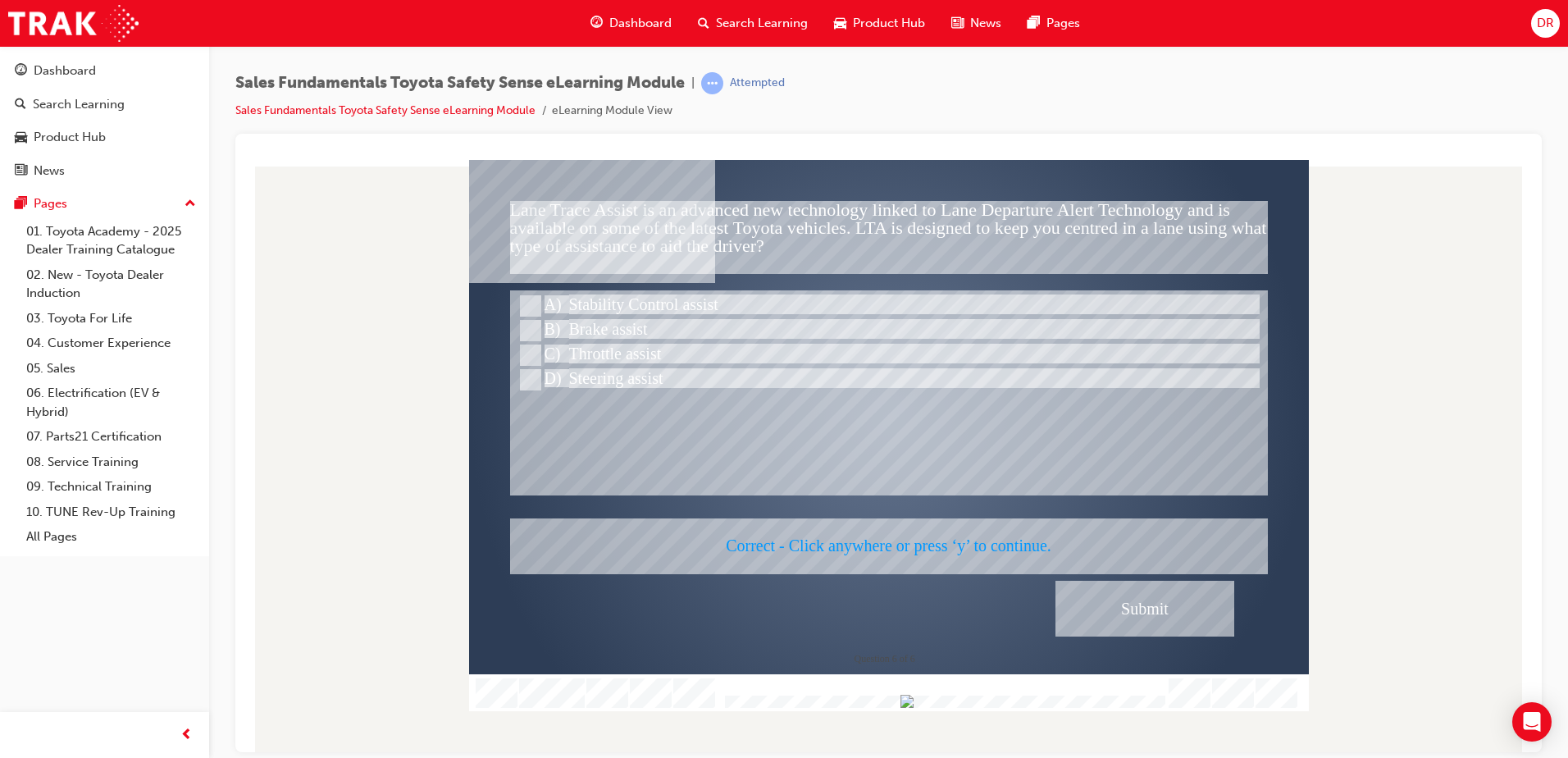
click at [1004, 411] on div at bounding box center [889, 434] width 840 height 551
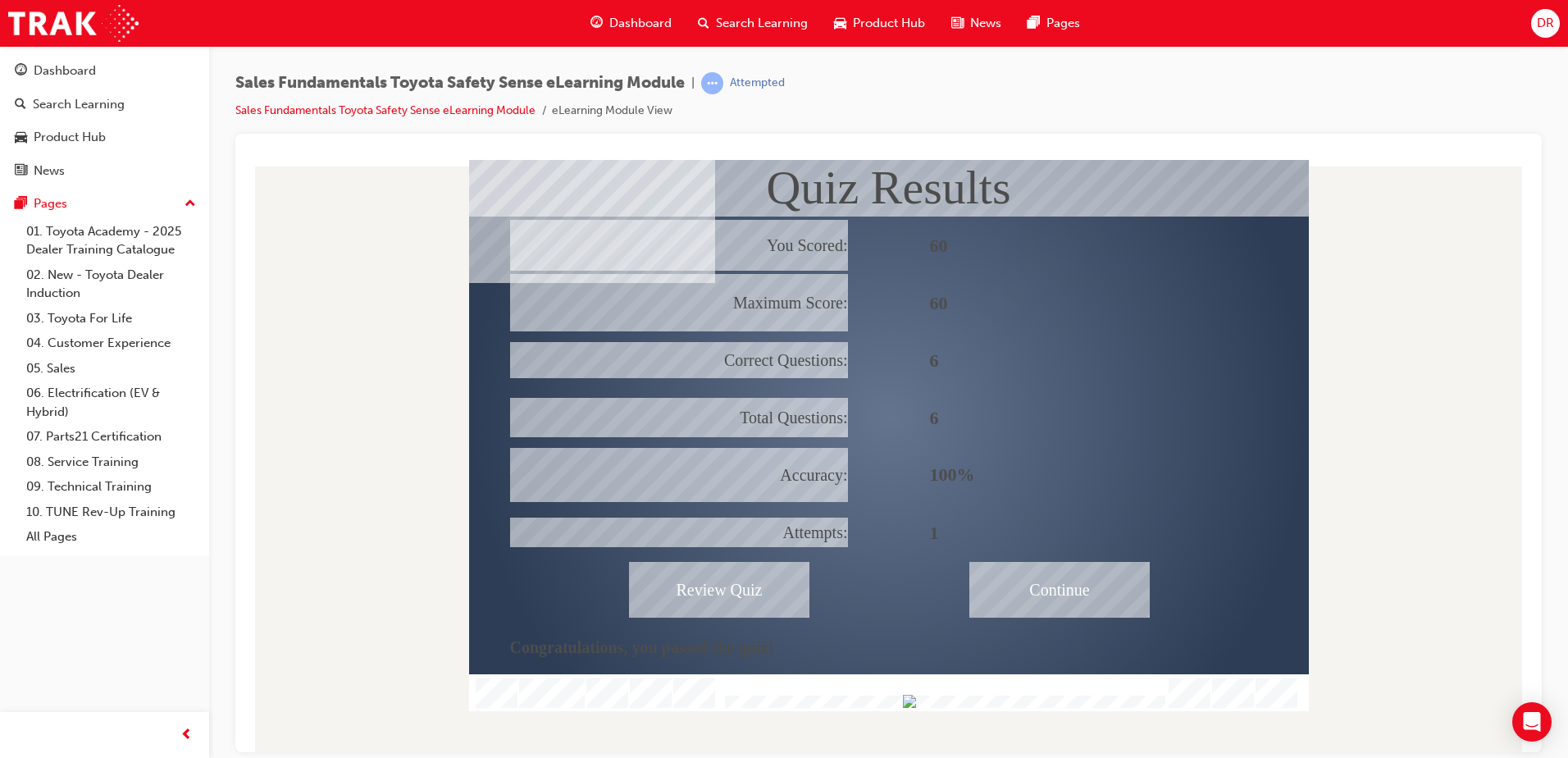
click at [1034, 589] on div "Continue" at bounding box center [1060, 589] width 180 height 56
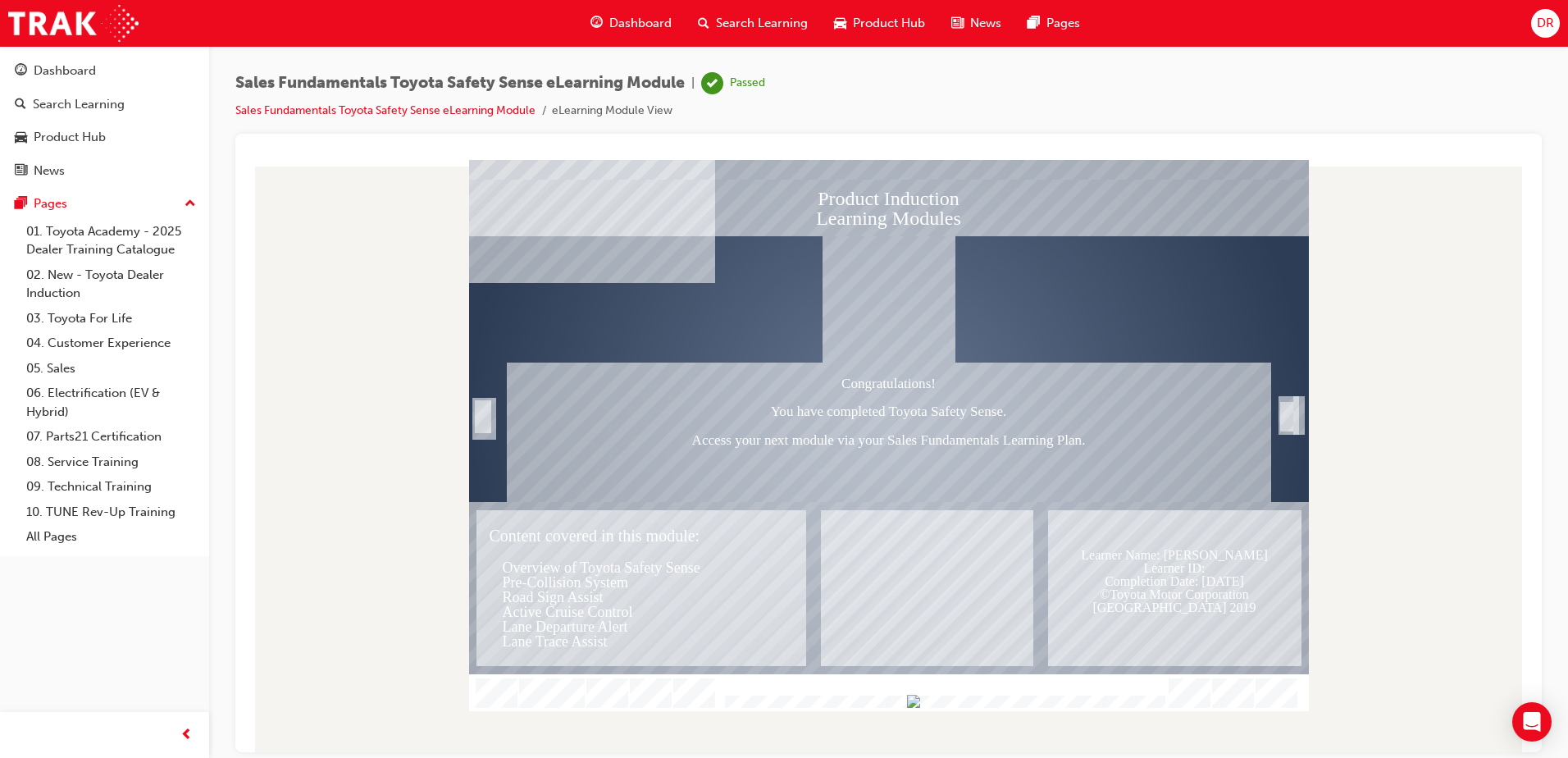
click at [1293, 417] on div "Trigger this button to exit" at bounding box center [1287, 434] width 16 height 35
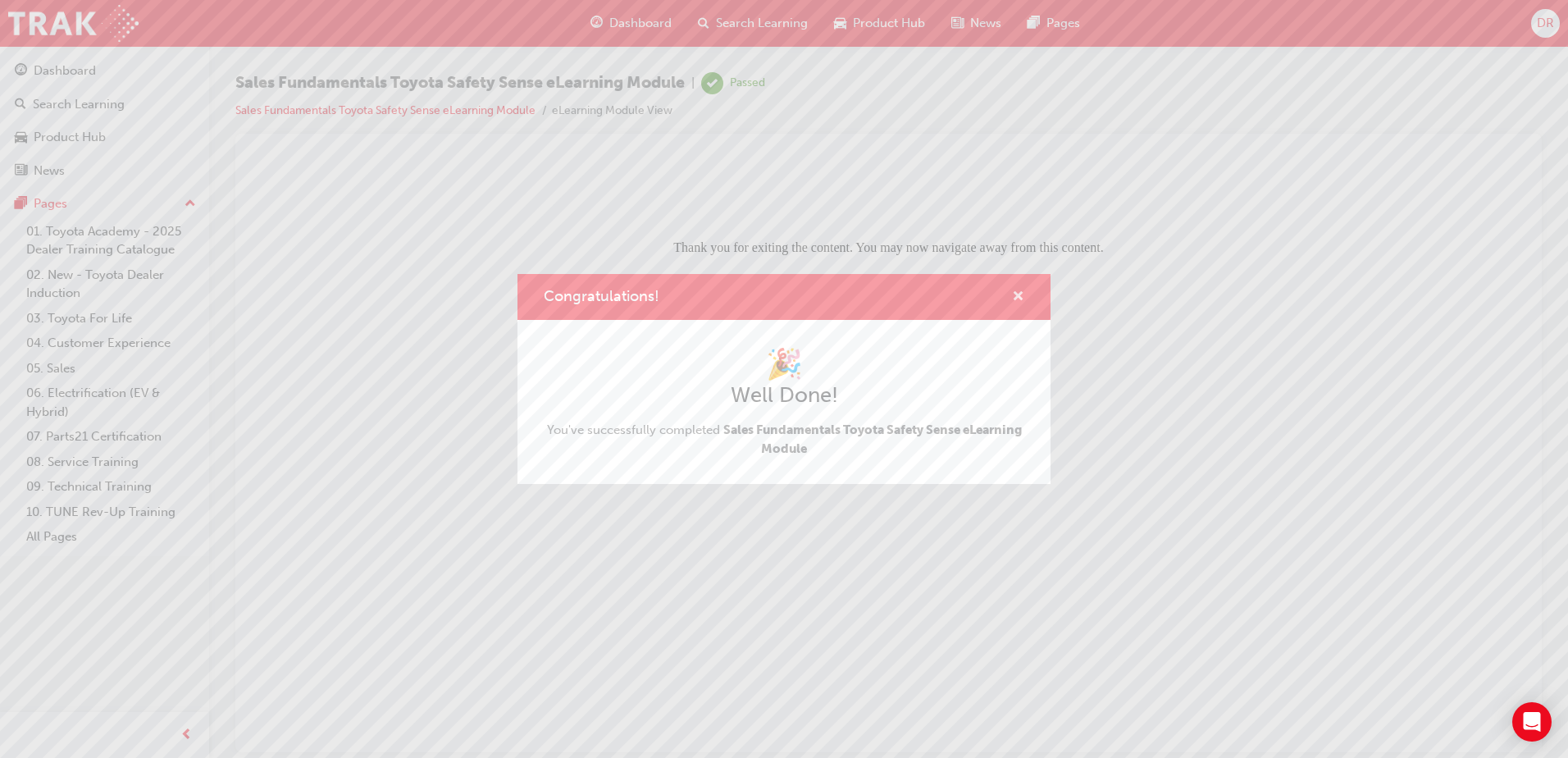
click at [1023, 295] on span "cross-icon" at bounding box center [1019, 298] width 13 height 14
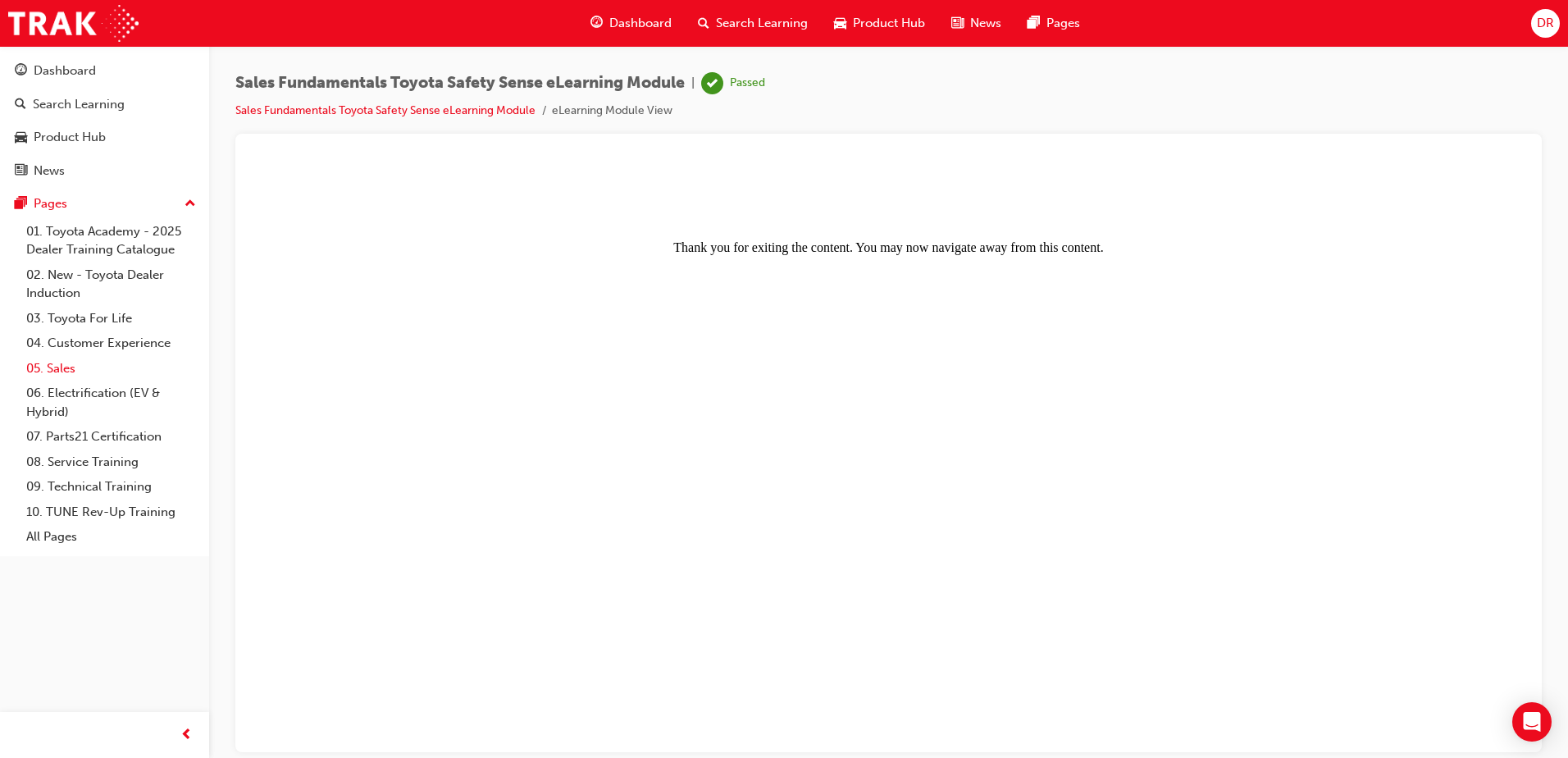
click at [60, 368] on link "05. Sales" at bounding box center [111, 368] width 183 height 25
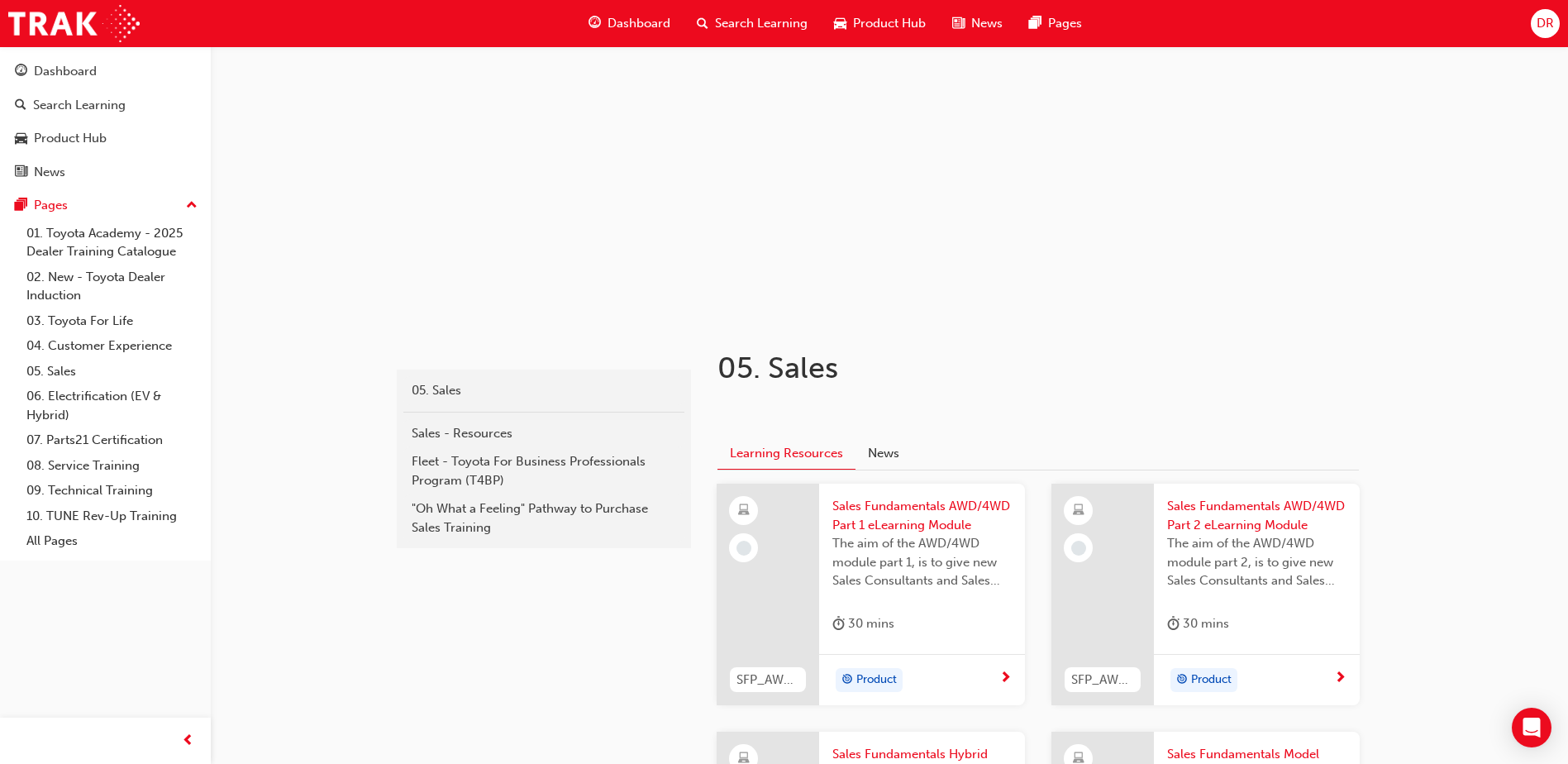
scroll to position [248, 0]
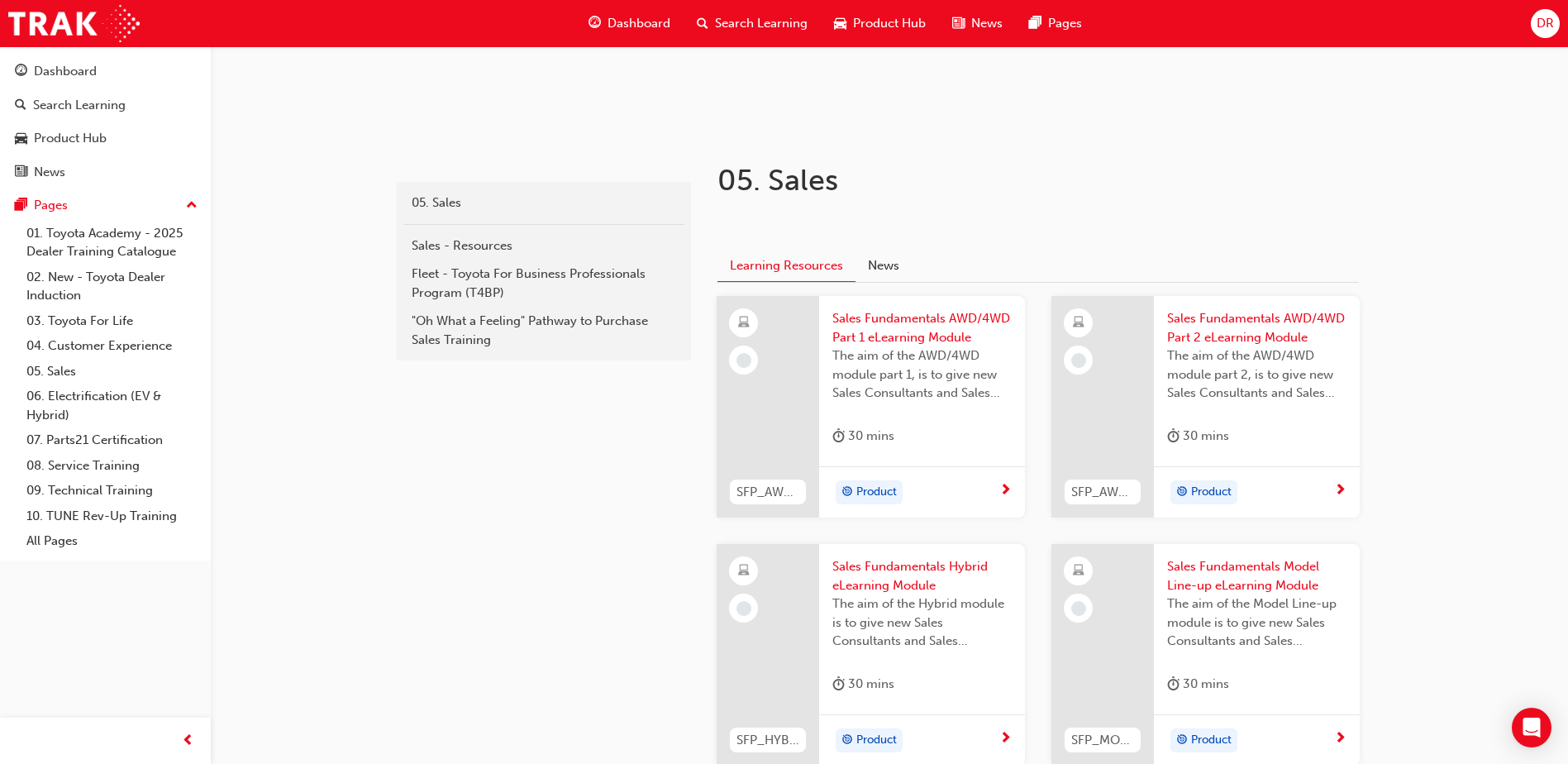
click at [903, 329] on span "Sales Fundamentals AWD/4WD Part 1 eLearning Module" at bounding box center [922, 327] width 180 height 37
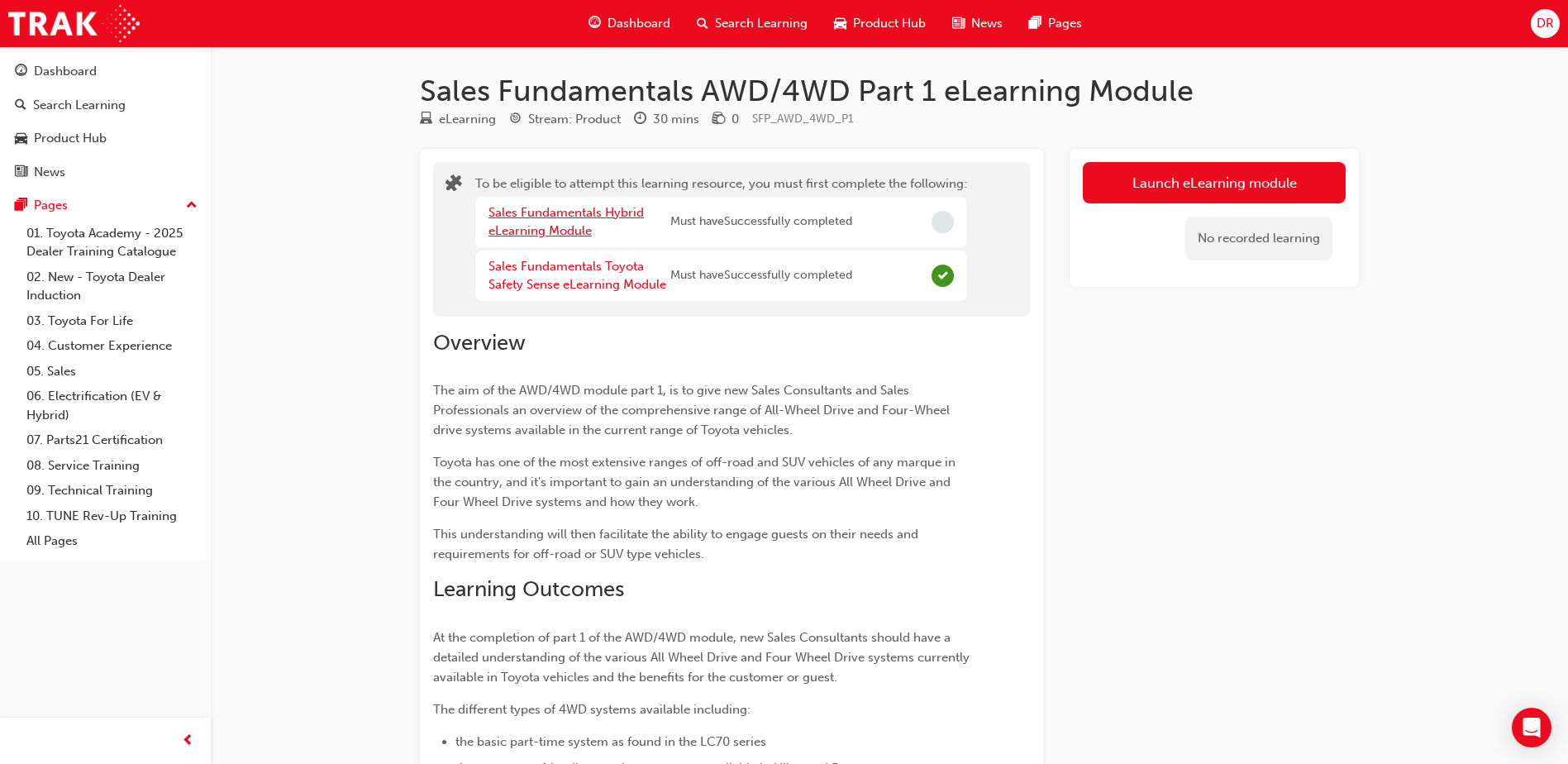
click at [531, 219] on link "Sales Fundamentals Hybrid eLearning Module" at bounding box center [566, 222] width 155 height 34
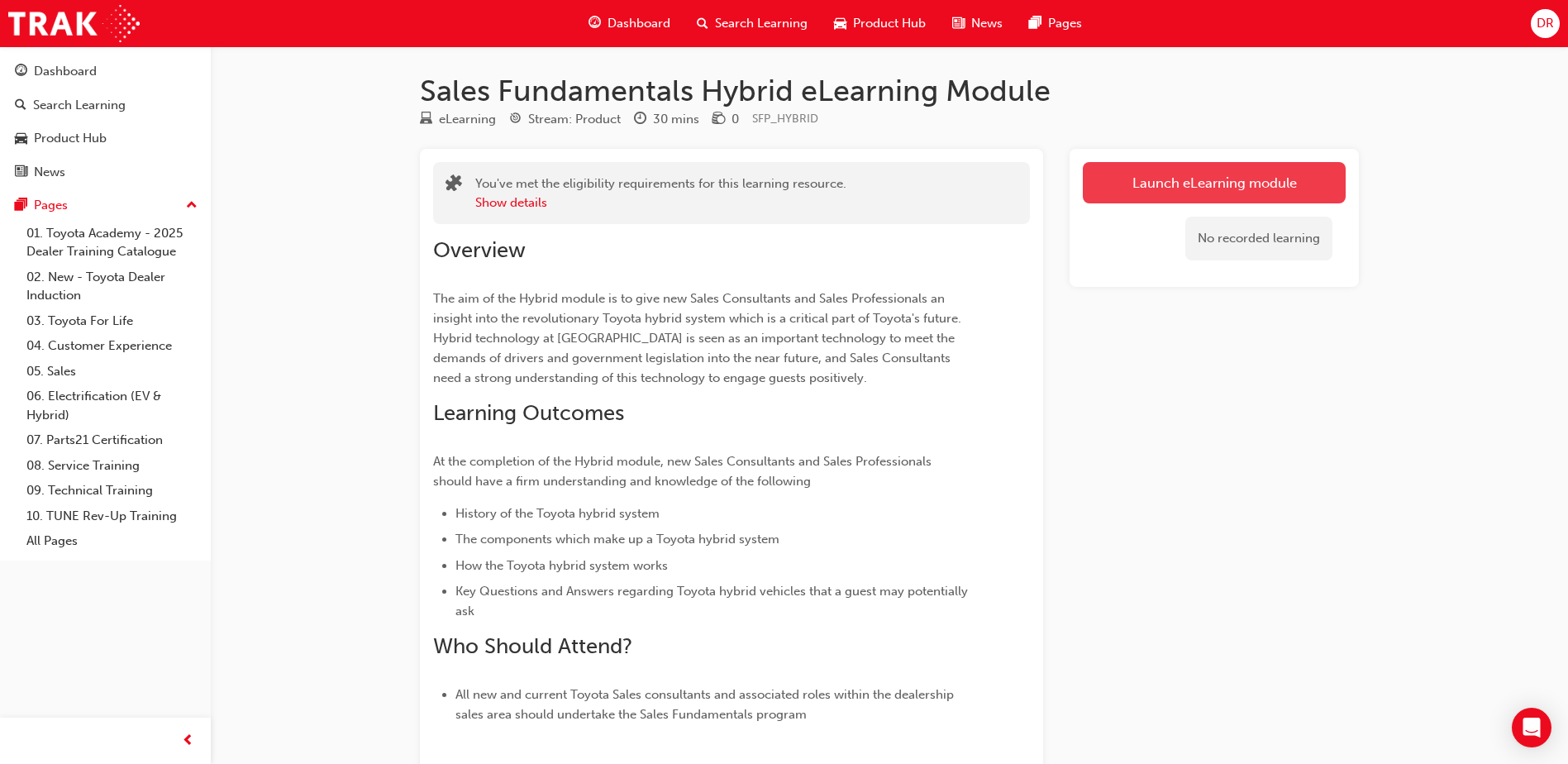
click at [1236, 181] on link "Launch eLearning module" at bounding box center [1214, 182] width 263 height 41
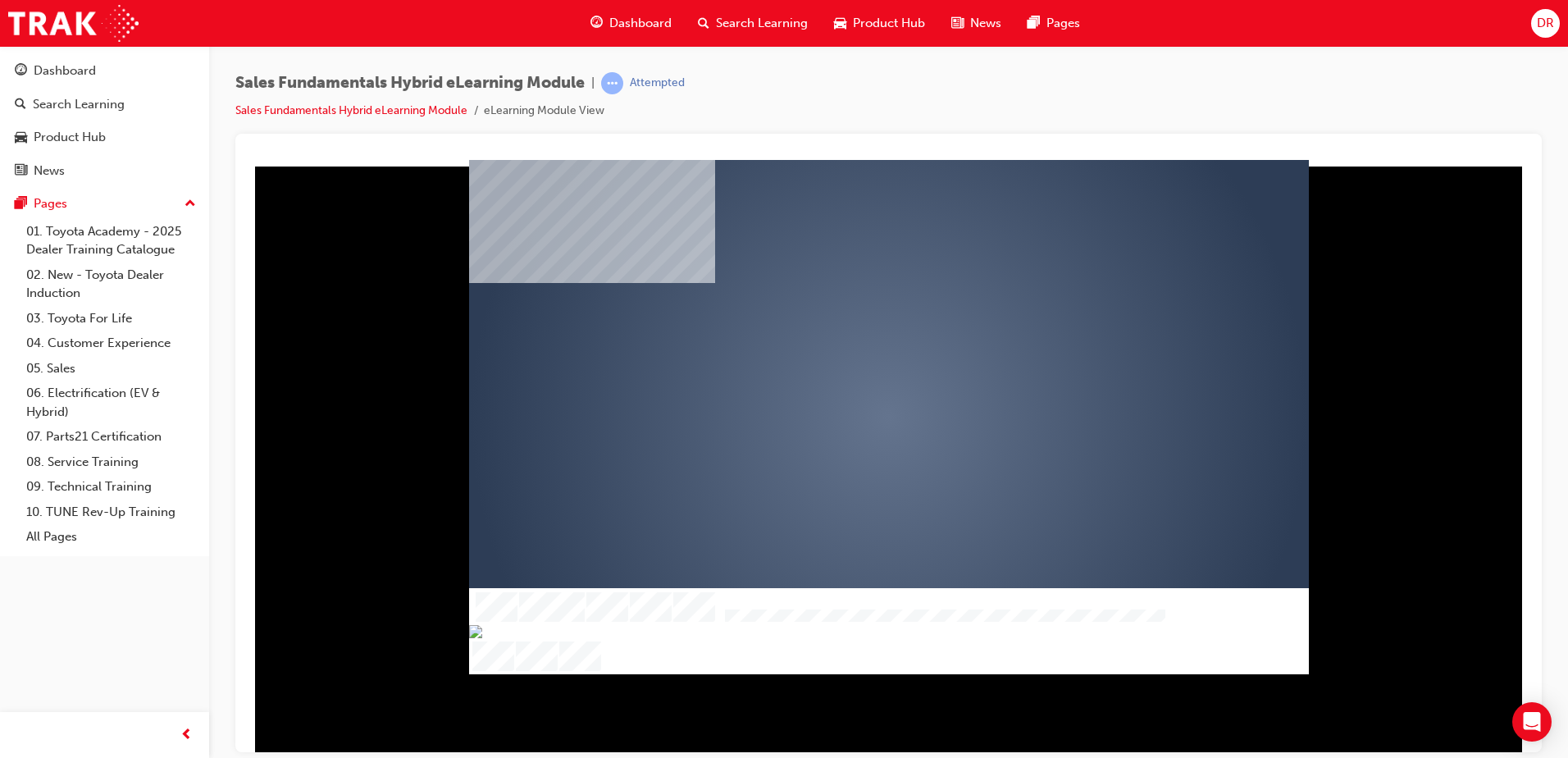
click at [841, 369] on div "play" at bounding box center [841, 369] width 0 height 0
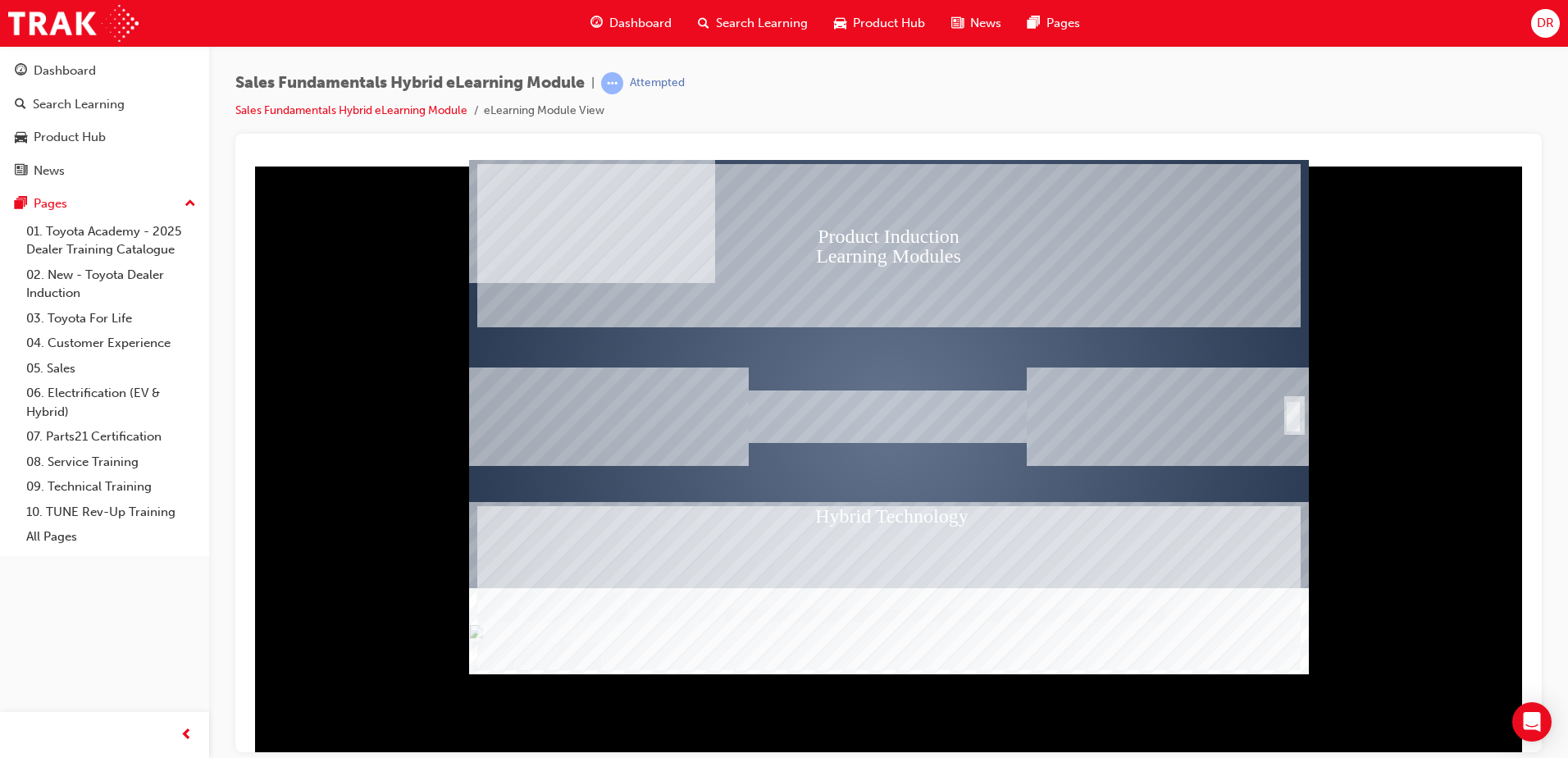
click at [1287, 410] on div "SmartShape" at bounding box center [1294, 416] width 16 height 33
